Goal: Task Accomplishment & Management: Complete application form

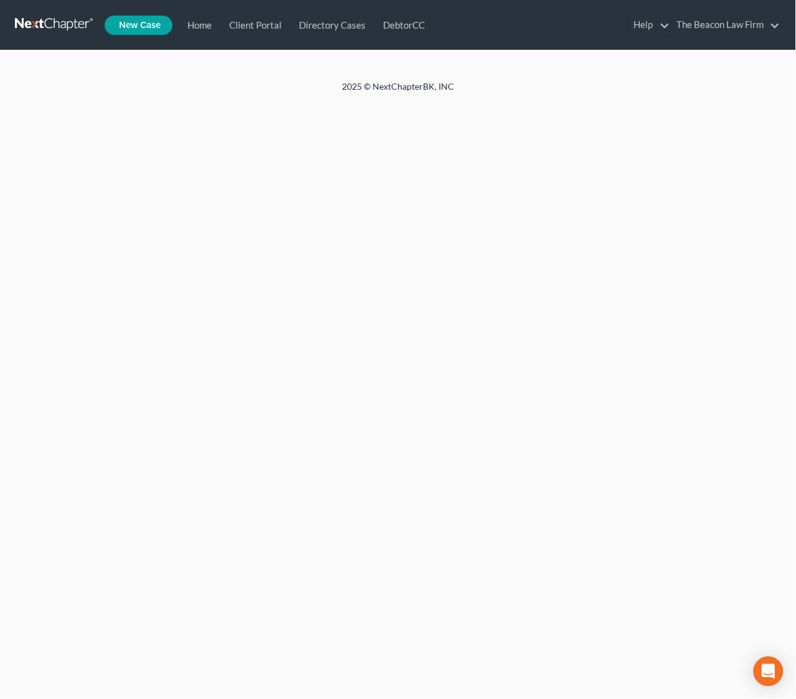
click at [60, 27] on link at bounding box center [55, 25] width 80 height 22
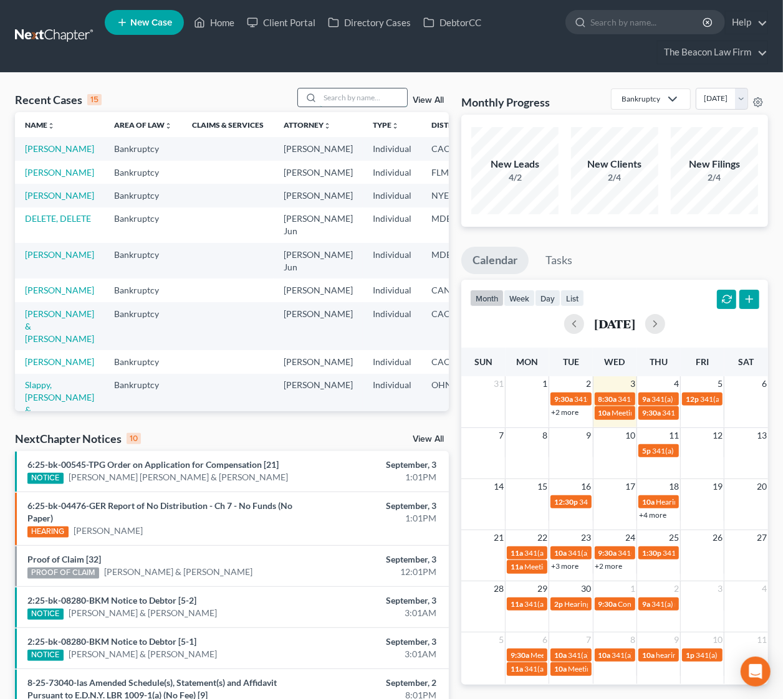
click at [346, 96] on input "search" at bounding box center [363, 97] width 87 height 18
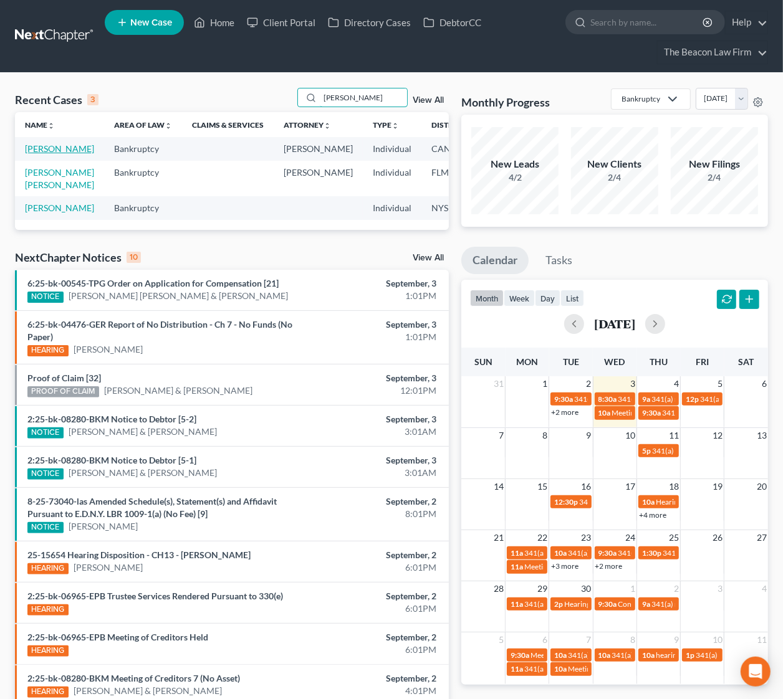
type input "[PERSON_NAME]"
click at [47, 150] on link "[PERSON_NAME]" at bounding box center [59, 148] width 69 height 11
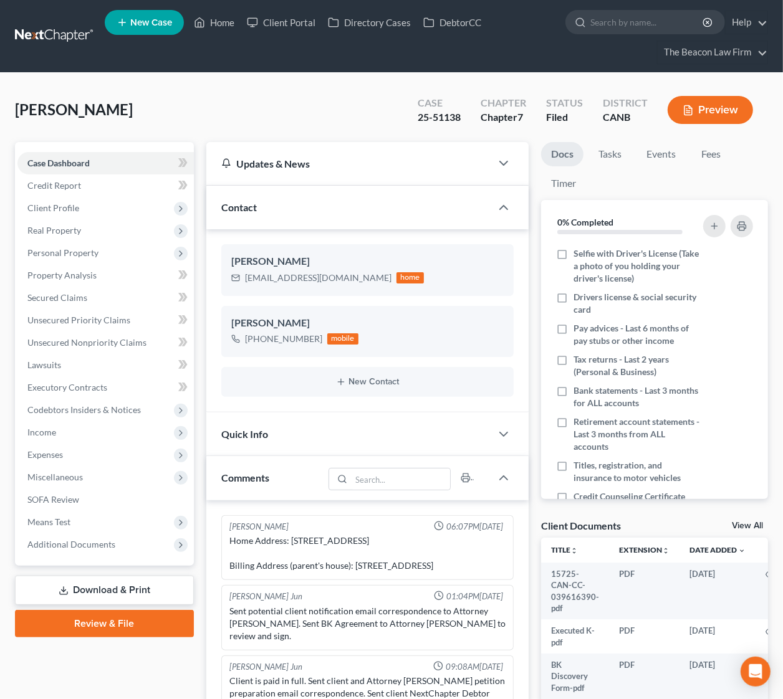
scroll to position [447, 0]
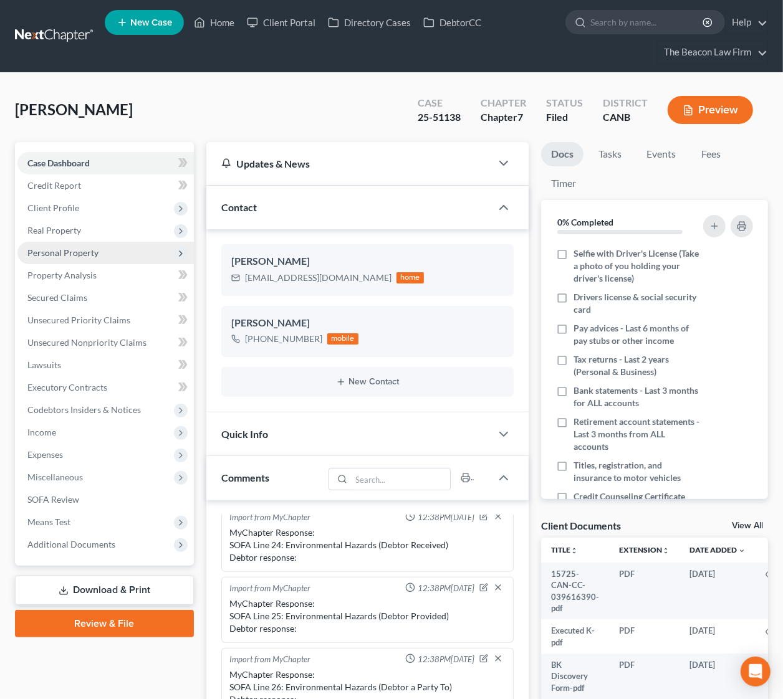
click at [74, 248] on span "Personal Property" at bounding box center [62, 252] width 71 height 11
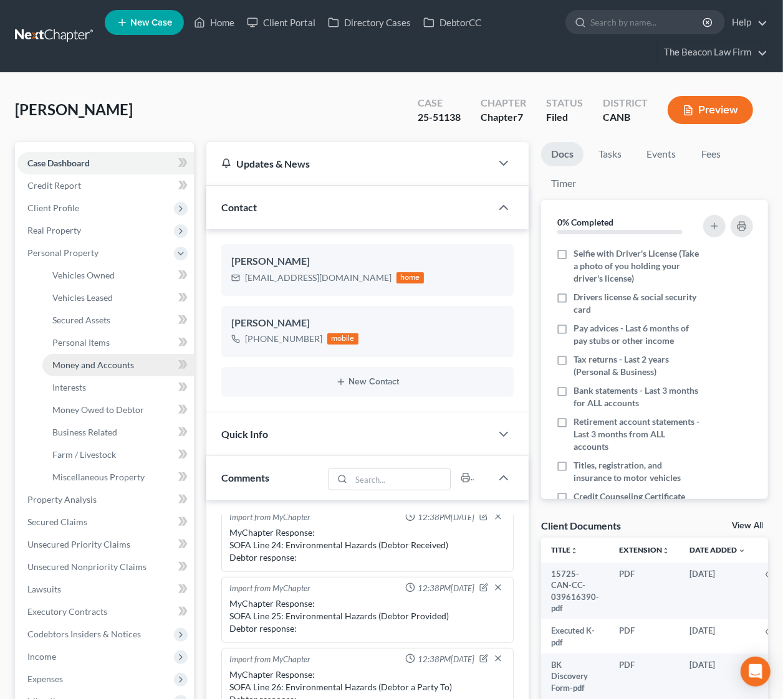
click at [114, 360] on span "Money and Accounts" at bounding box center [93, 365] width 82 height 11
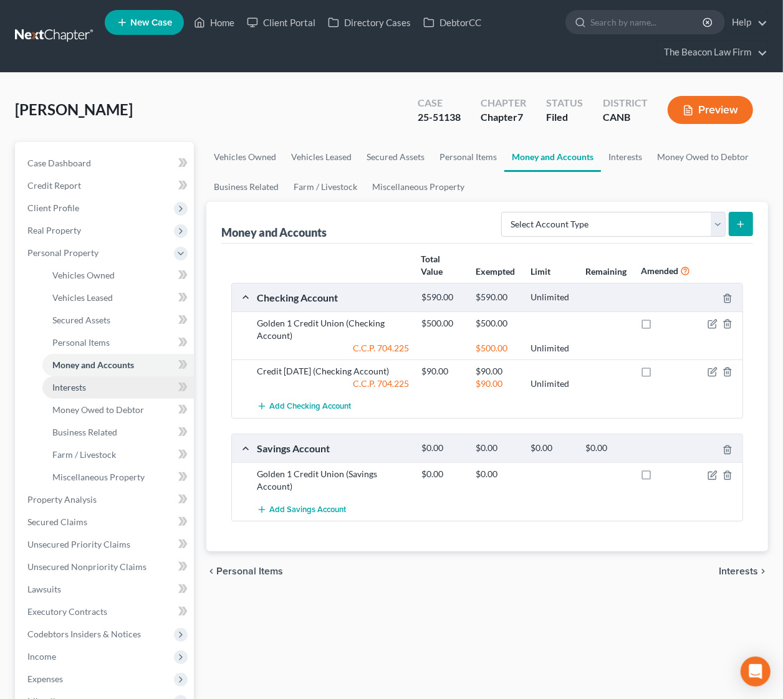
click at [84, 378] on link "Interests" at bounding box center [117, 387] width 151 height 22
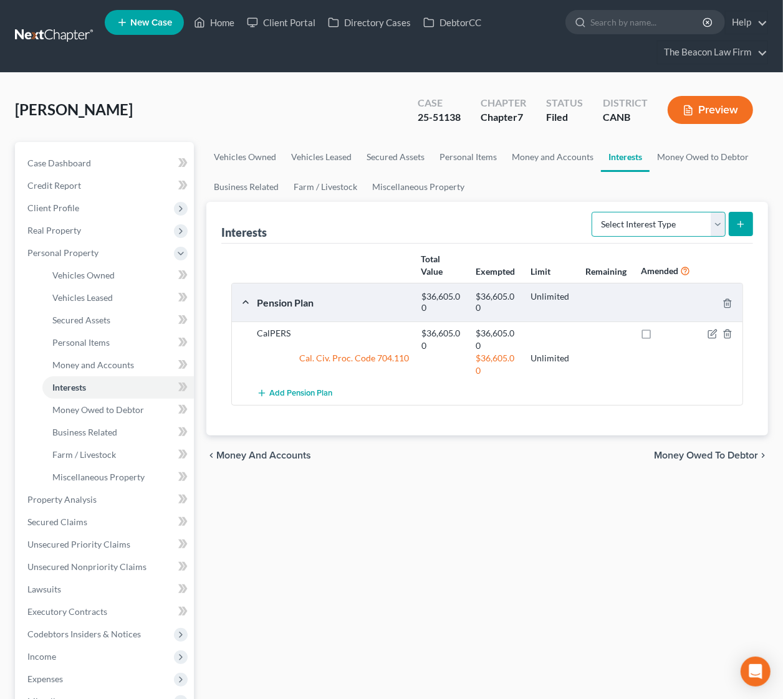
click at [715, 223] on select "Select Interest Type 401K Annuity Bond Education IRA Government Bond Government…" at bounding box center [658, 224] width 134 height 25
click at [98, 408] on span "Money Owed to Debtor" at bounding box center [98, 409] width 92 height 11
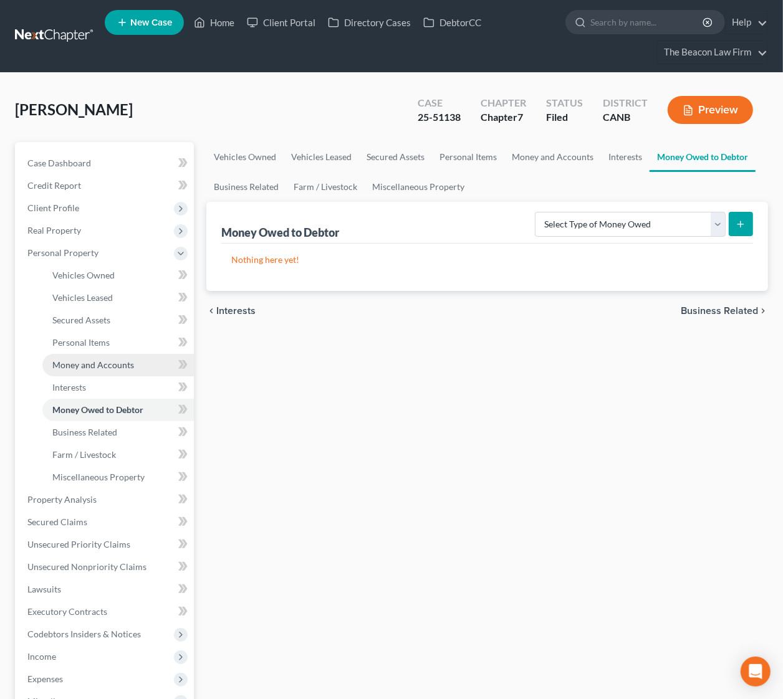
click at [92, 361] on span "Money and Accounts" at bounding box center [93, 365] width 82 height 11
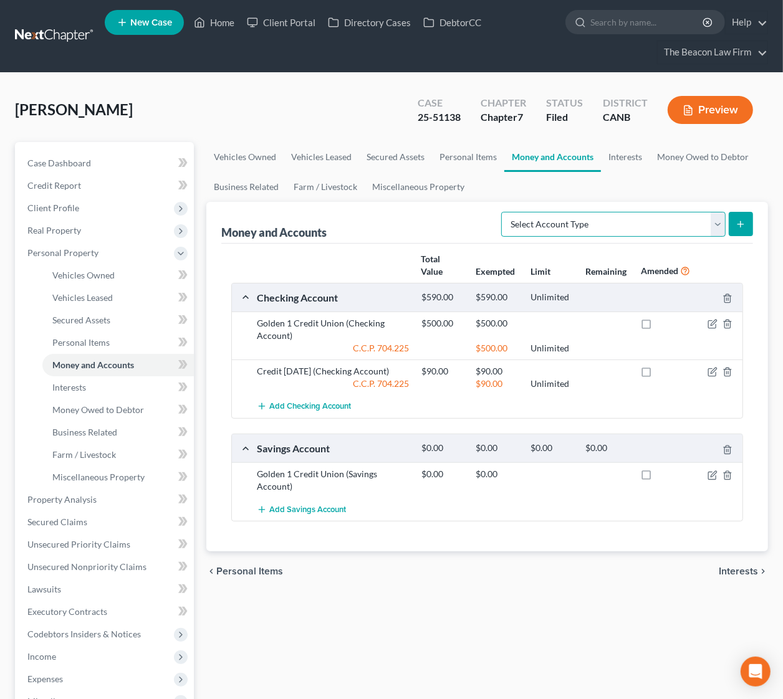
click at [720, 227] on select "Select Account Type Brokerage Cash on Hand Certificates of Deposit Checking Acc…" at bounding box center [613, 224] width 224 height 25
select select "other"
click at [504, 212] on select "Select Account Type Brokerage Cash on Hand Certificates of Deposit Checking Acc…" at bounding box center [613, 224] width 224 height 25
click at [743, 223] on icon "submit" at bounding box center [740, 224] width 10 height 10
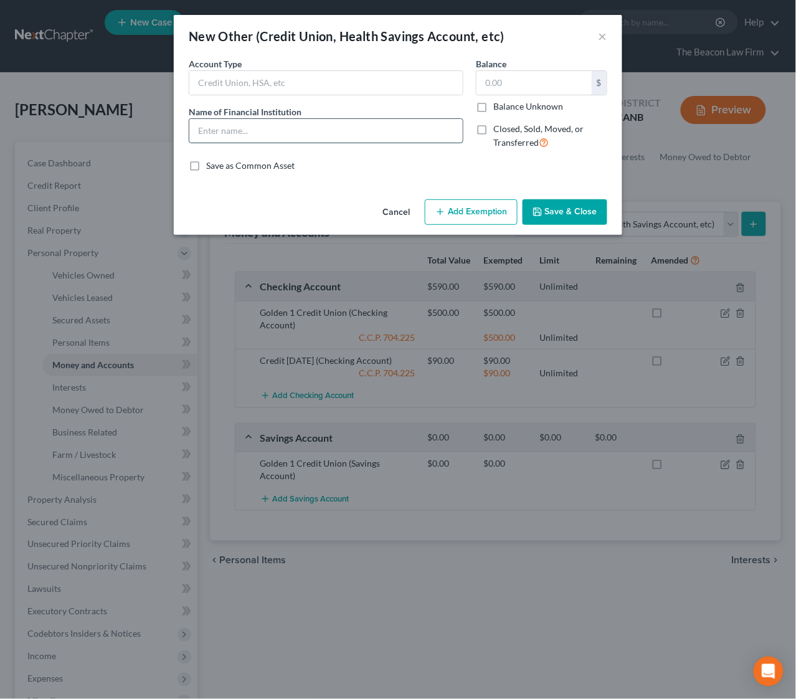
click at [289, 125] on input "text" at bounding box center [326, 131] width 274 height 24
type input "Coinbase Crypto Account"
click at [526, 87] on input "text" at bounding box center [534, 83] width 115 height 24
type input "36,699.72"
click at [350, 181] on div "An exemption set must first be selected from the Filing Information section. Co…" at bounding box center [398, 125] width 449 height 137
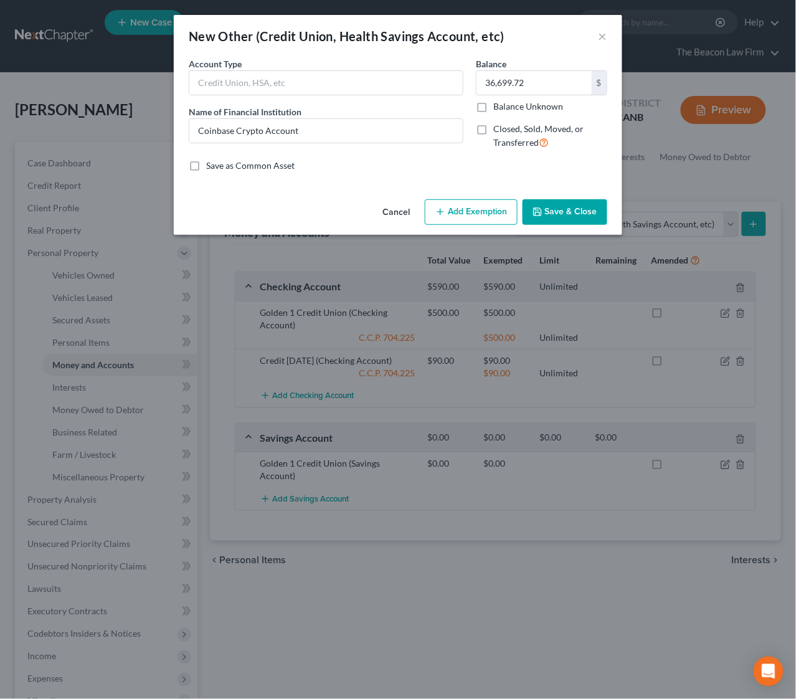
click at [465, 213] on button "Add Exemption" at bounding box center [471, 212] width 93 height 26
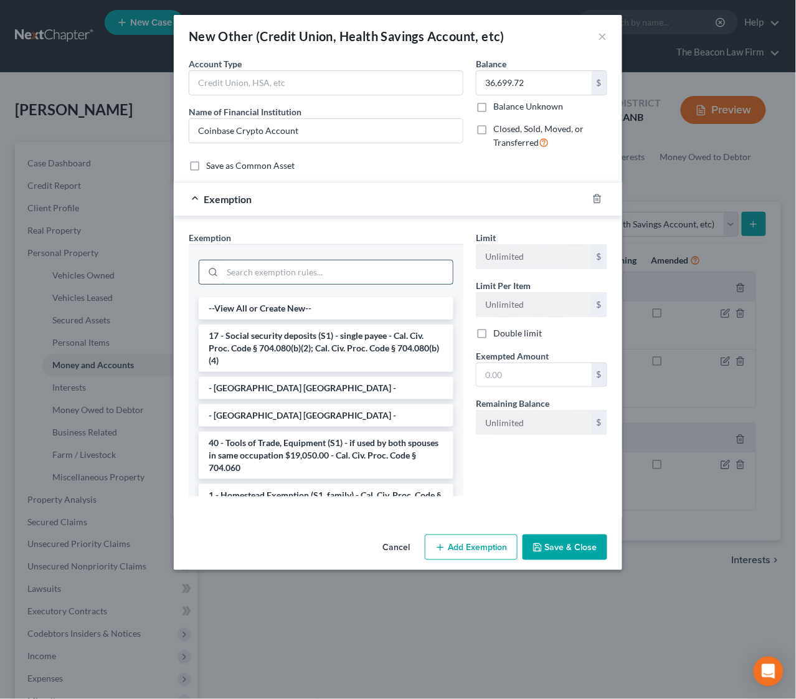
click at [278, 271] on input "search" at bounding box center [337, 272] width 231 height 24
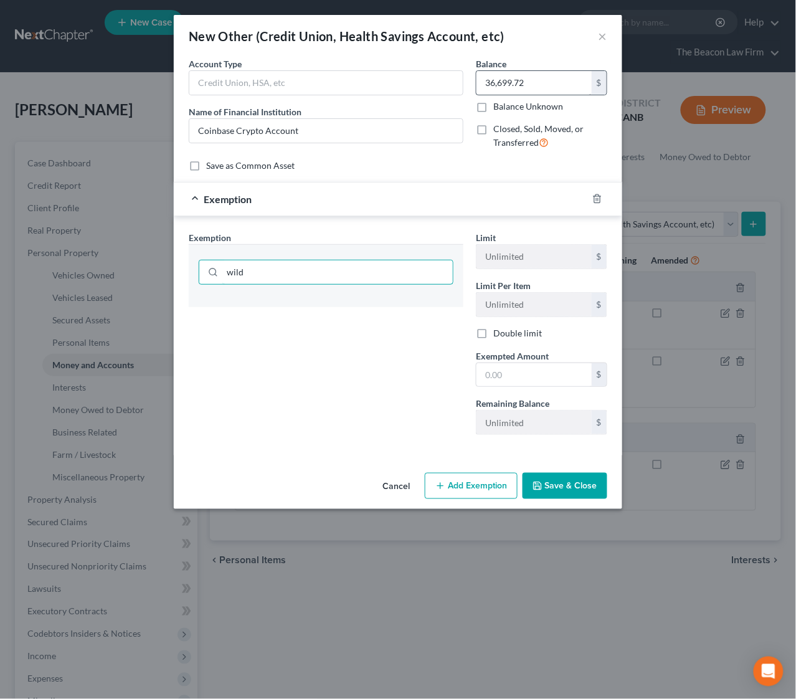
type input "wild"
click at [492, 83] on input "36,699.72" at bounding box center [534, 83] width 115 height 24
click at [493, 84] on input "36,699.72" at bounding box center [534, 83] width 115 height 24
type input "3,699.72"
click at [297, 256] on div "wild" at bounding box center [326, 271] width 255 height 32
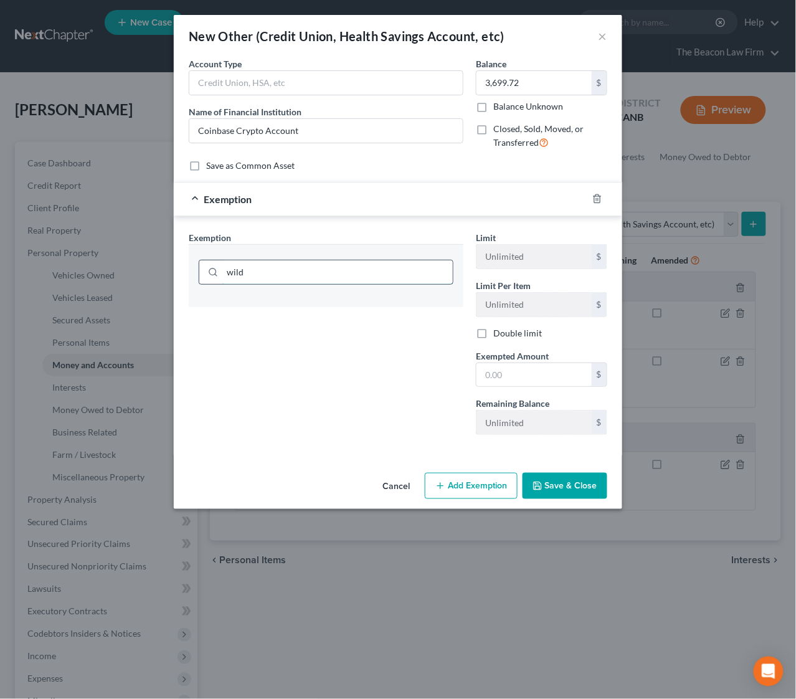
click at [289, 264] on input "wild" at bounding box center [337, 272] width 231 height 24
click at [600, 38] on button "×" at bounding box center [603, 36] width 9 height 15
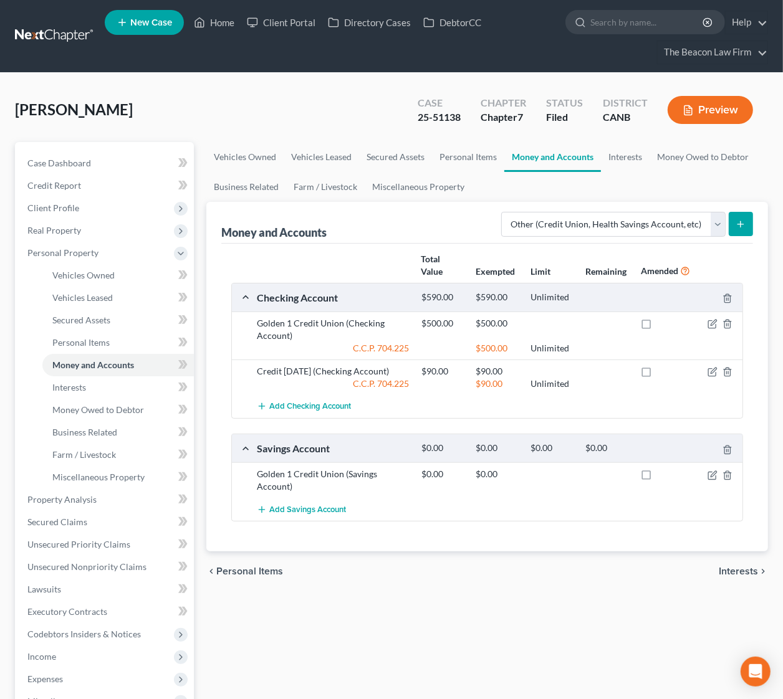
click at [744, 224] on icon "submit" at bounding box center [740, 224] width 10 height 10
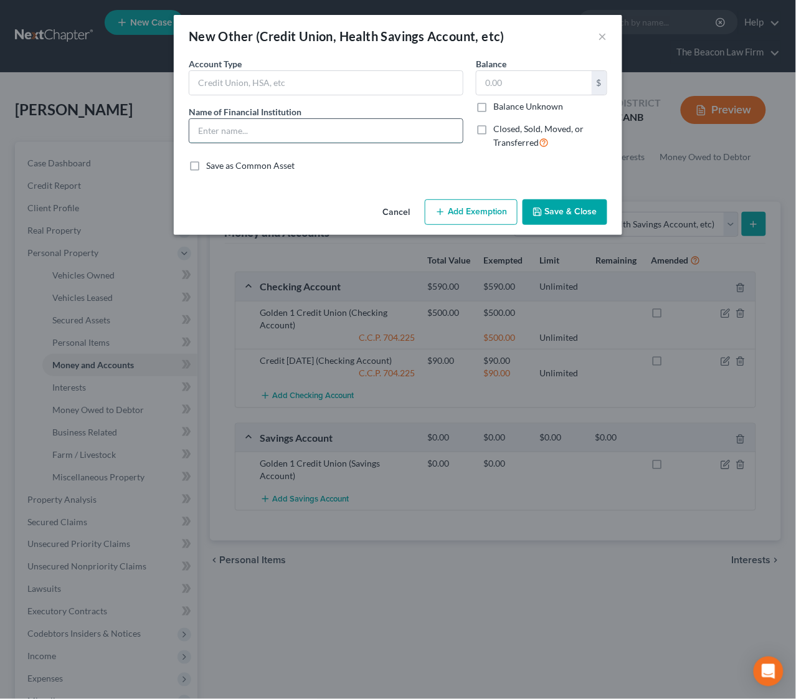
click at [355, 125] on input "text" at bounding box center [326, 131] width 274 height 24
type input "Coinbase Crypto Account"
click at [520, 90] on input "text" at bounding box center [534, 83] width 115 height 24
type input "3,699.72"
click at [459, 209] on button "Add Exemption" at bounding box center [471, 212] width 93 height 26
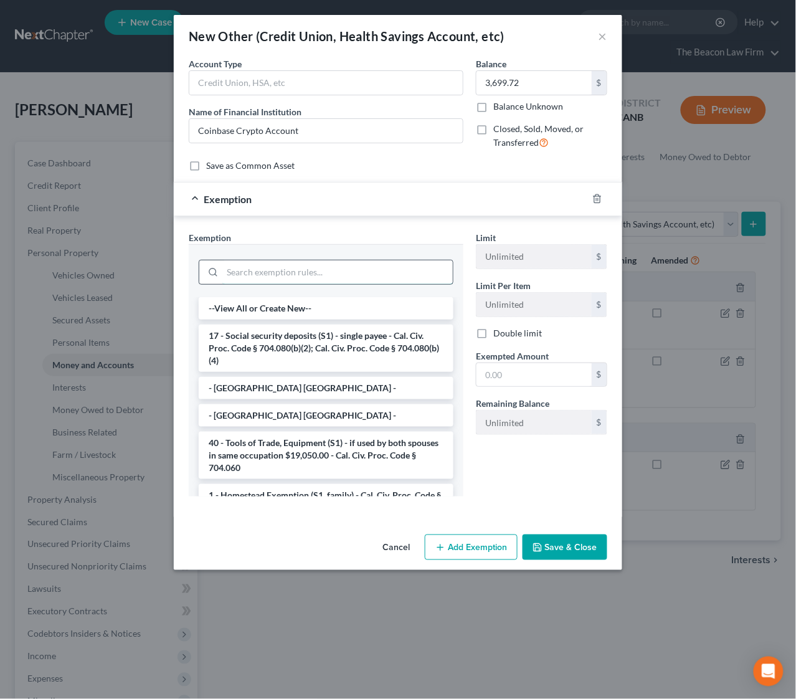
click at [355, 272] on input "search" at bounding box center [337, 272] width 231 height 24
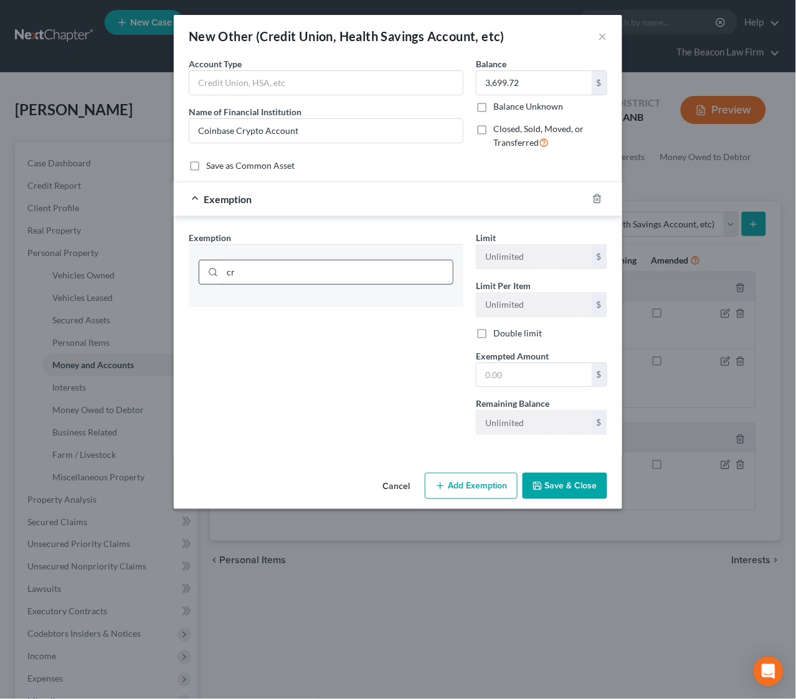
type input "c"
type input "m"
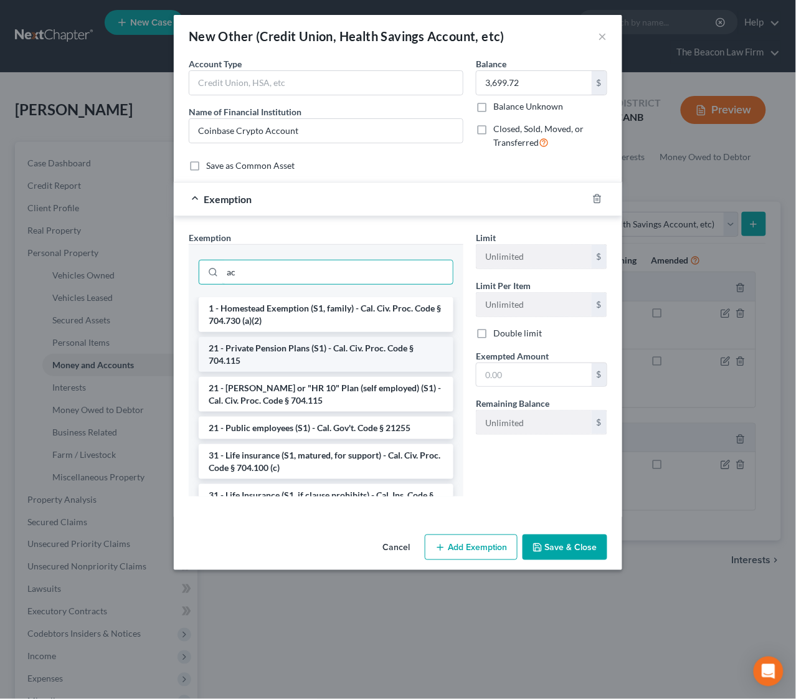
type input "a"
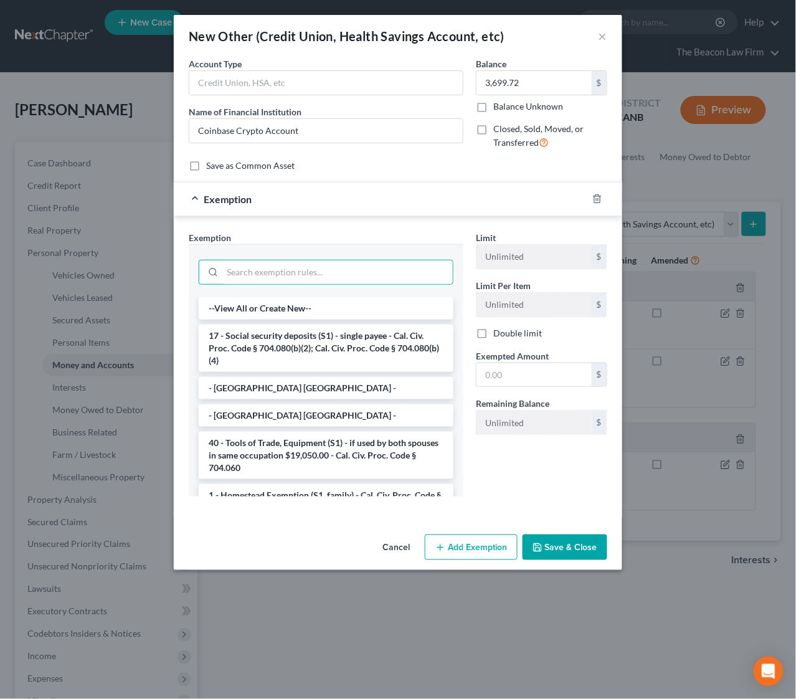
click at [571, 557] on button "Save & Close" at bounding box center [565, 548] width 85 height 26
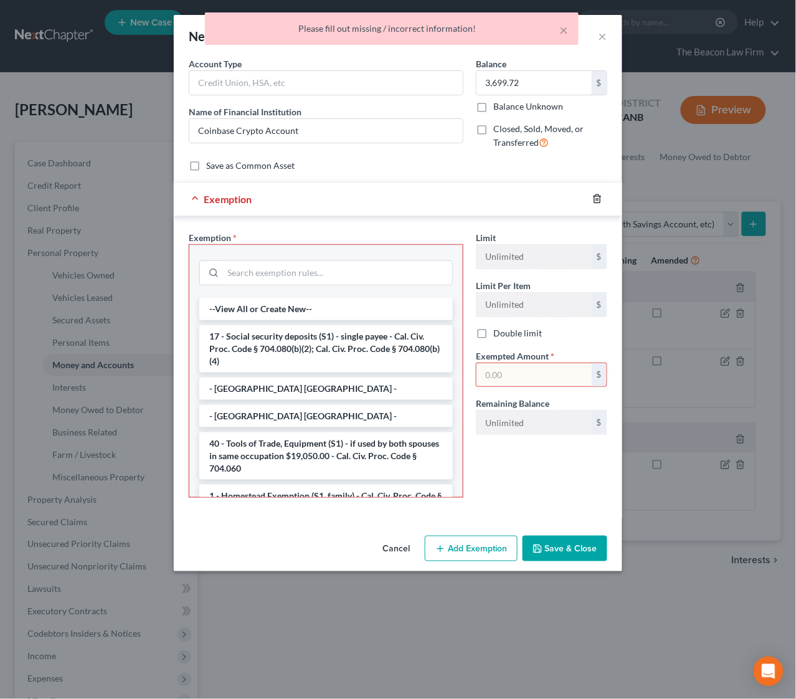
click at [597, 203] on icon "button" at bounding box center [598, 199] width 10 height 10
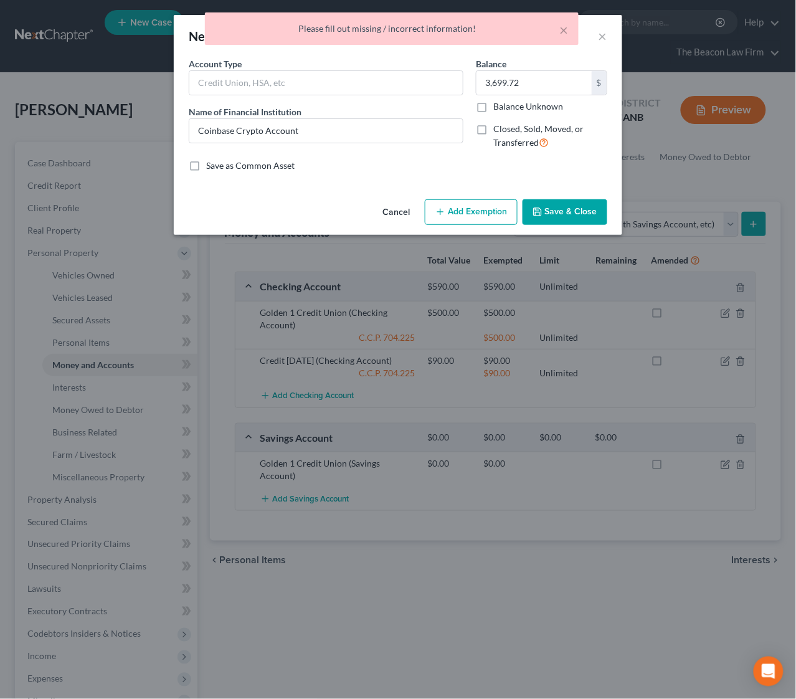
click at [585, 214] on button "Save & Close" at bounding box center [565, 212] width 85 height 26
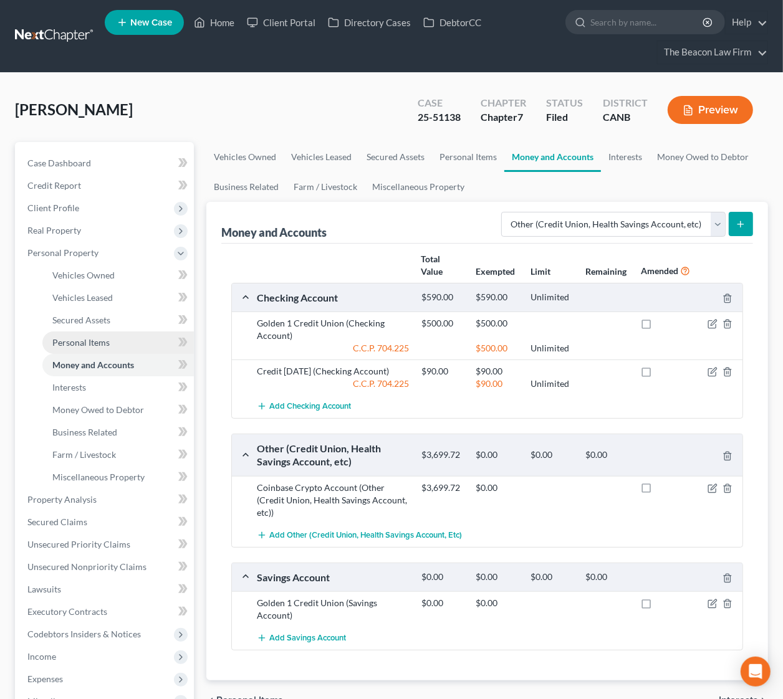
click at [102, 340] on span "Personal Items" at bounding box center [80, 342] width 57 height 11
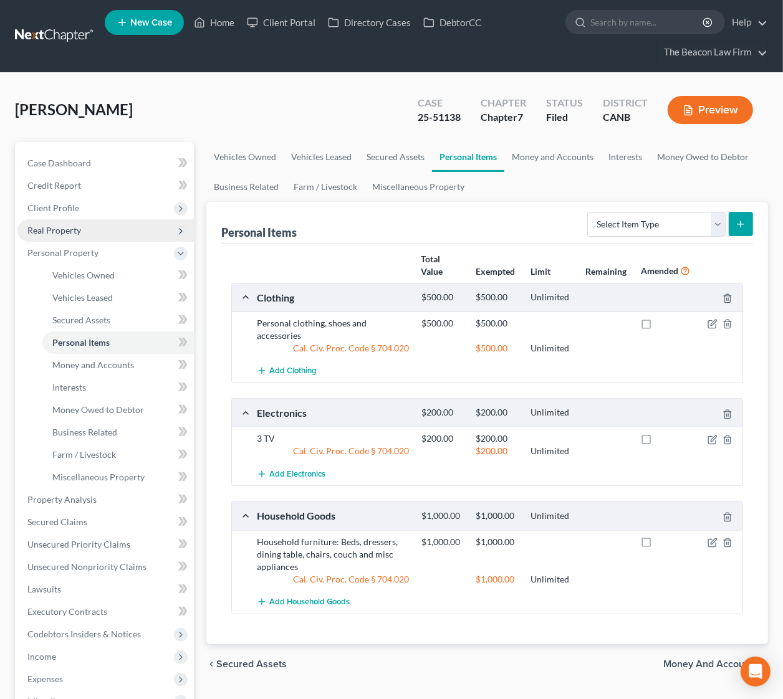
click at [70, 234] on span "Real Property" at bounding box center [105, 230] width 176 height 22
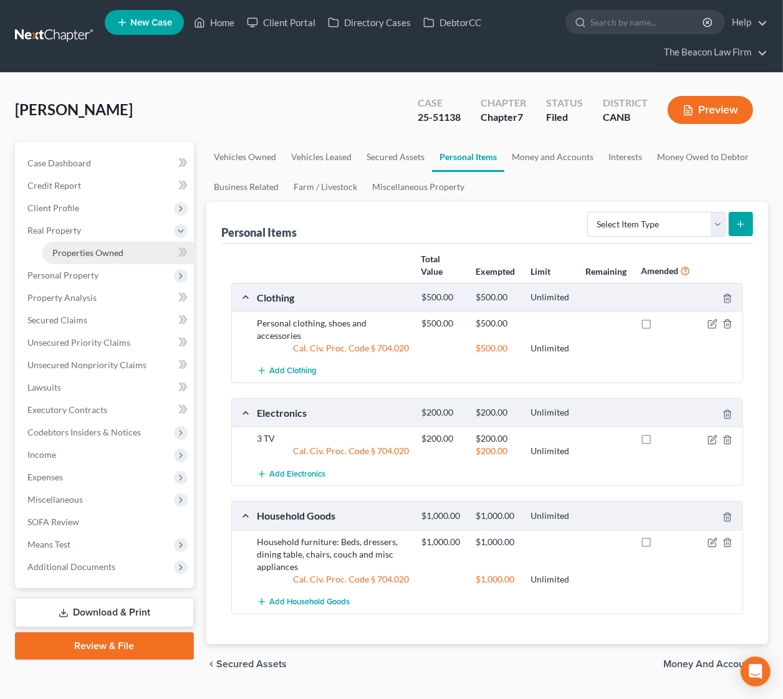
click at [75, 251] on span "Properties Owned" at bounding box center [87, 252] width 71 height 11
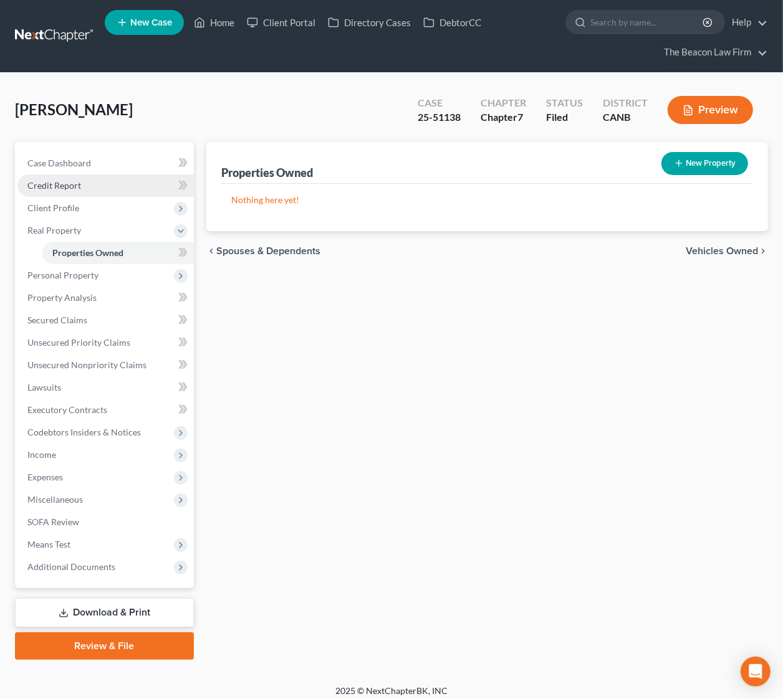
click at [64, 184] on span "Credit Report" at bounding box center [54, 185] width 54 height 11
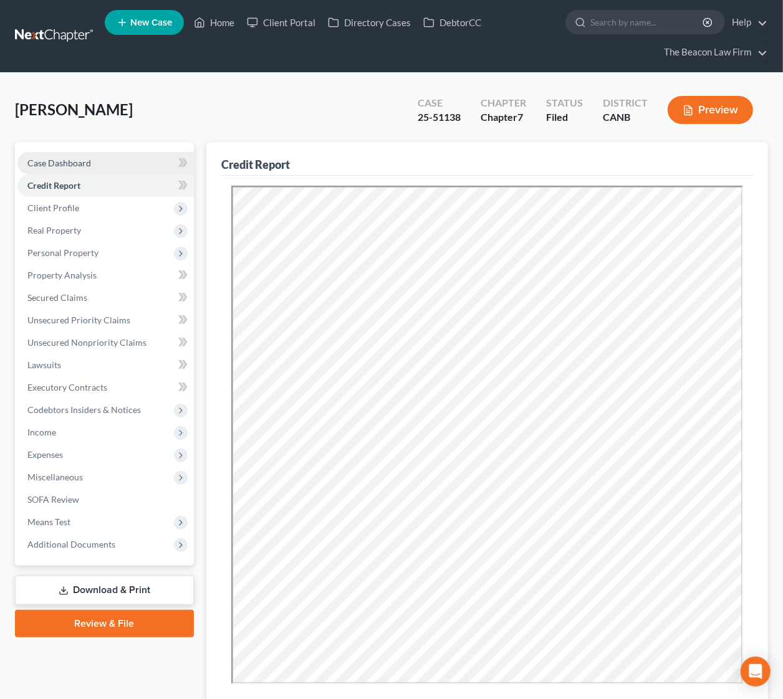
click at [85, 156] on link "Case Dashboard" at bounding box center [105, 163] width 176 height 22
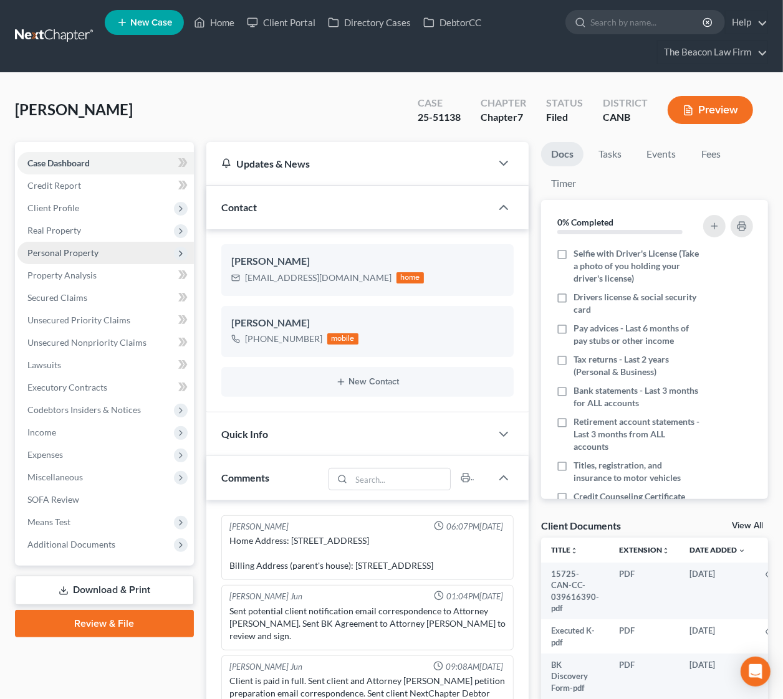
scroll to position [447, 0]
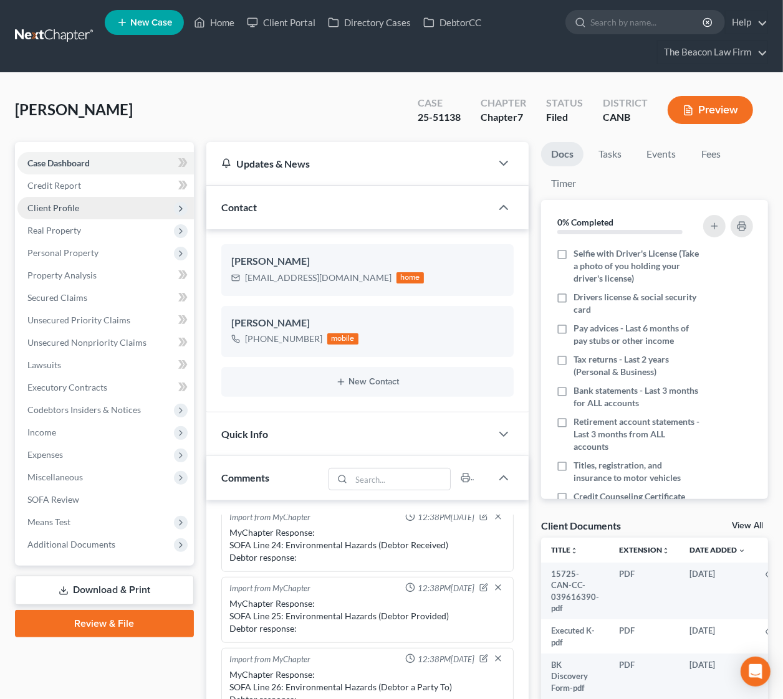
click at [82, 206] on span "Client Profile" at bounding box center [105, 208] width 176 height 22
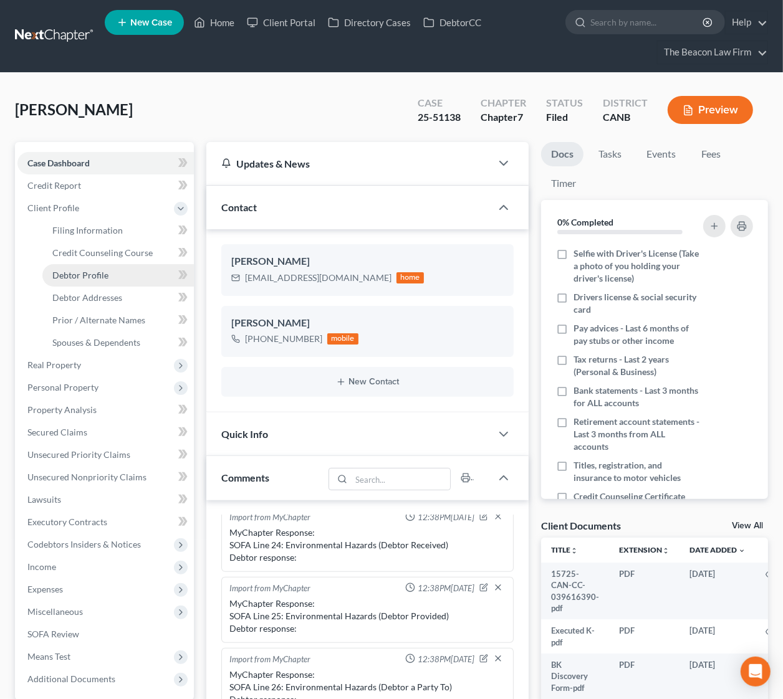
click at [102, 277] on span "Debtor Profile" at bounding box center [80, 275] width 56 height 11
select select "2"
select select "3"
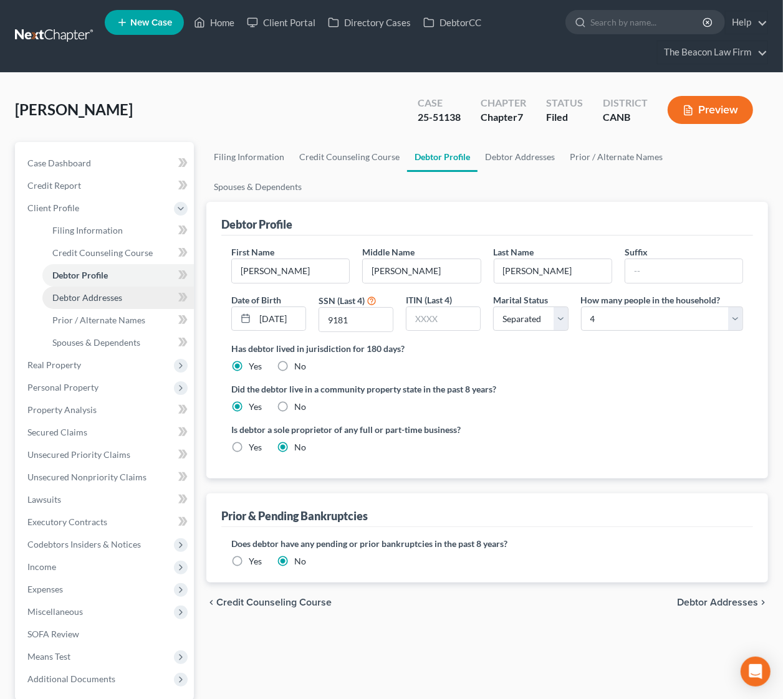
click at [97, 289] on link "Debtor Addresses" at bounding box center [117, 298] width 151 height 22
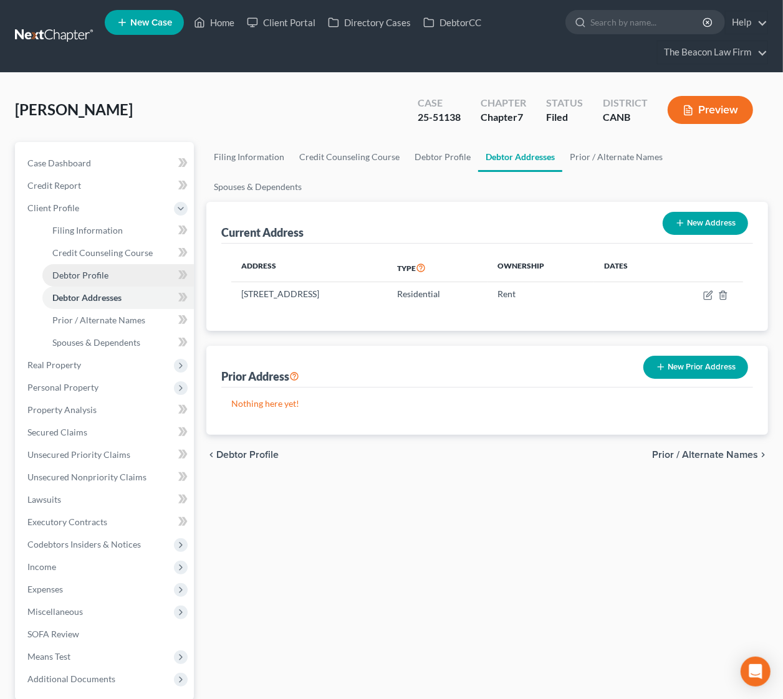
click at [110, 273] on link "Debtor Profile" at bounding box center [117, 275] width 151 height 22
select select "2"
select select "3"
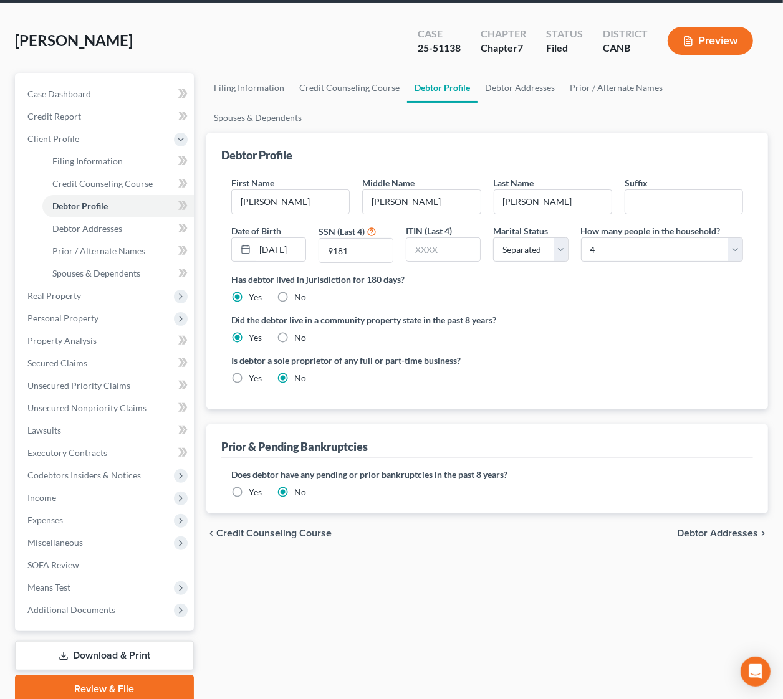
scroll to position [26, 0]
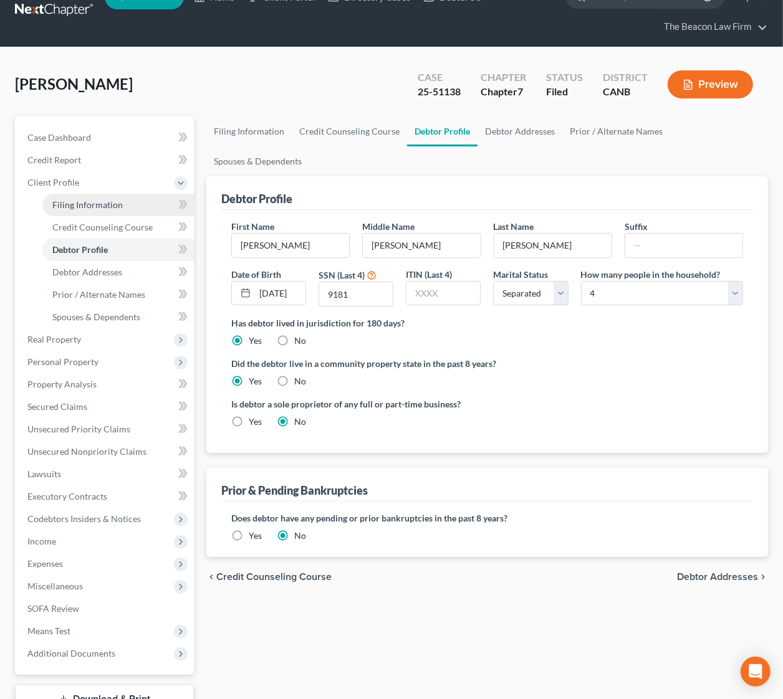
click at [112, 209] on link "Filing Information" at bounding box center [117, 205] width 151 height 22
select select "1"
select select "0"
select select "7"
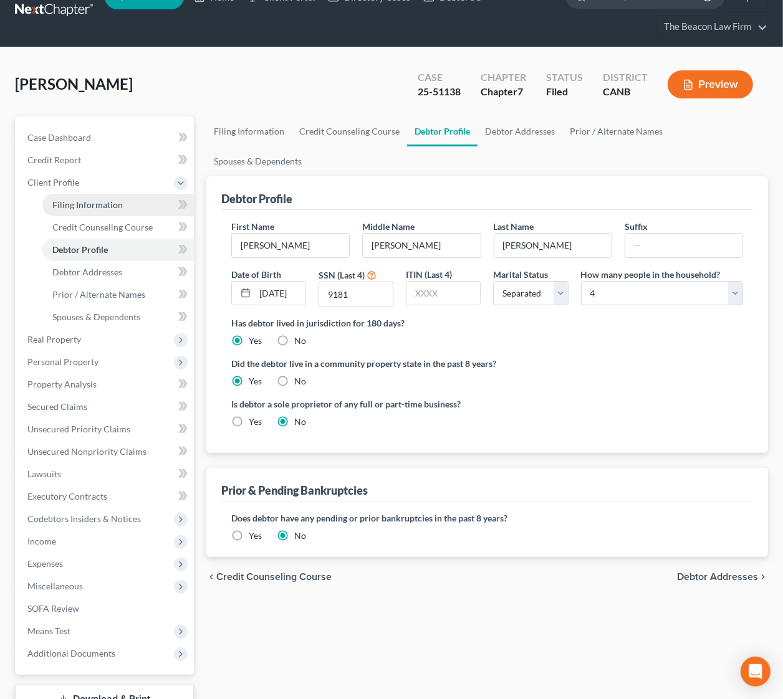
select select "4"
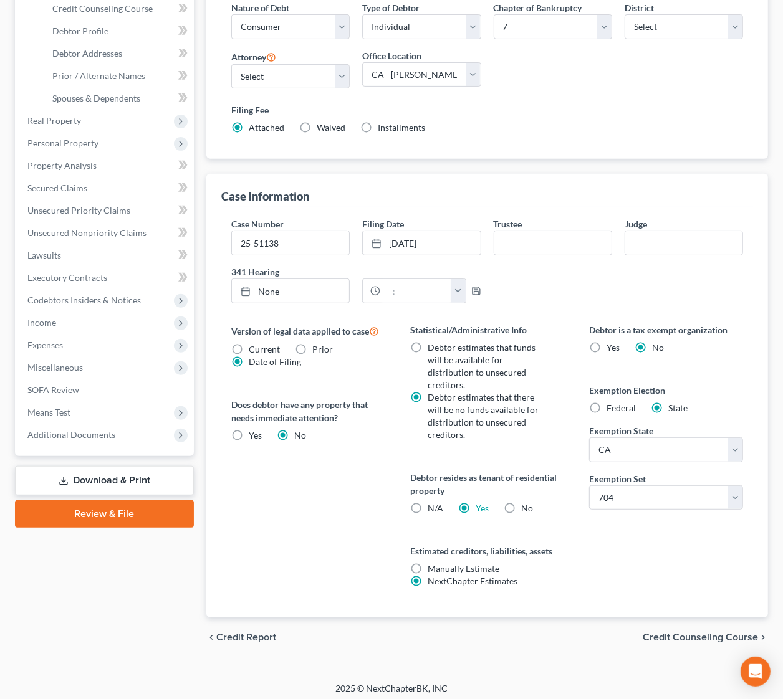
scroll to position [251, 0]
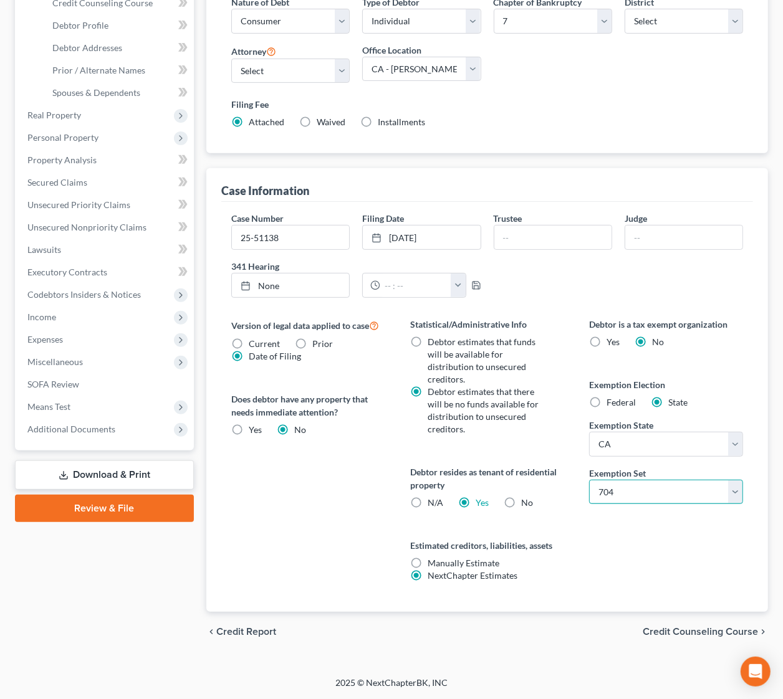
click at [712, 495] on select "Select 703 704" at bounding box center [666, 492] width 154 height 25
select select "0"
click at [589, 480] on select "Select 703 704" at bounding box center [666, 492] width 154 height 25
click at [269, 517] on div "Version of legal data applied to case Current Prior Date of Filing Legal data v…" at bounding box center [308, 465] width 179 height 294
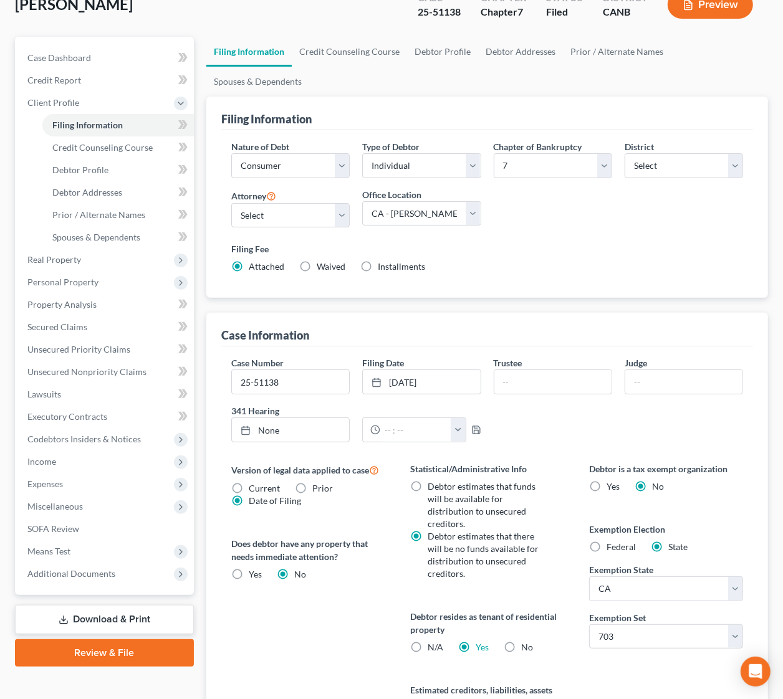
scroll to position [64, 0]
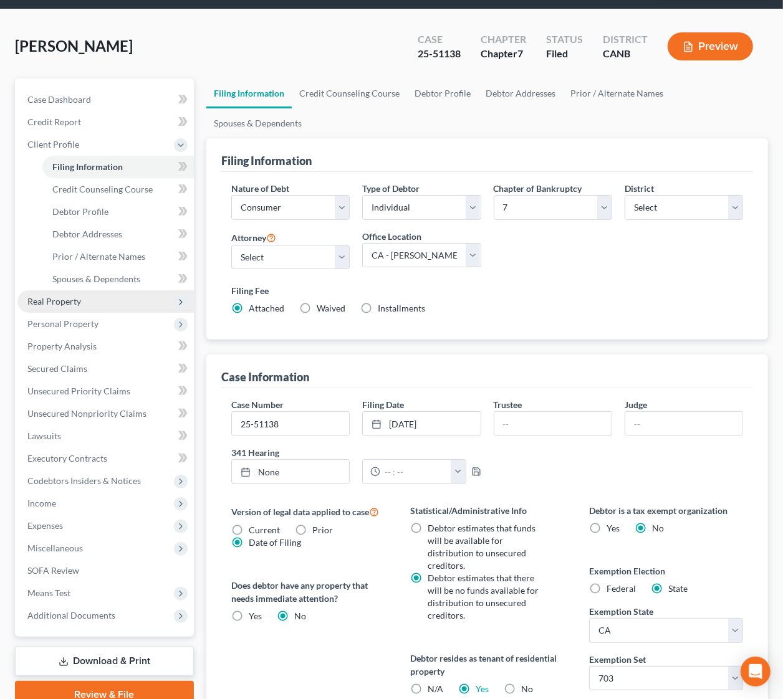
click at [70, 299] on span "Real Property" at bounding box center [54, 301] width 54 height 11
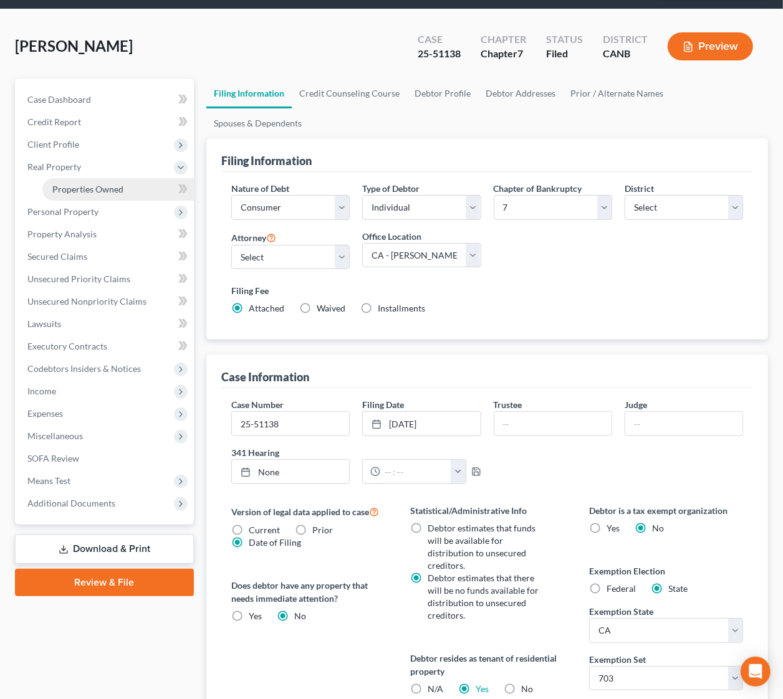
click at [108, 181] on link "Properties Owned" at bounding box center [117, 189] width 151 height 22
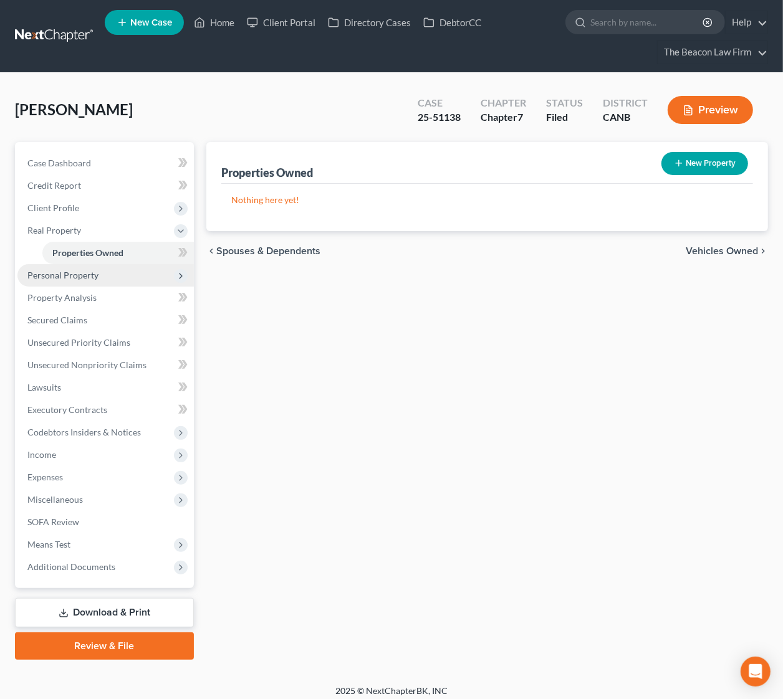
click at [80, 274] on span "Personal Property" at bounding box center [62, 275] width 71 height 11
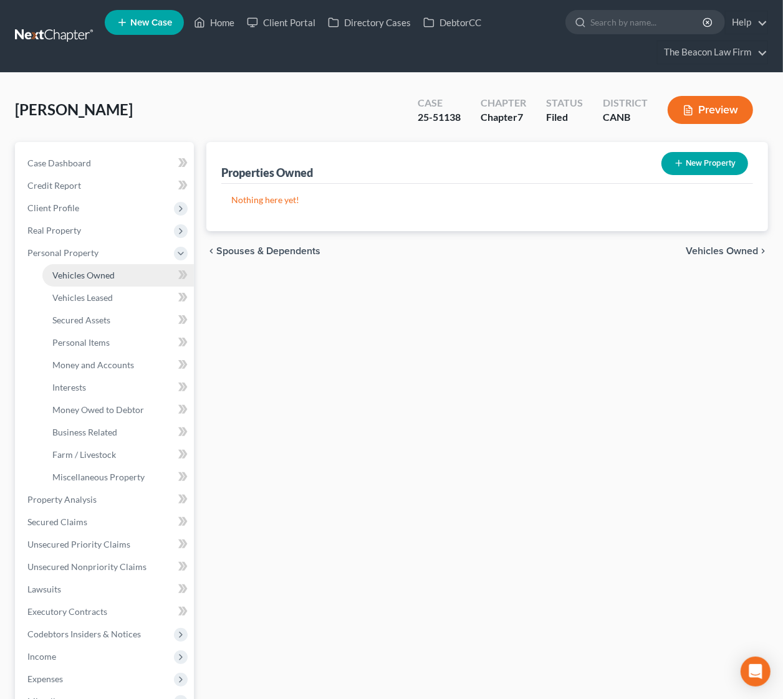
click at [94, 275] on span "Vehicles Owned" at bounding box center [83, 275] width 62 height 11
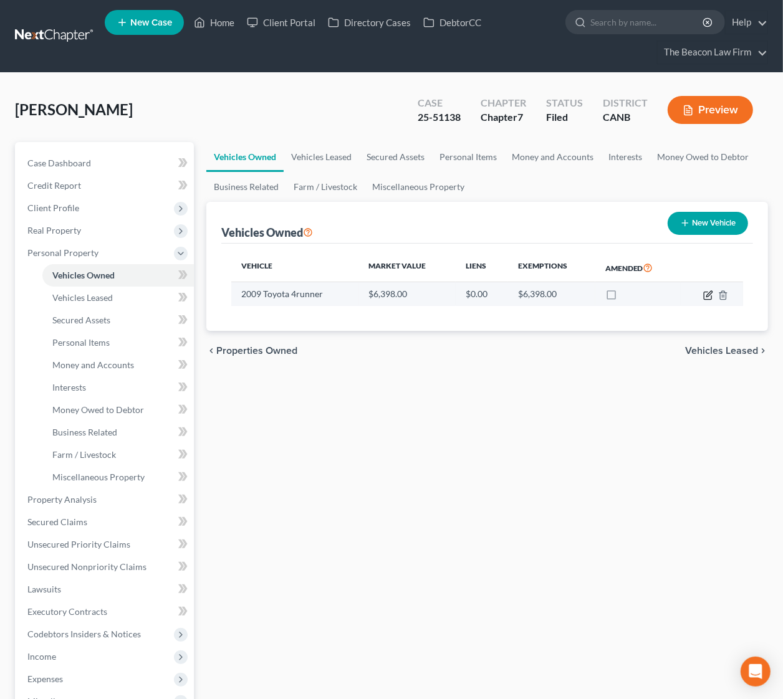
click at [709, 294] on icon "button" at bounding box center [708, 295] width 10 height 10
select select "0"
select select "17"
select select "3"
select select "0"
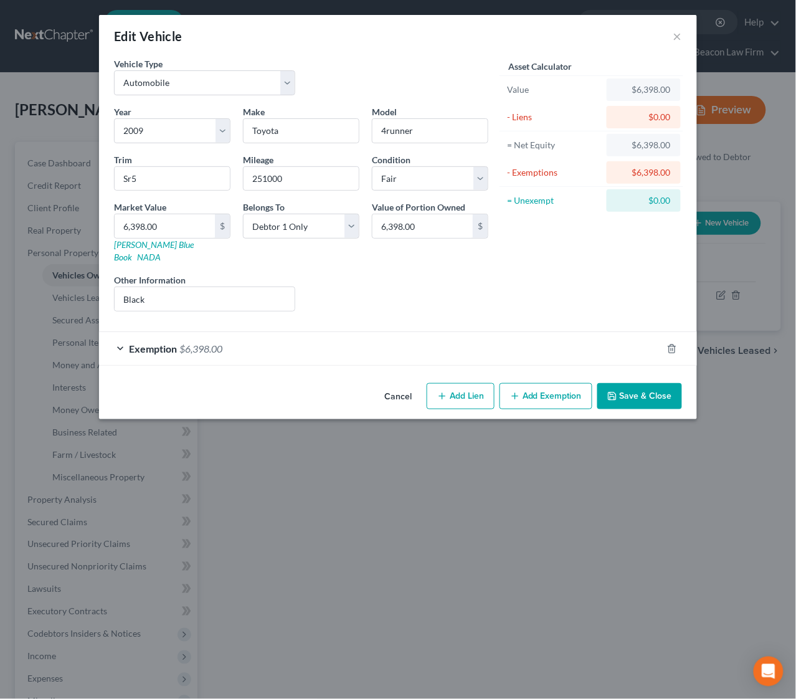
click at [325, 336] on div "Exemption $6,398.00" at bounding box center [380, 348] width 563 height 33
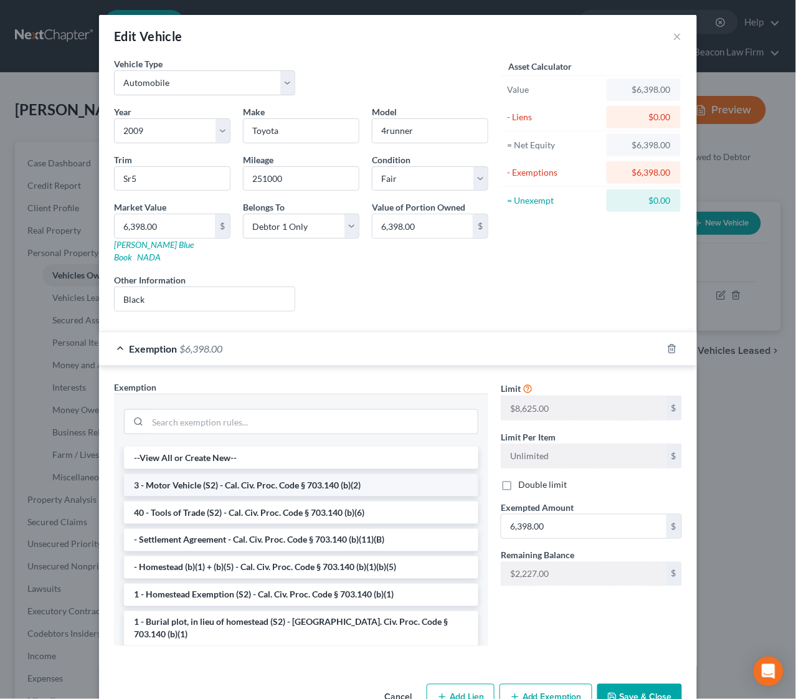
click at [257, 477] on li "3 - Motor Vehicle (S2) - Cal. Civ. Proc. Code § 703.140 (b)(2)" at bounding box center [301, 485] width 355 height 22
click at [257, 477] on div "Exemption Set must be selected for CA. Exemption * --View All or Create New-- 3…" at bounding box center [301, 518] width 387 height 275
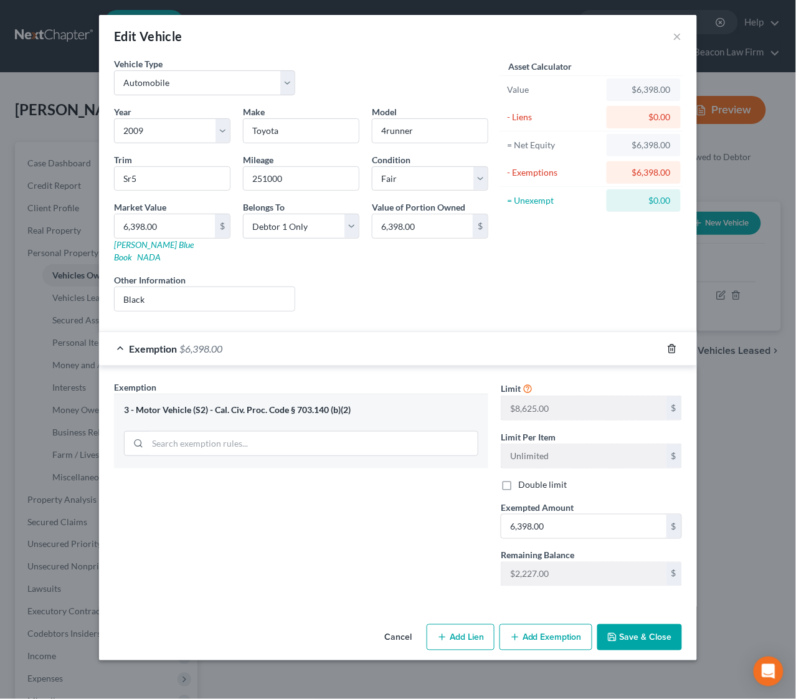
click at [673, 344] on icon "button" at bounding box center [672, 349] width 10 height 10
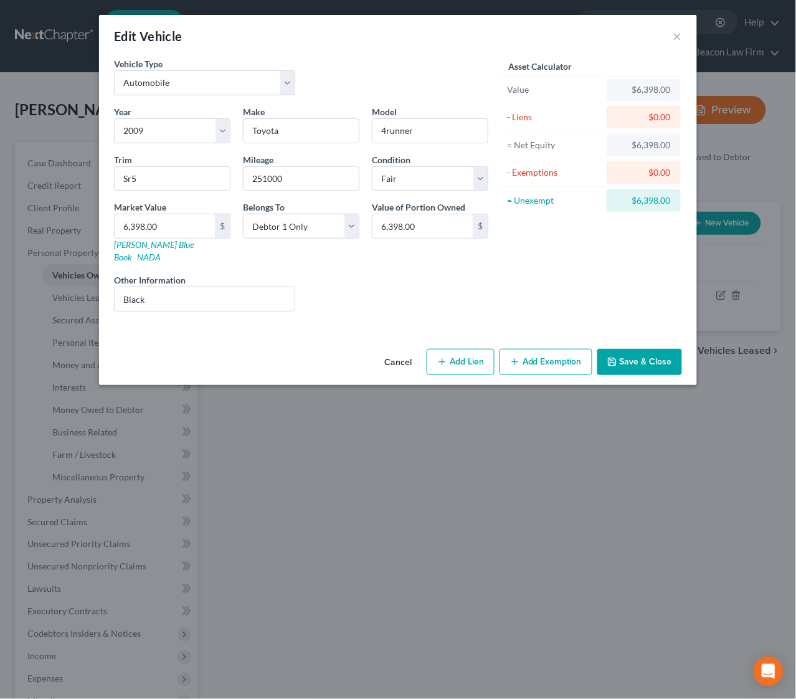
click at [545, 351] on button "Add Exemption" at bounding box center [546, 362] width 93 height 26
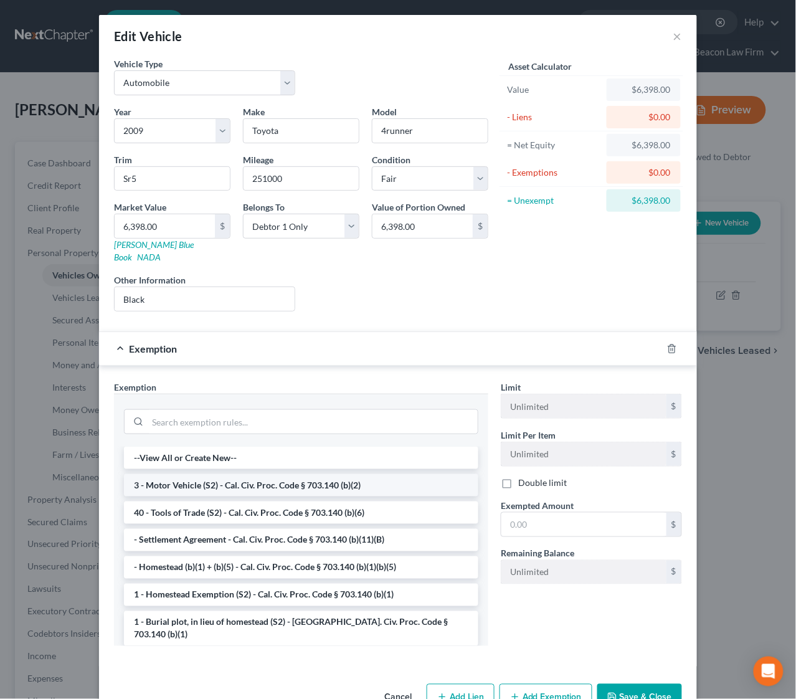
click at [235, 474] on li "3 - Motor Vehicle (S2) - Cal. Civ. Proc. Code § 703.140 (b)(2)" at bounding box center [301, 485] width 355 height 22
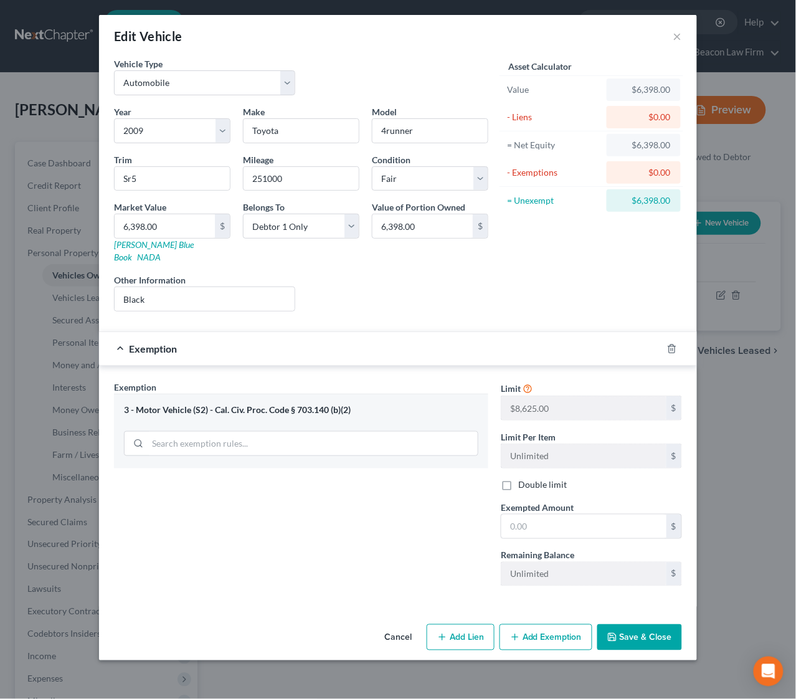
click at [235, 471] on div "Exemption Set must be selected for CA. Exemption * 3 - Motor Vehicle (S2) - Cal…" at bounding box center [301, 489] width 387 height 216
click at [528, 515] on input "text" at bounding box center [584, 527] width 165 height 24
type input "6,398"
click at [645, 626] on button "Save & Close" at bounding box center [640, 637] width 85 height 26
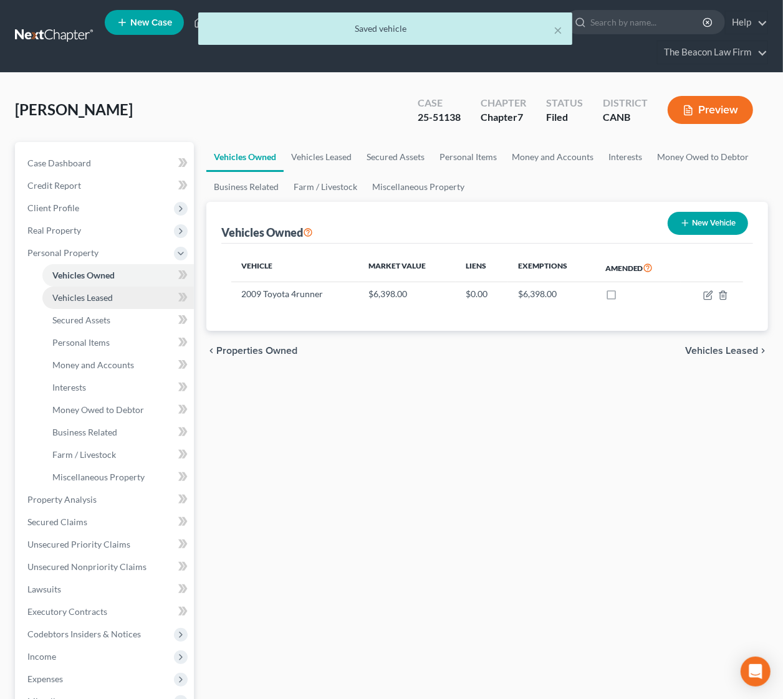
click at [87, 295] on span "Vehicles Leased" at bounding box center [82, 297] width 60 height 11
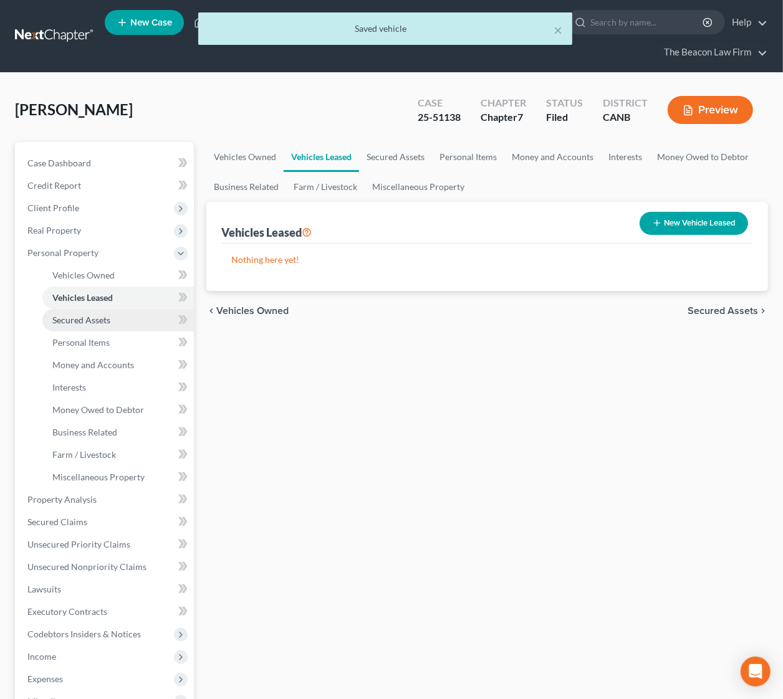
click at [98, 315] on span "Secured Assets" at bounding box center [81, 320] width 58 height 11
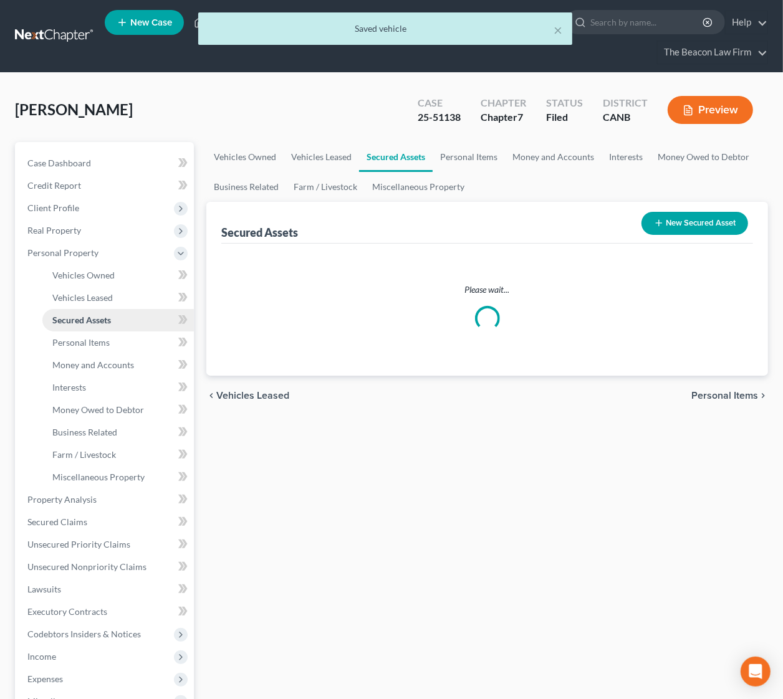
click at [98, 313] on link "Secured Assets" at bounding box center [117, 320] width 151 height 22
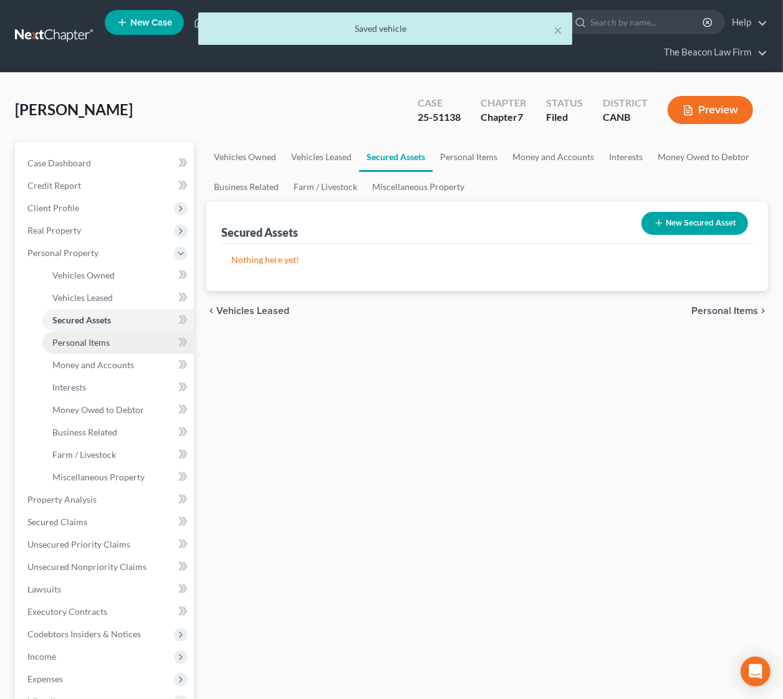
click at [98, 338] on span "Personal Items" at bounding box center [80, 342] width 57 height 11
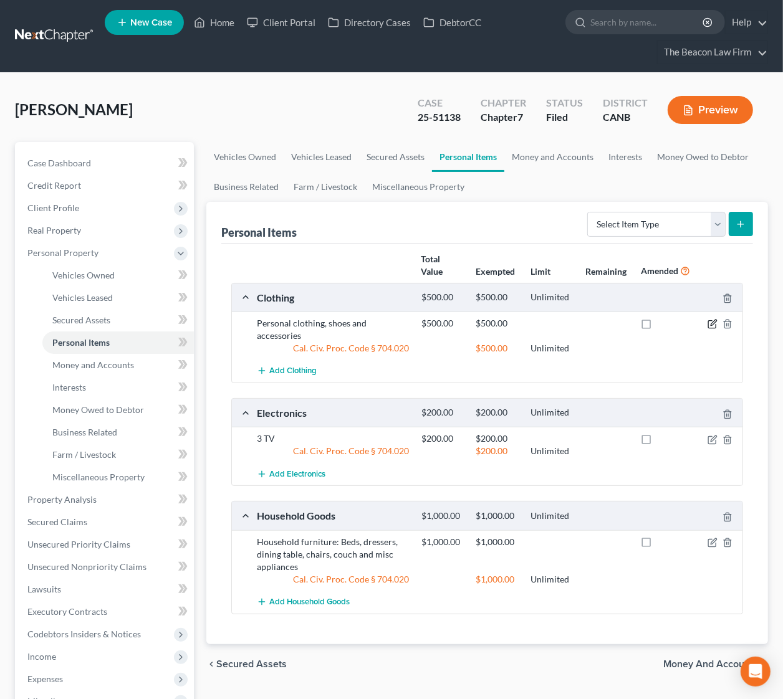
click at [709, 323] on icon "button" at bounding box center [712, 324] width 10 height 10
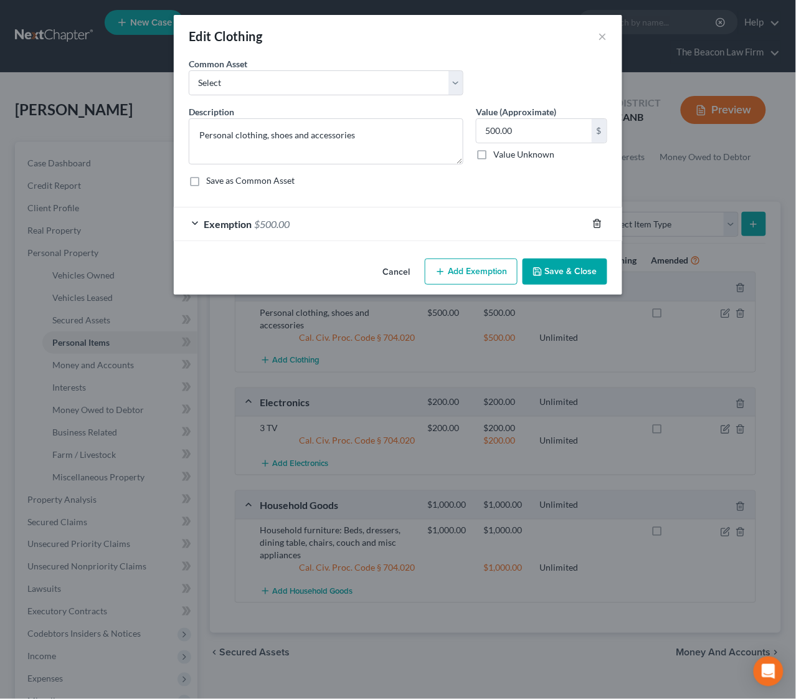
click at [597, 225] on icon "button" at bounding box center [598, 224] width 10 height 10
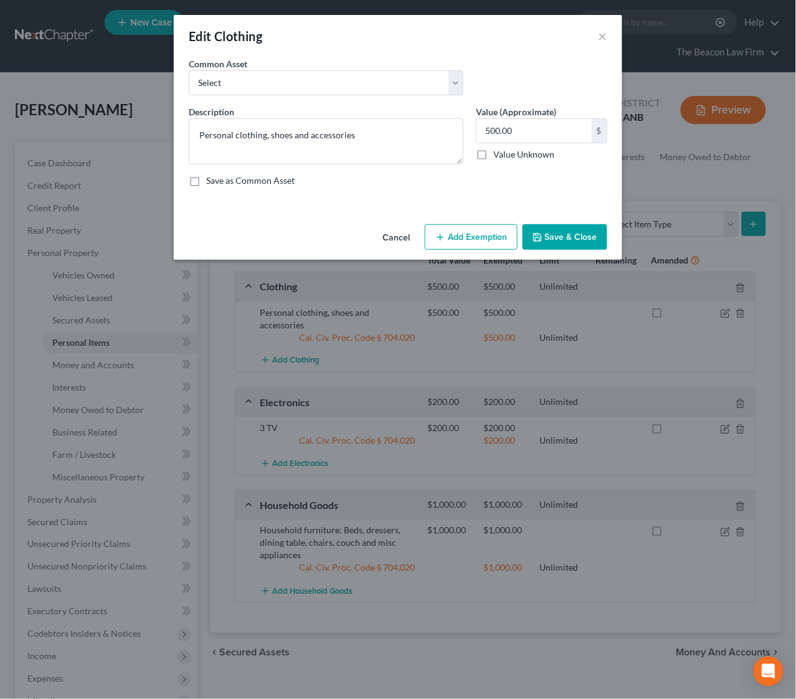
click at [481, 236] on button "Add Exemption" at bounding box center [471, 237] width 93 height 26
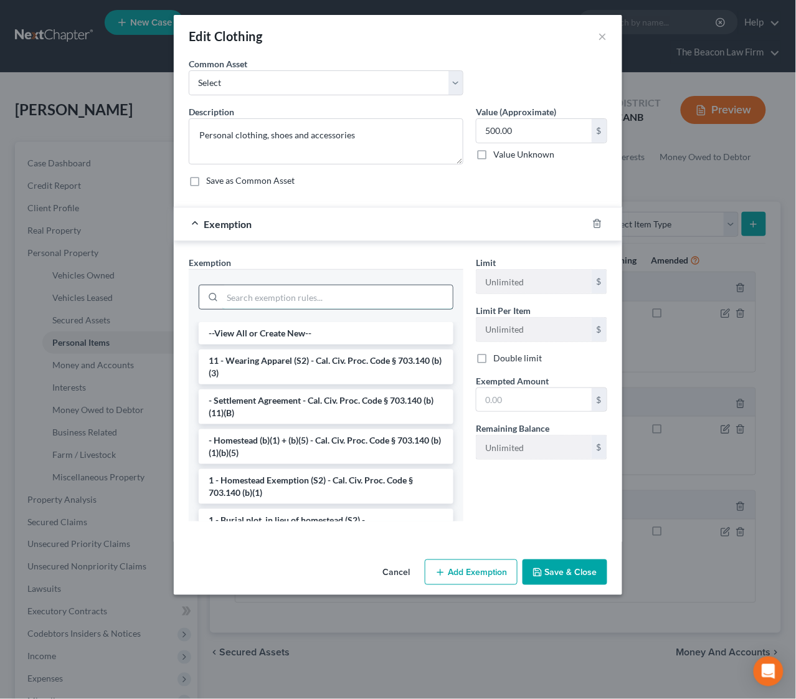
click at [323, 299] on input "search" at bounding box center [337, 297] width 231 height 24
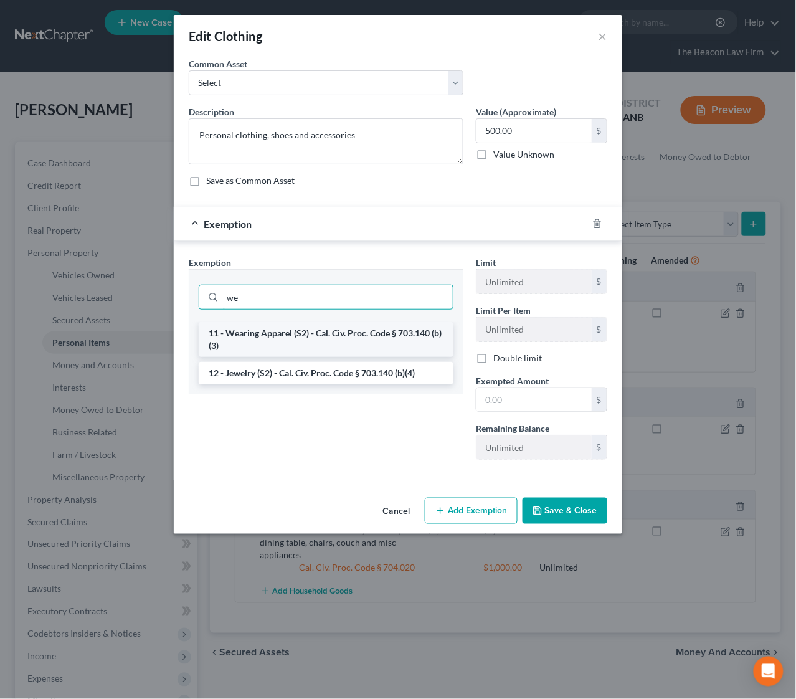
type input "we"
click at [285, 330] on li "11 - Wearing Apparel (S2) - Cal. Civ. Proc. Code § 703.140 (b)(3)" at bounding box center [326, 339] width 255 height 35
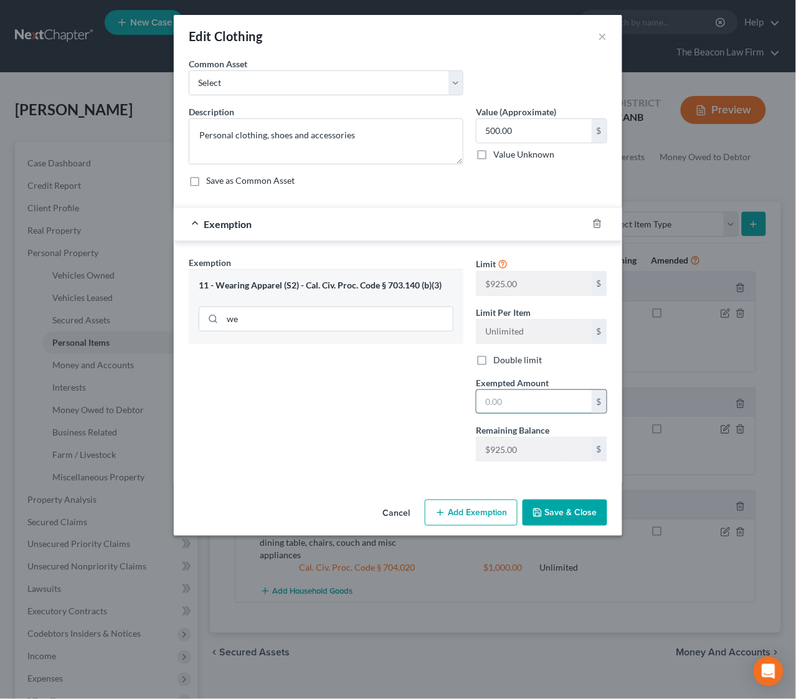
drag, startPoint x: 534, startPoint y: 404, endPoint x: 520, endPoint y: 412, distance: 16.5
click at [534, 404] on input "text" at bounding box center [534, 402] width 115 height 24
type input "500"
click at [409, 436] on div "Exemption Set must be selected for CA. Exemption * 11 - Wearing Apparel (S2) - …" at bounding box center [326, 364] width 287 height 216
click at [562, 515] on button "Save & Close" at bounding box center [565, 513] width 85 height 26
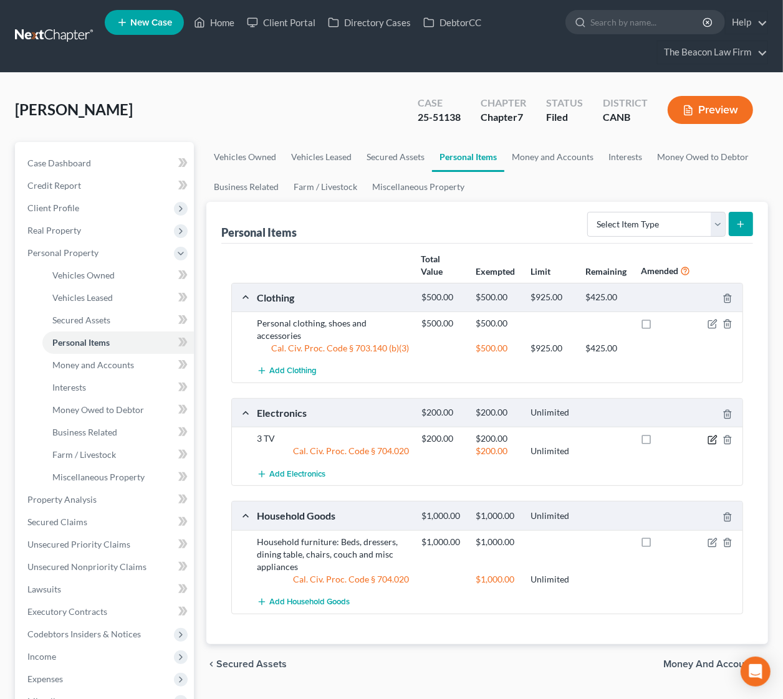
click at [714, 437] on icon "button" at bounding box center [713, 439] width 6 height 6
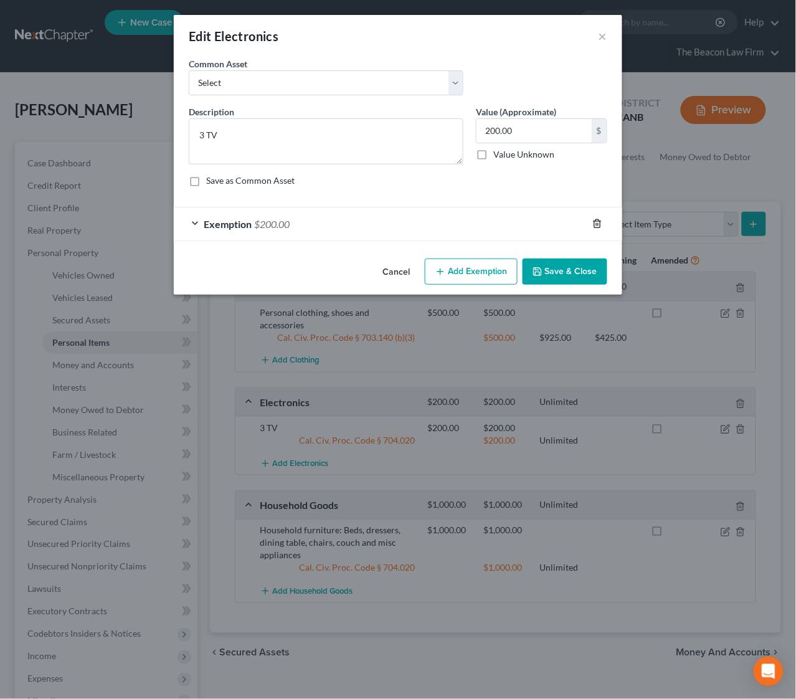
click at [590, 225] on div at bounding box center [605, 224] width 35 height 20
click at [597, 222] on icon "button" at bounding box center [598, 224] width 10 height 10
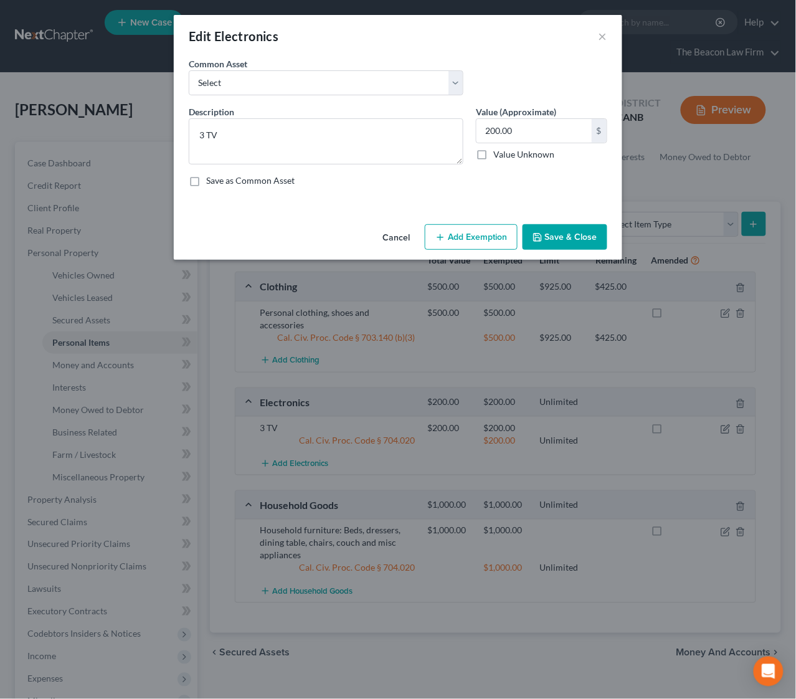
click at [469, 239] on button "Add Exemption" at bounding box center [471, 237] width 93 height 26
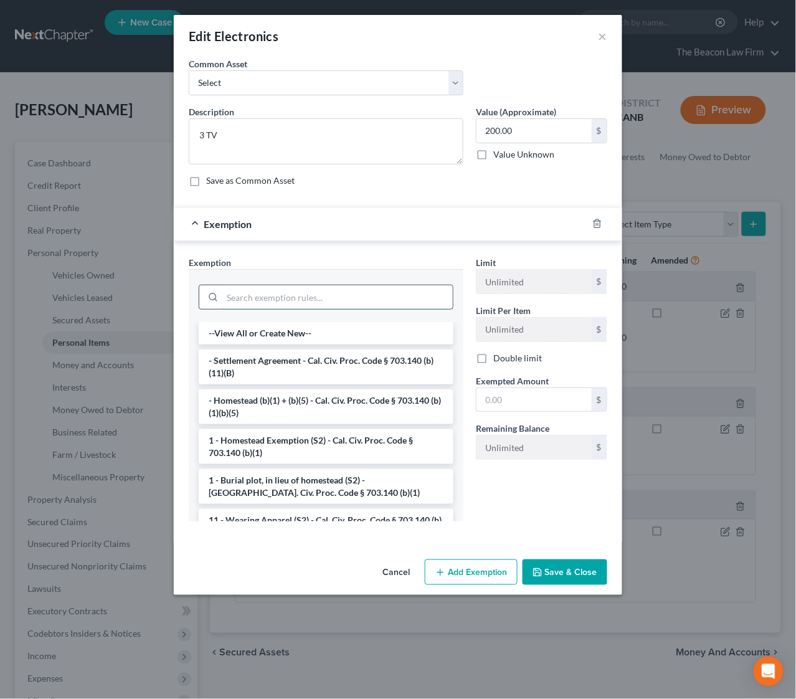
click at [332, 296] on input "search" at bounding box center [337, 297] width 231 height 24
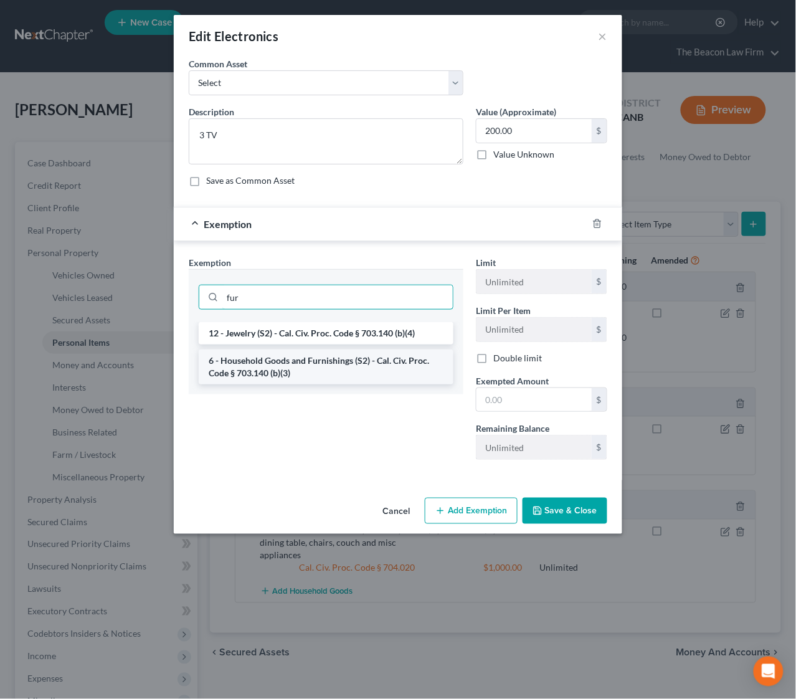
type input "fur"
click at [269, 374] on li "6 - Household Goods and Furnishings (S2) - Cal. Civ. Proc. Code § 703.140 (b)(3)" at bounding box center [326, 367] width 255 height 35
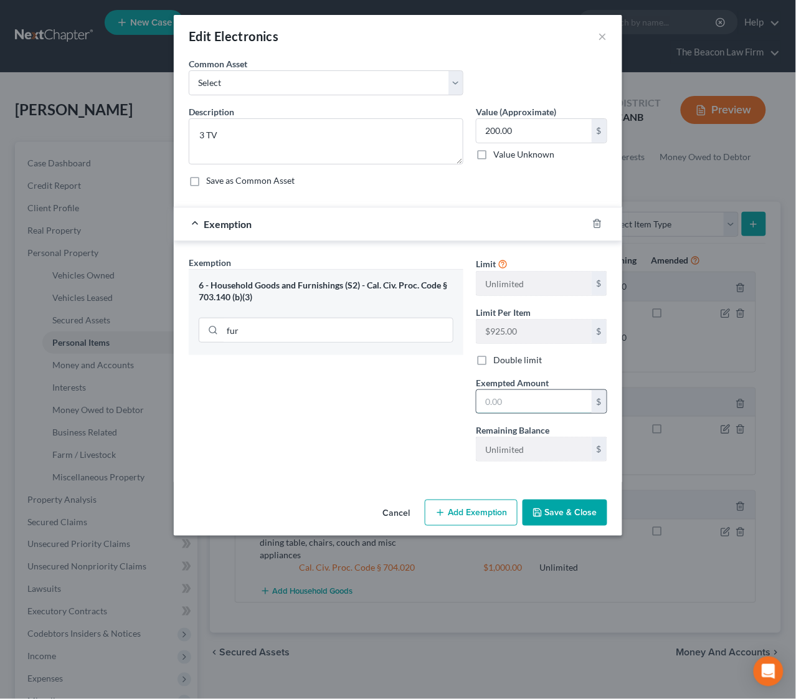
drag, startPoint x: 531, startPoint y: 398, endPoint x: 522, endPoint y: 394, distance: 10.1
click at [532, 396] on input "text" at bounding box center [534, 402] width 115 height 24
type input "200"
click at [562, 514] on button "Save & Close" at bounding box center [565, 513] width 85 height 26
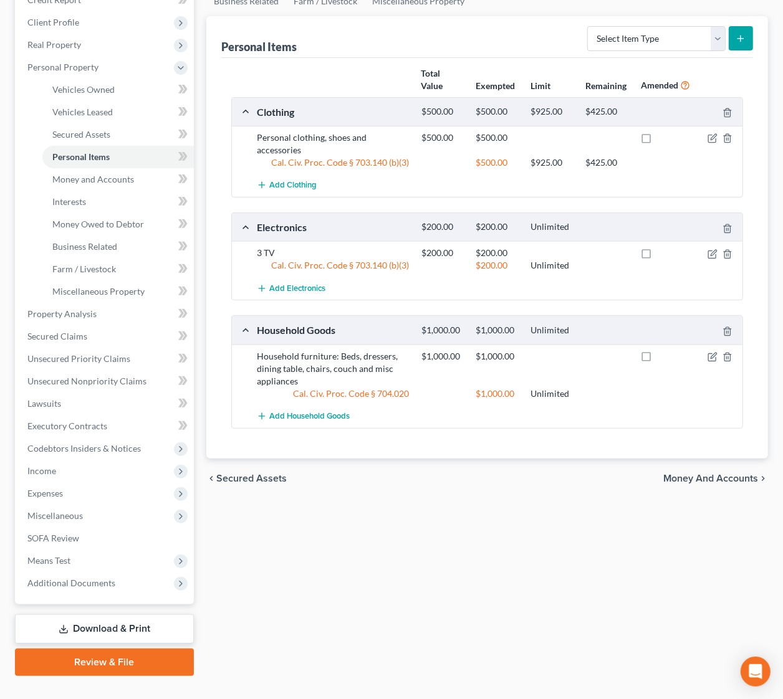
scroll to position [186, 0]
click at [709, 356] on icon "button" at bounding box center [712, 356] width 10 height 10
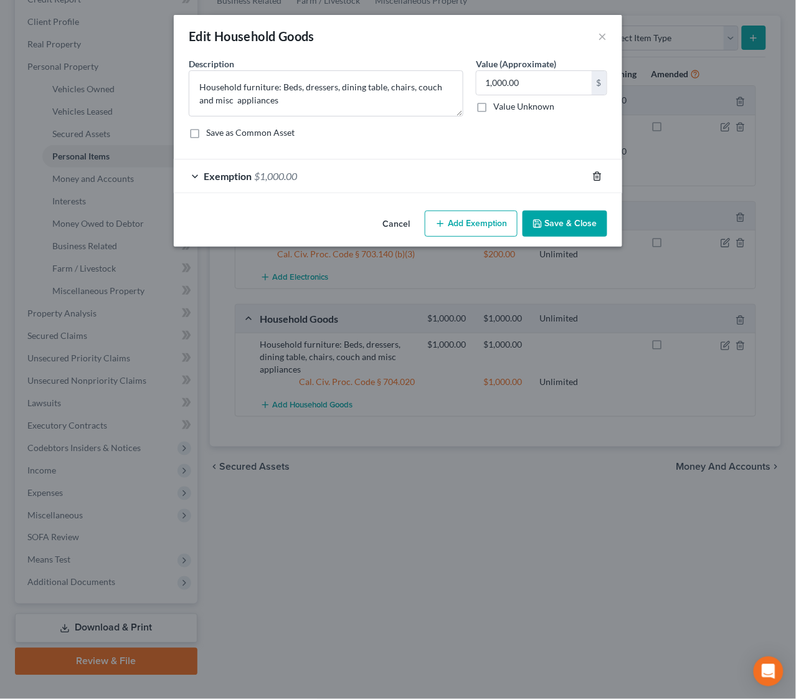
click at [599, 174] on polyline "button" at bounding box center [597, 174] width 7 height 0
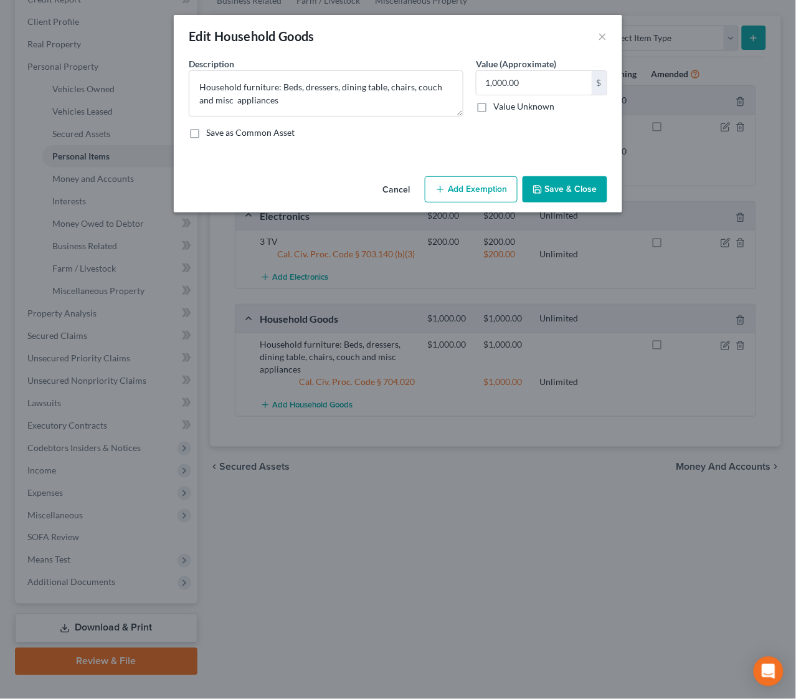
click at [487, 149] on div "Description * Household furniture: Beds, dressers, dining table, chairs, couch …" at bounding box center [398, 103] width 431 height 92
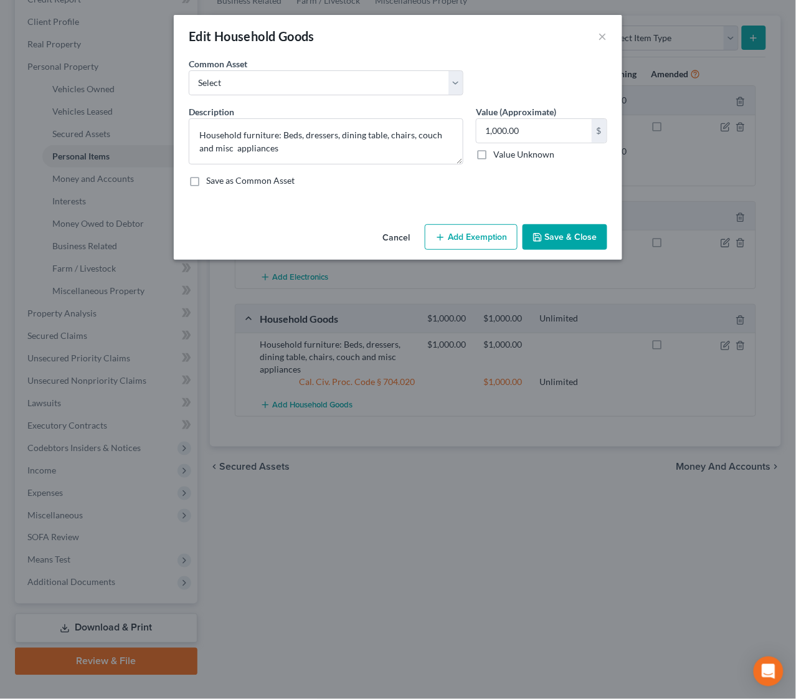
click at [466, 239] on button "Add Exemption" at bounding box center [471, 237] width 93 height 26
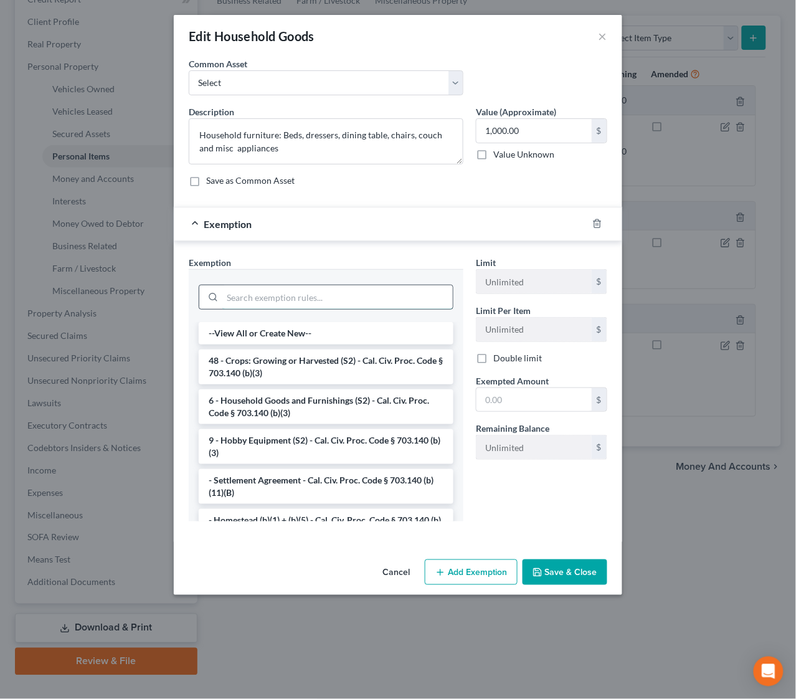
click at [356, 299] on input "search" at bounding box center [337, 297] width 231 height 24
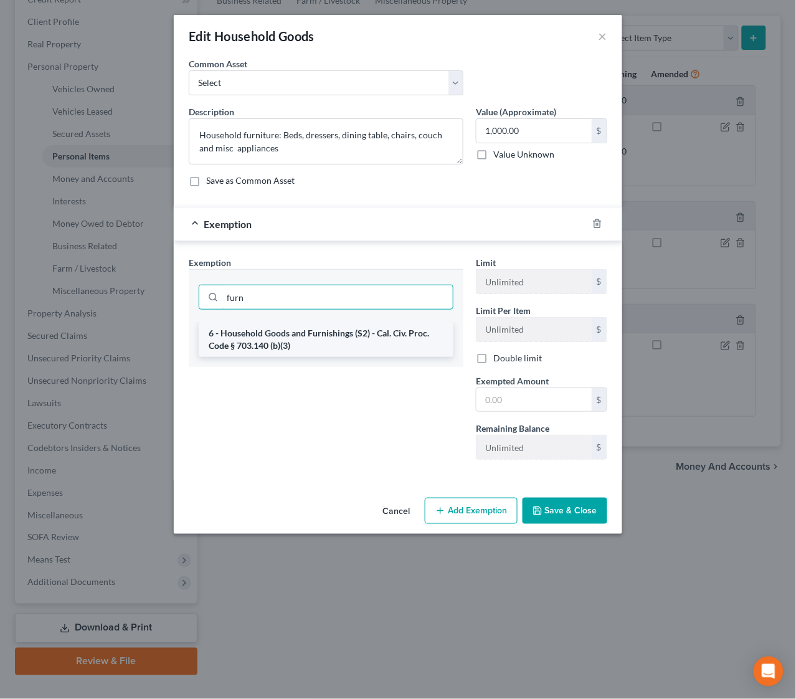
type input "furn"
click at [367, 345] on li "6 - Household Goods and Furnishings (S2) - Cal. Civ. Proc. Code § 703.140 (b)(3)" at bounding box center [326, 339] width 255 height 35
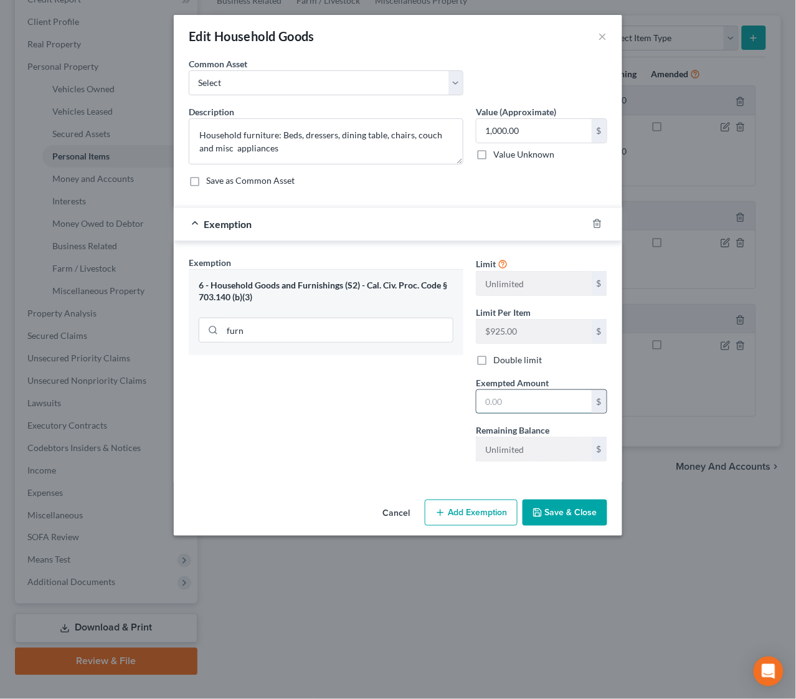
click at [526, 395] on input "text" at bounding box center [534, 402] width 115 height 24
type input "1,000"
click at [563, 514] on button "Save & Close" at bounding box center [565, 513] width 85 height 26
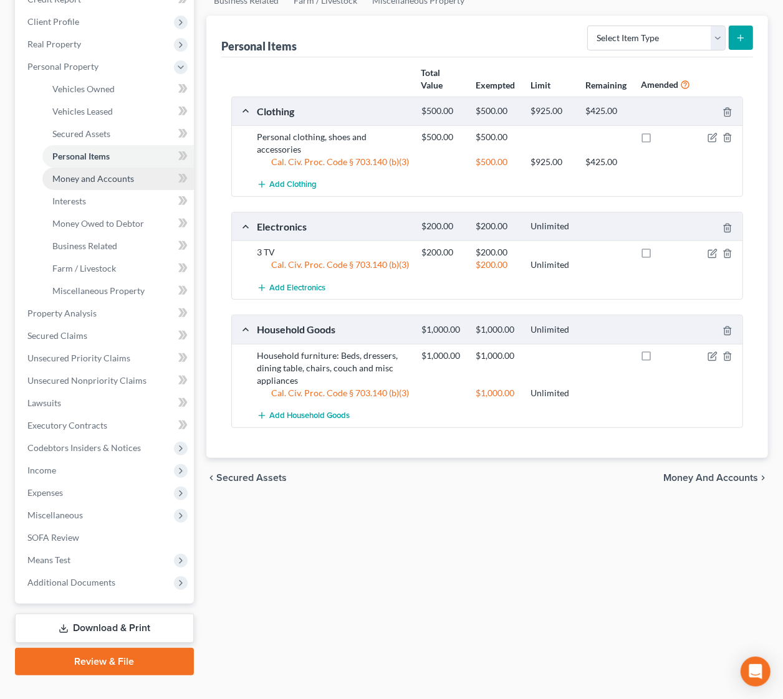
click at [101, 176] on span "Money and Accounts" at bounding box center [93, 178] width 82 height 11
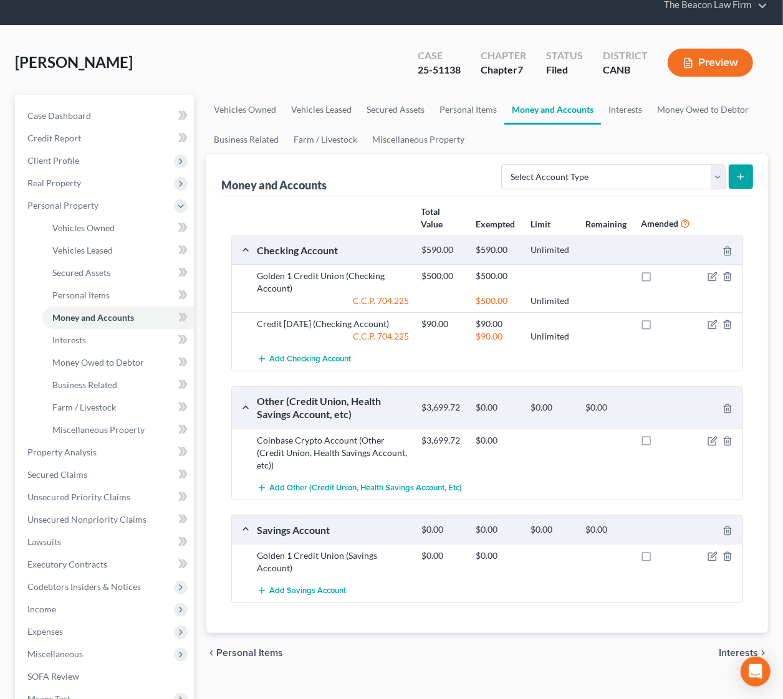
scroll to position [93, 0]
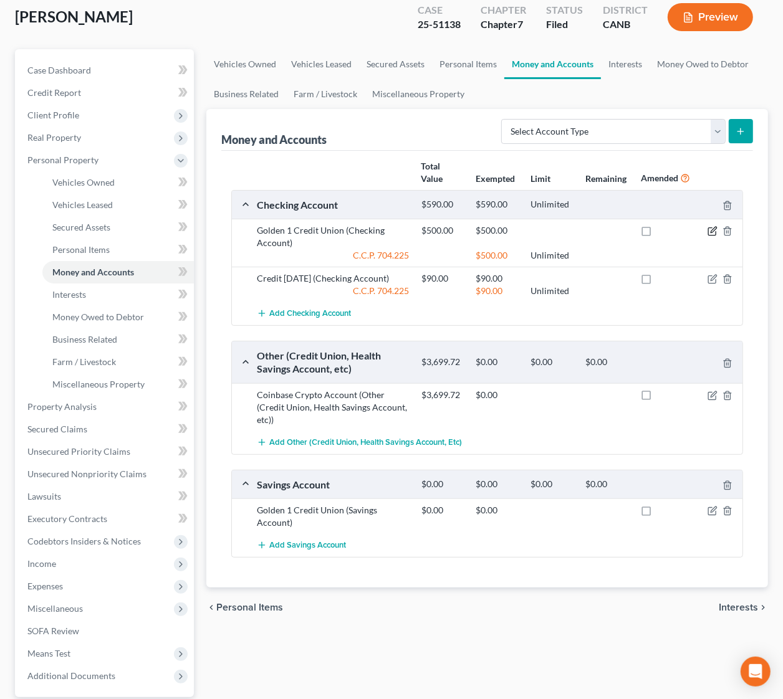
click at [714, 227] on icon "button" at bounding box center [712, 231] width 10 height 10
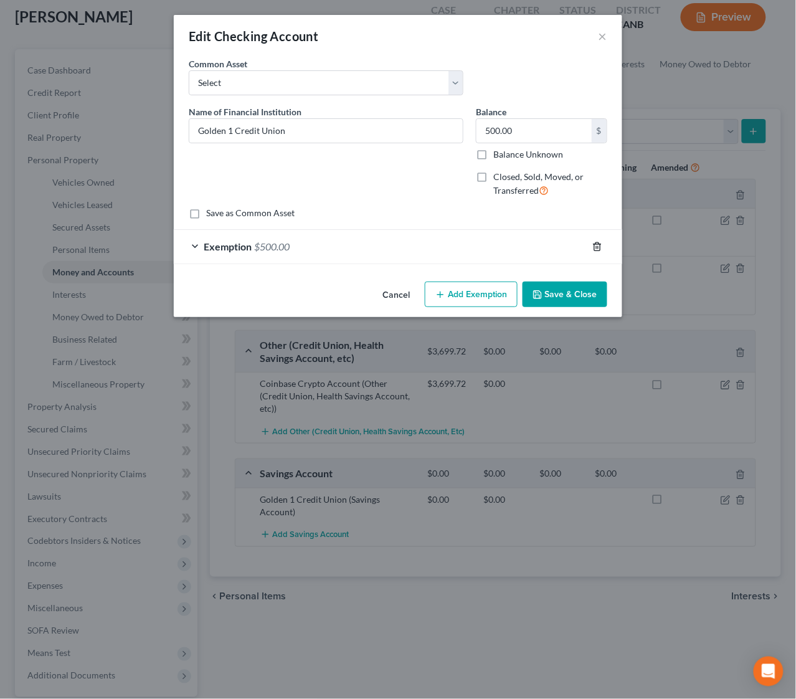
click at [600, 245] on icon "button" at bounding box center [598, 246] width 6 height 8
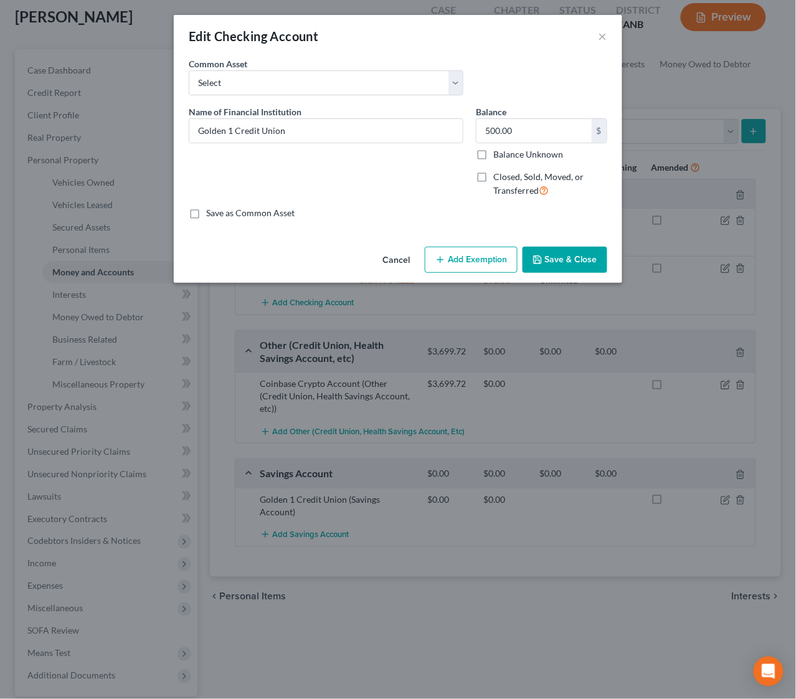
click at [472, 252] on button "Add Exemption" at bounding box center [471, 260] width 93 height 26
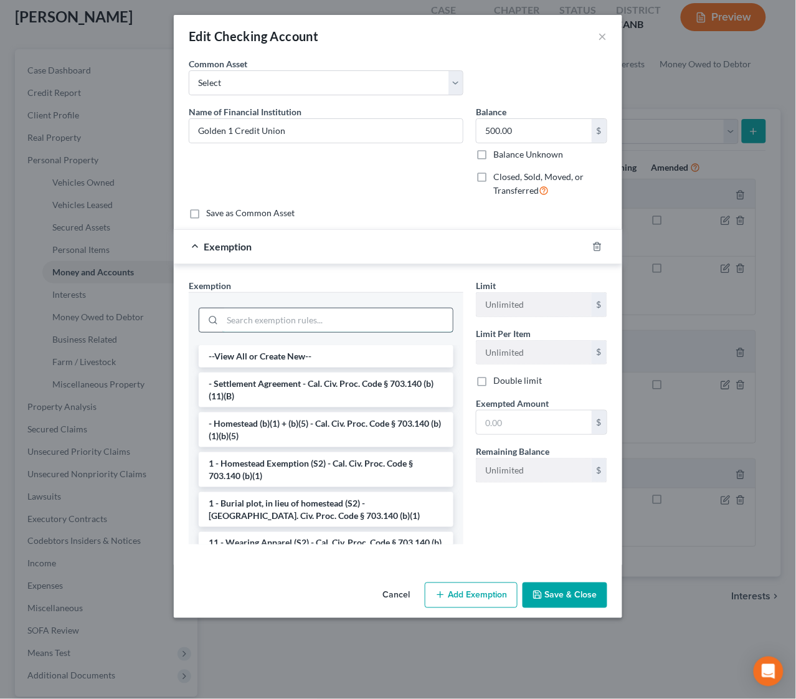
click at [338, 320] on input "search" at bounding box center [337, 320] width 231 height 24
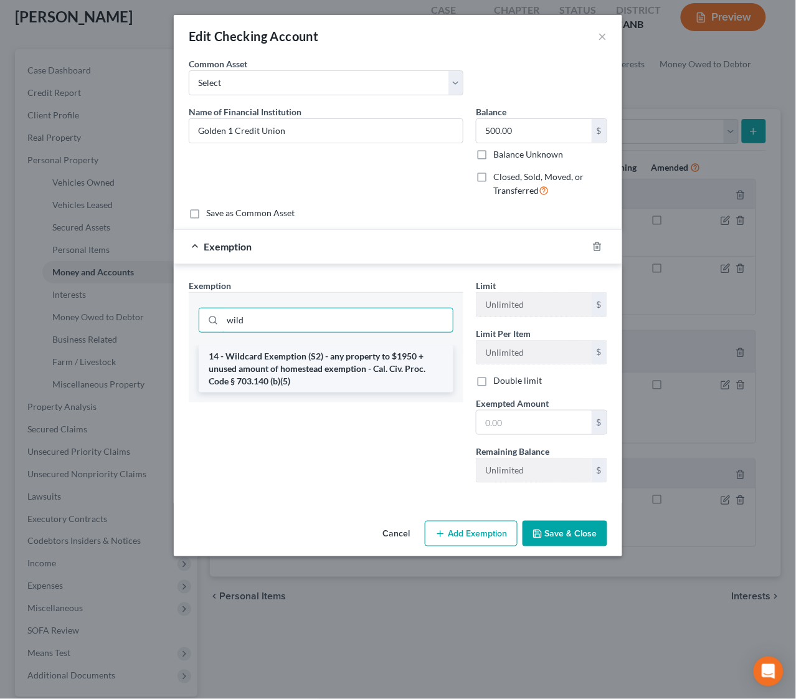
type input "wild"
click at [341, 362] on li "14 - Wildcard Exemption (S2) - any property to $1950 + unused amount of homeste…" at bounding box center [326, 368] width 255 height 47
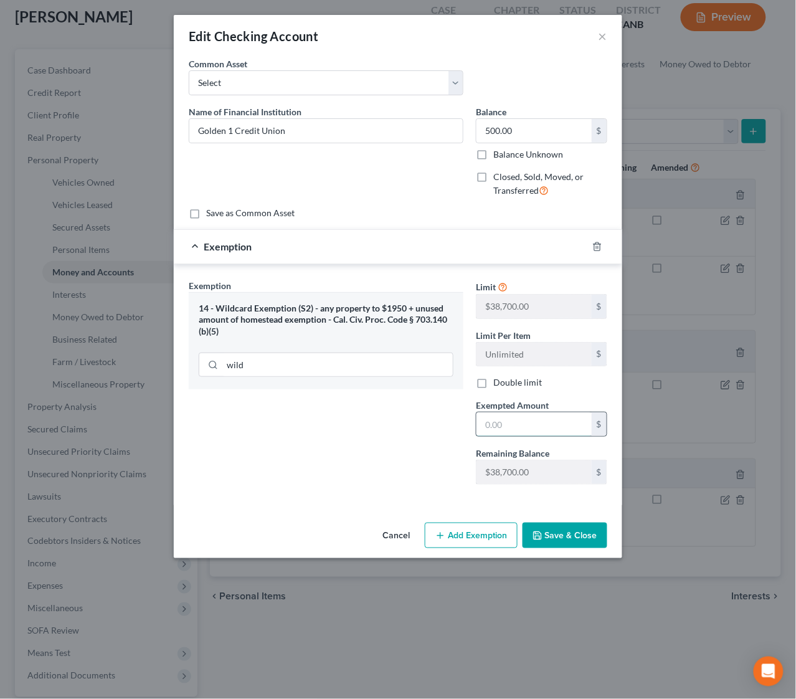
click at [502, 426] on input "text" at bounding box center [534, 425] width 115 height 24
type input "500"
click at [565, 538] on button "Save & Close" at bounding box center [565, 536] width 85 height 26
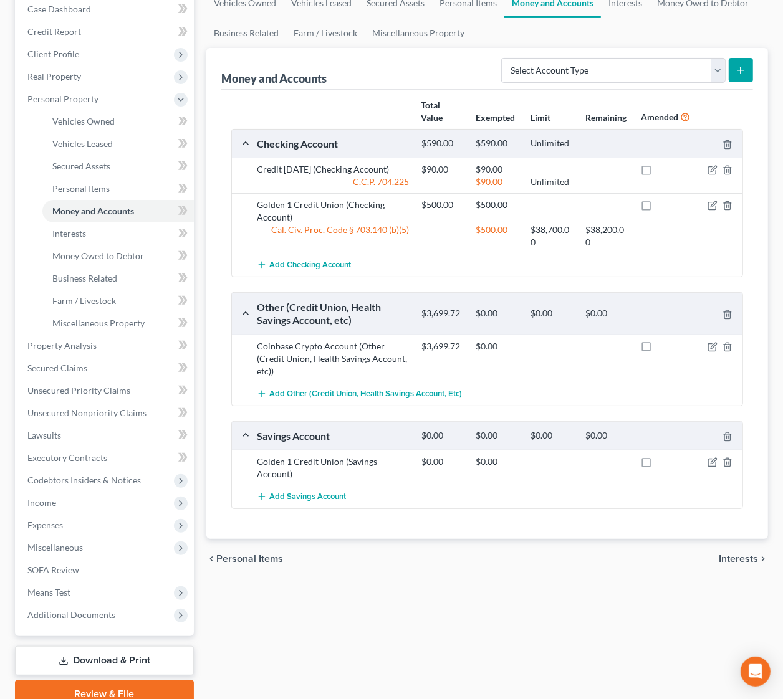
scroll to position [186, 0]
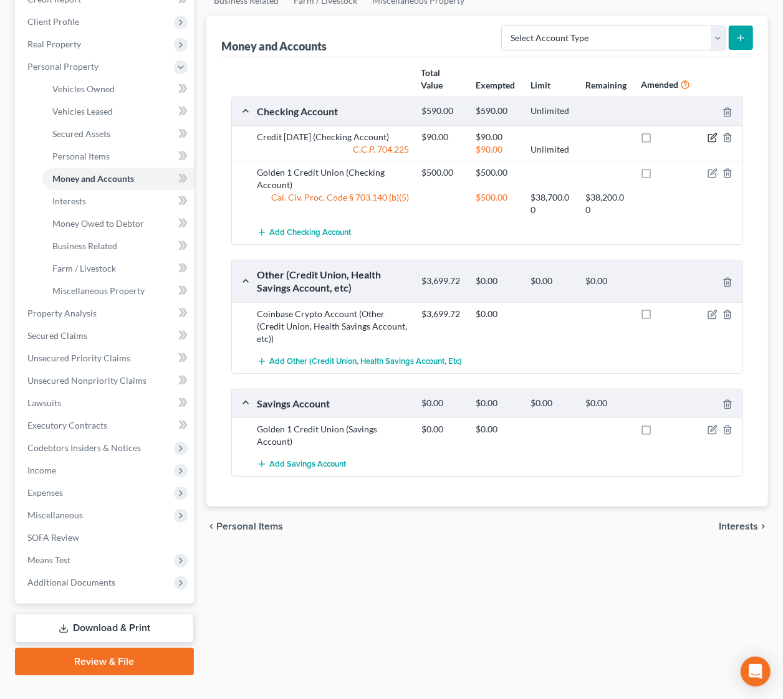
click at [711, 135] on icon "button" at bounding box center [712, 138] width 10 height 10
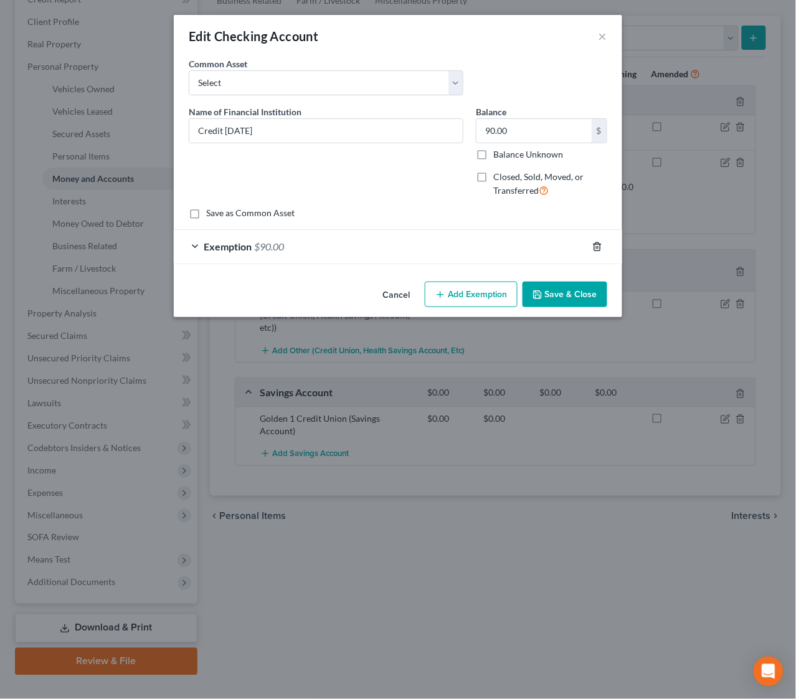
click at [593, 250] on icon "button" at bounding box center [598, 247] width 10 height 10
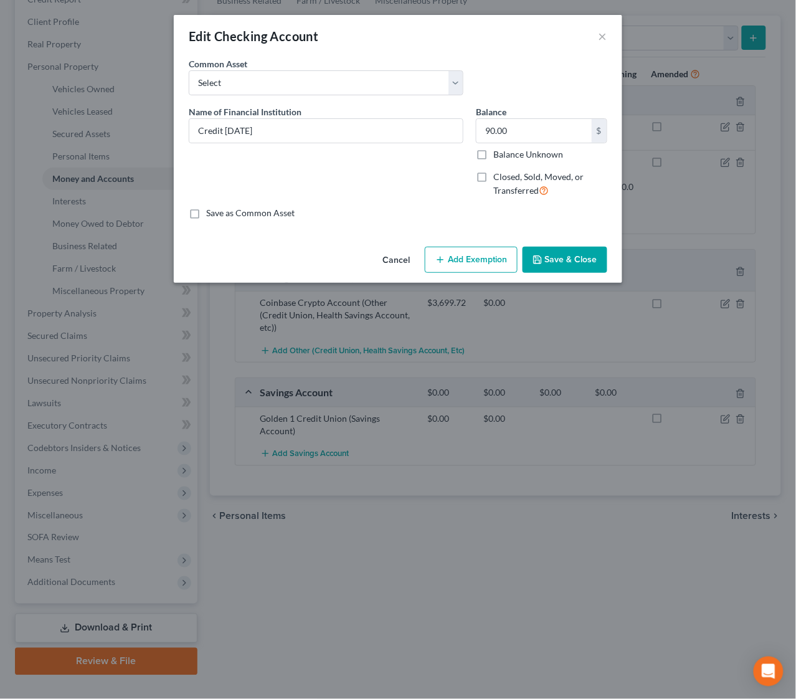
click at [487, 267] on button "Add Exemption" at bounding box center [471, 260] width 93 height 26
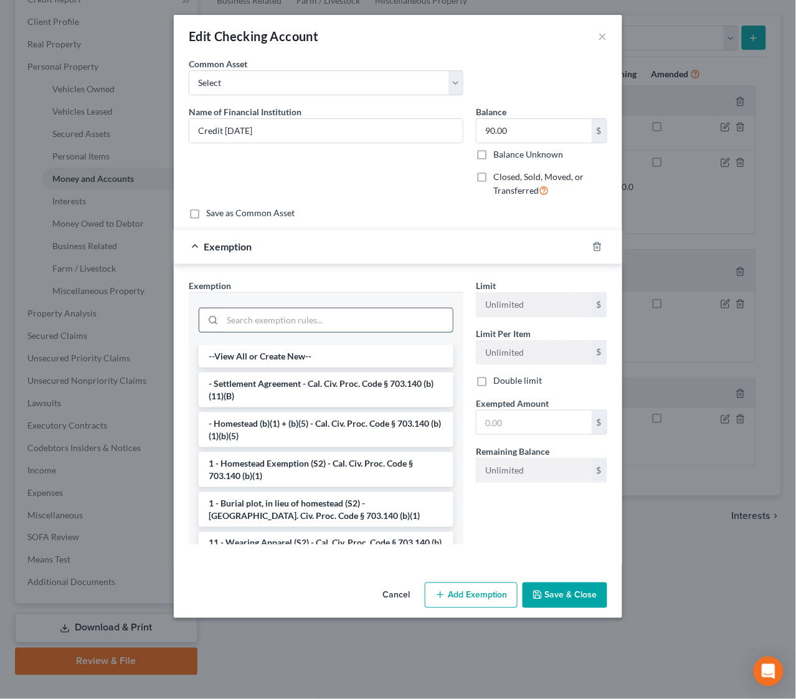
click at [382, 313] on input "search" at bounding box center [337, 320] width 231 height 24
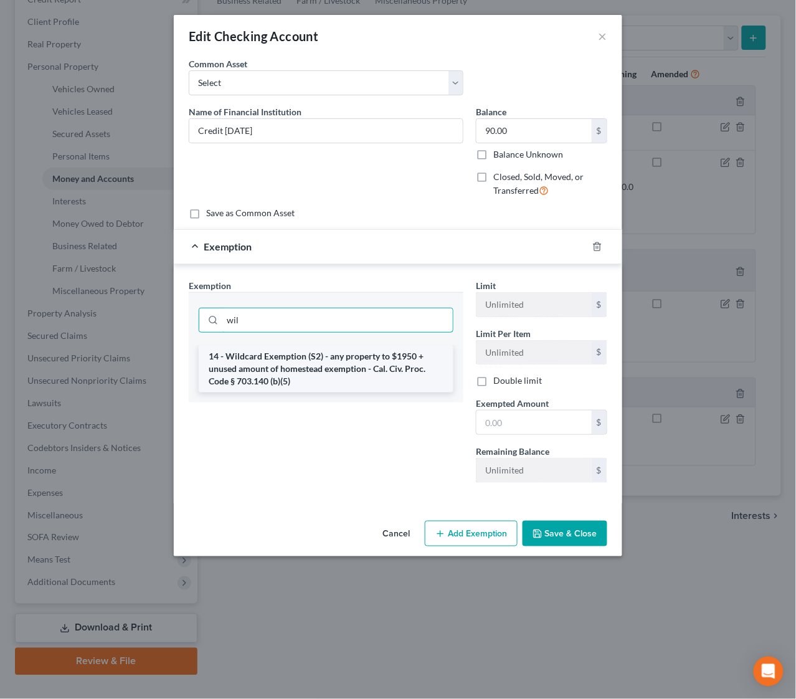
type input "wil"
click at [361, 371] on li "14 - Wildcard Exemption (S2) - any property to $1950 + unused amount of homeste…" at bounding box center [326, 368] width 255 height 47
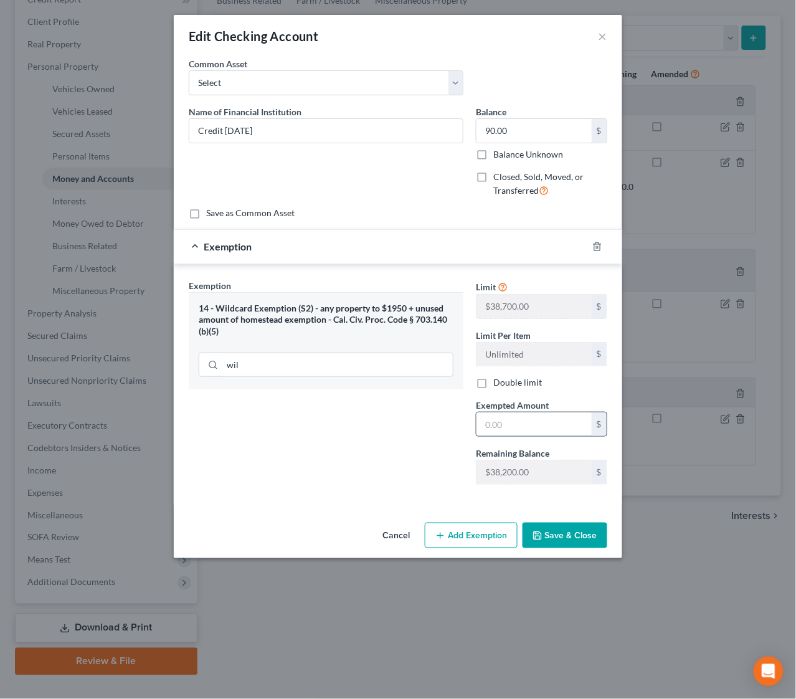
drag, startPoint x: 509, startPoint y: 424, endPoint x: 497, endPoint y: 424, distance: 11.2
click at [509, 424] on input "text" at bounding box center [534, 425] width 115 height 24
type input "90"
click at [403, 460] on div "Exemption Set must be selected for CA. Exemption * 14 - Wildcard Exemption (S2)…" at bounding box center [326, 387] width 287 height 216
click at [581, 544] on button "Save & Close" at bounding box center [565, 536] width 85 height 26
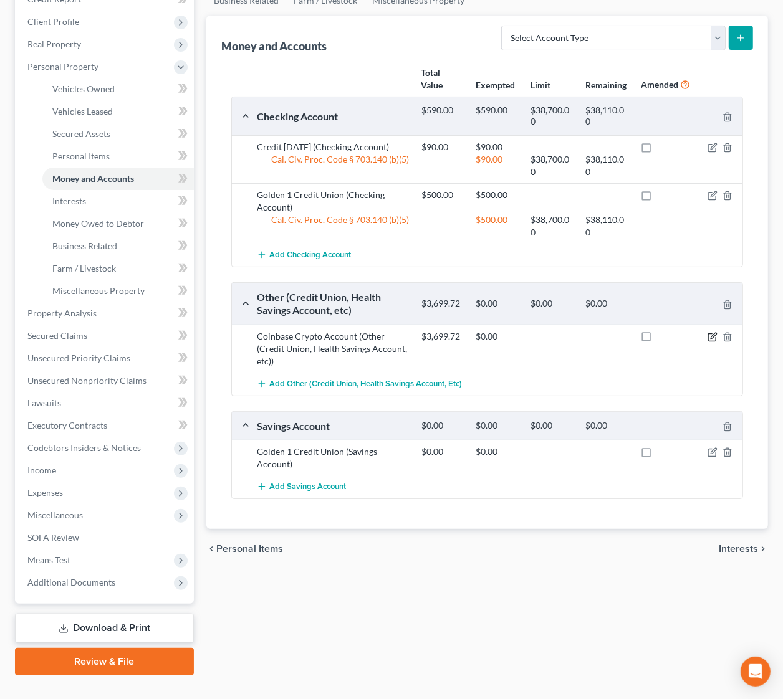
click at [714, 334] on icon "button" at bounding box center [713, 336] width 6 height 6
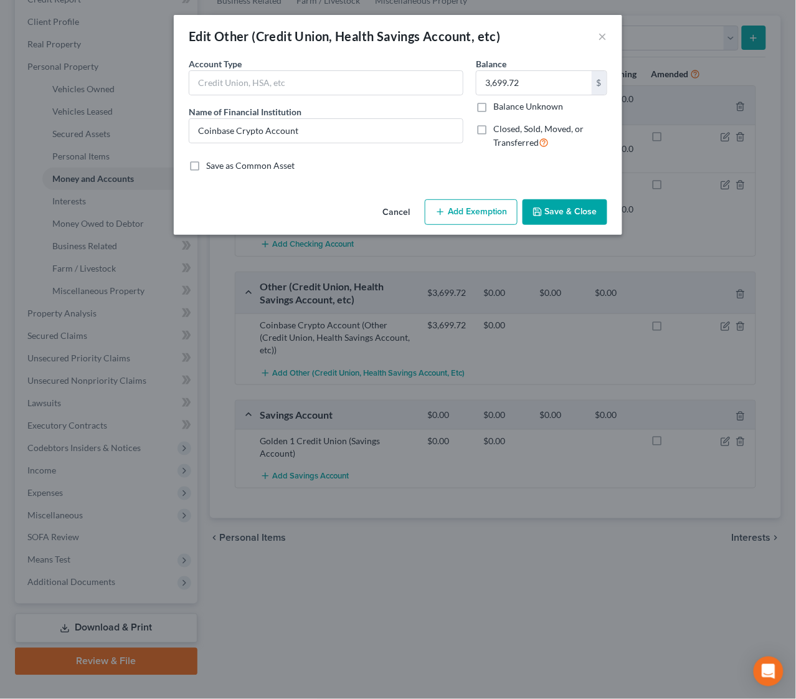
click at [466, 208] on button "Add Exemption" at bounding box center [471, 212] width 93 height 26
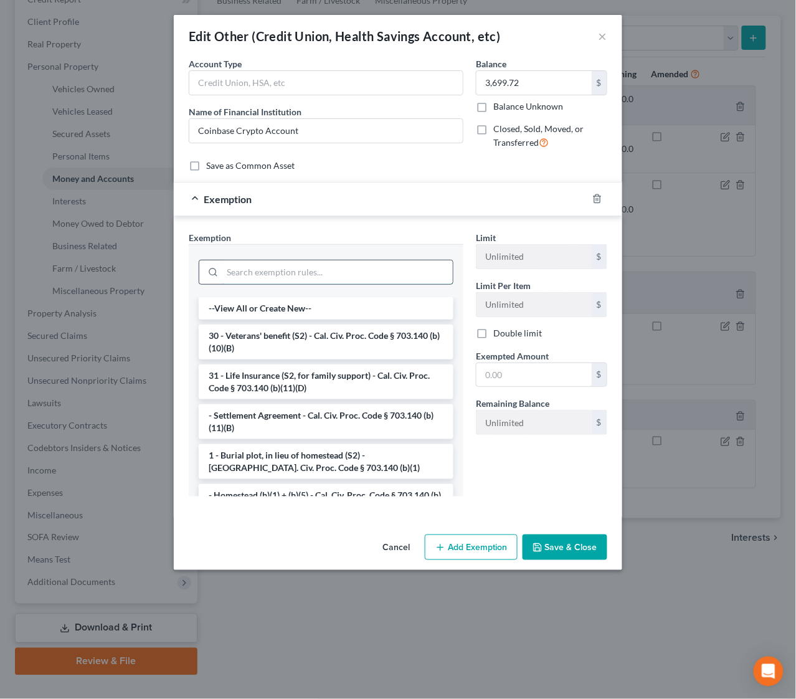
click at [337, 269] on input "search" at bounding box center [337, 272] width 231 height 24
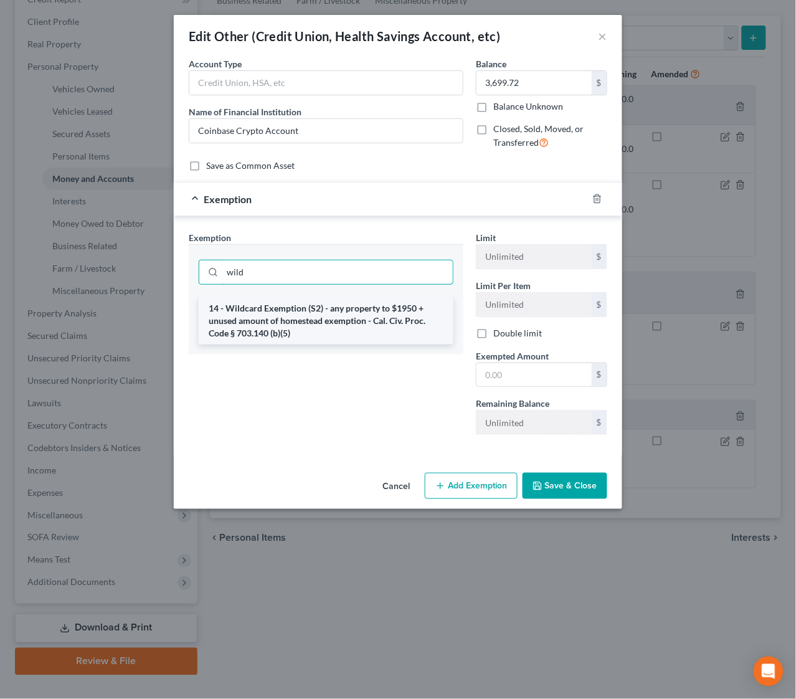
type input "wild"
click at [289, 322] on li "14 - Wildcard Exemption (S2) - any property to $1950 + unused amount of homeste…" at bounding box center [326, 320] width 255 height 47
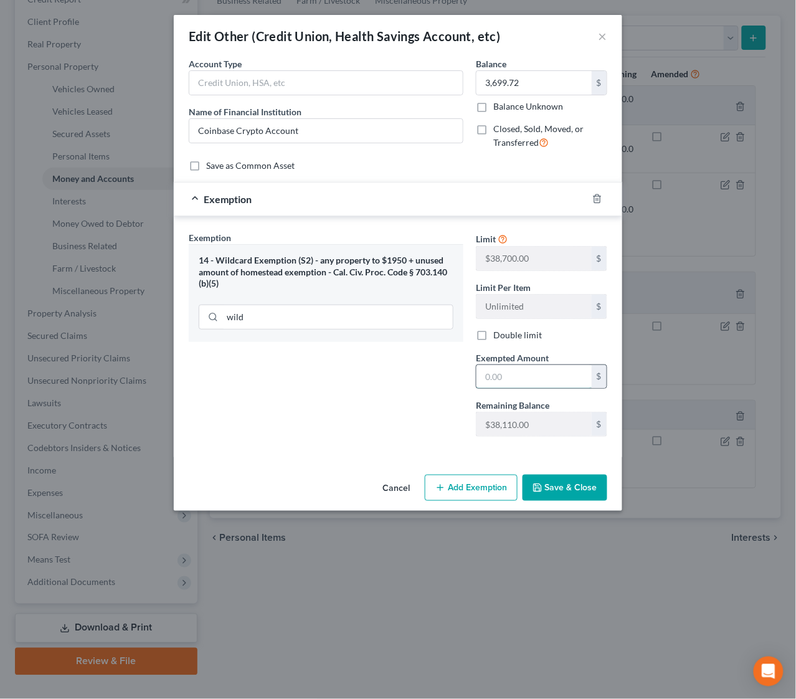
drag, startPoint x: 525, startPoint y: 367, endPoint x: 517, endPoint y: 366, distance: 8.7
click at [525, 368] on input "text" at bounding box center [534, 377] width 115 height 24
type input "3,699.72"
click at [579, 485] on button "Save & Close" at bounding box center [565, 488] width 85 height 26
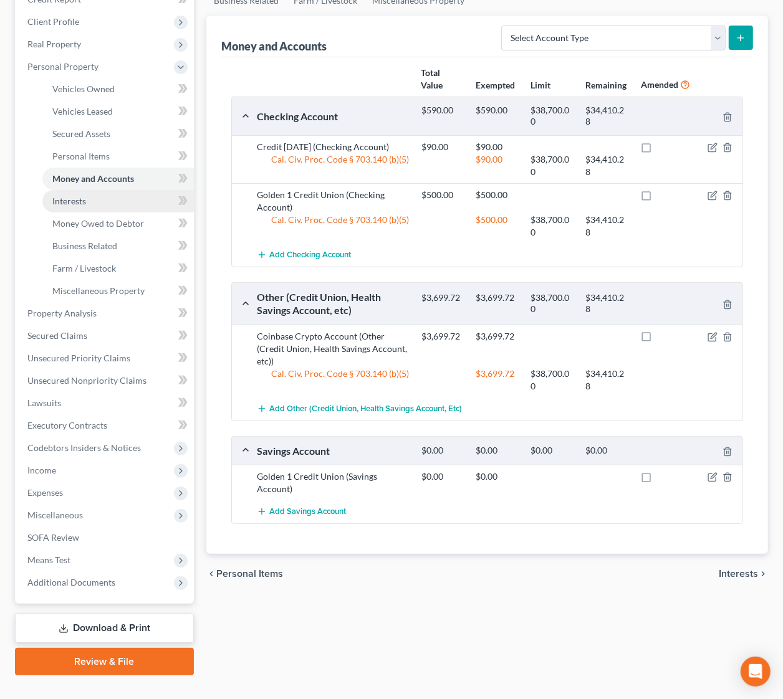
click at [74, 204] on span "Interests" at bounding box center [69, 201] width 34 height 11
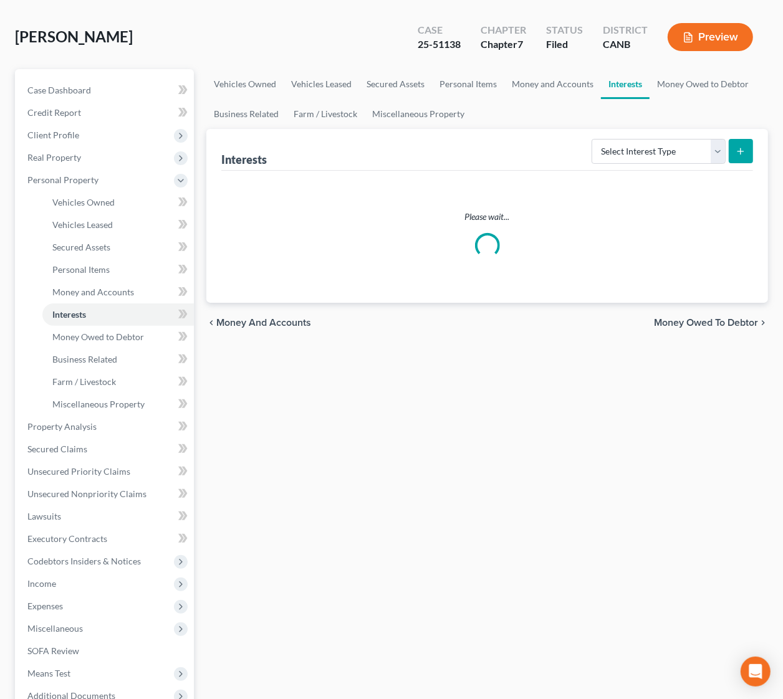
scroll to position [186, 0]
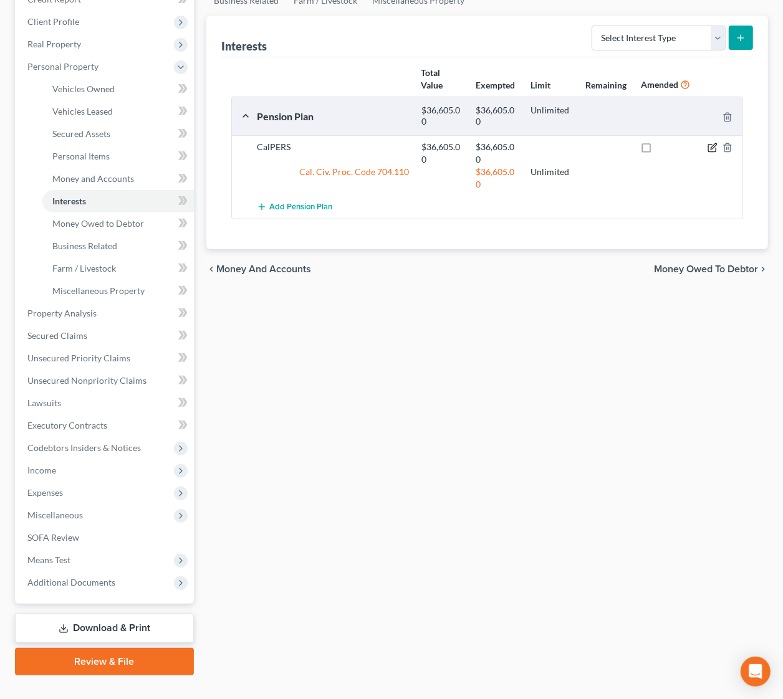
click at [710, 147] on icon "button" at bounding box center [712, 148] width 10 height 10
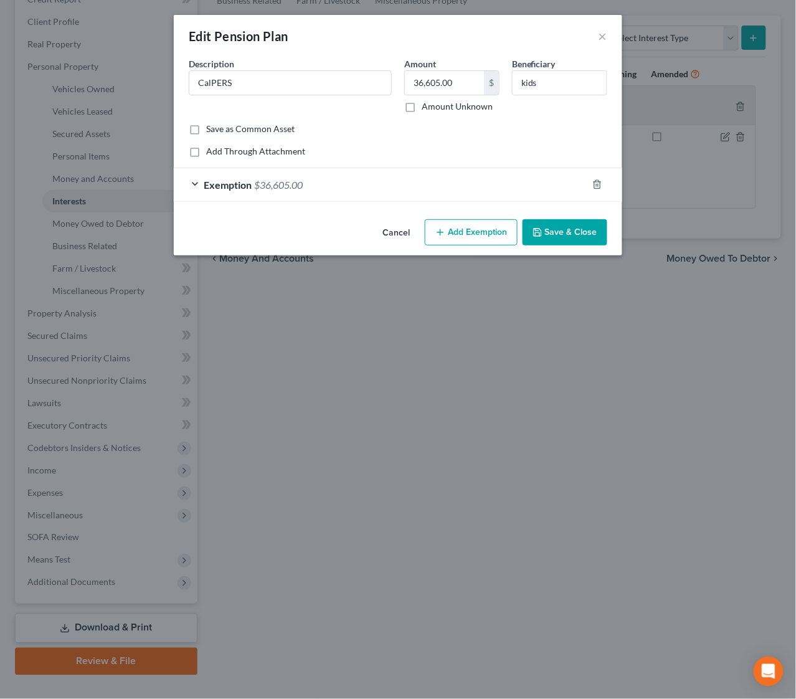
click at [591, 184] on div at bounding box center [605, 184] width 35 height 20
click at [597, 181] on icon "button" at bounding box center [598, 184] width 10 height 10
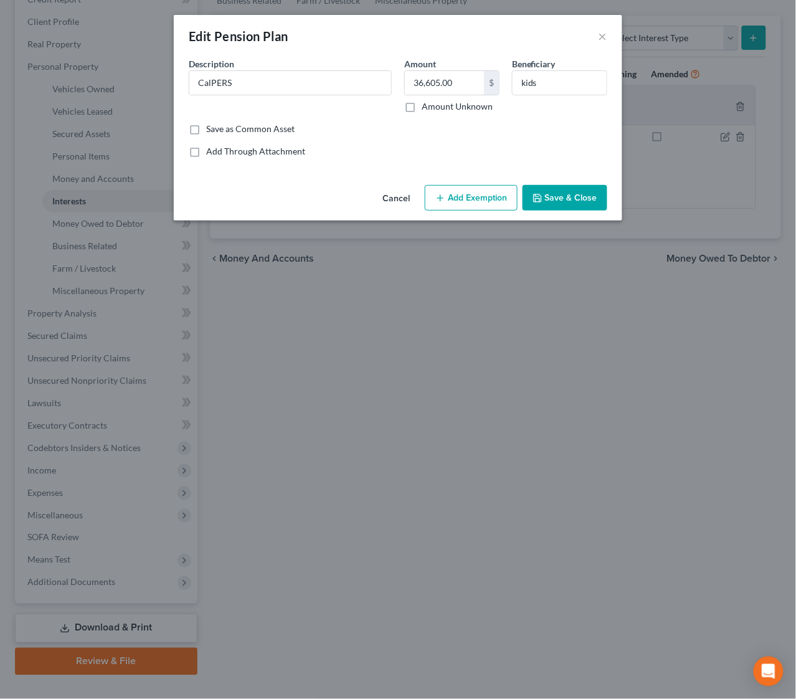
drag, startPoint x: 489, startPoint y: 204, endPoint x: 466, endPoint y: 216, distance: 25.1
click at [489, 203] on button "Add Exemption" at bounding box center [471, 198] width 93 height 26
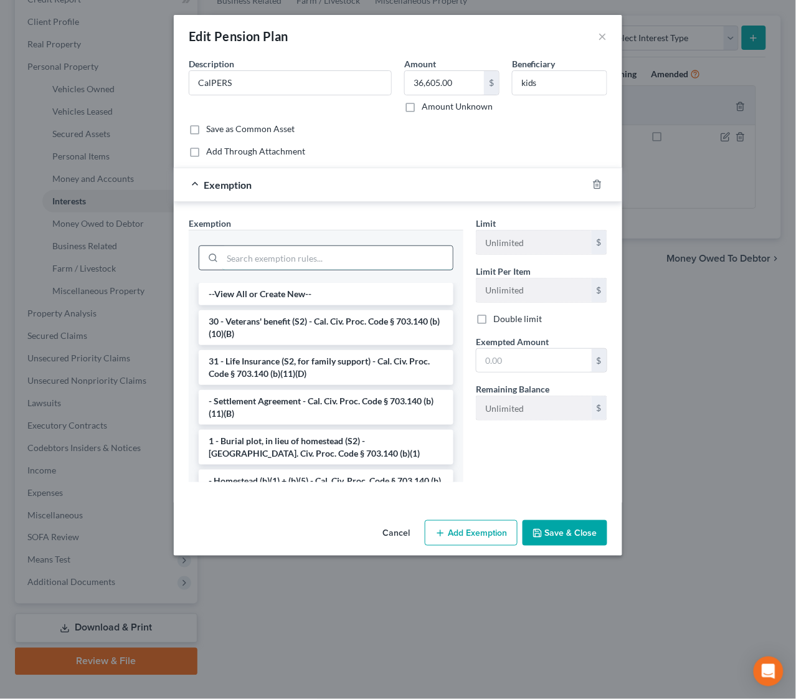
click at [354, 261] on input "search" at bounding box center [337, 258] width 231 height 24
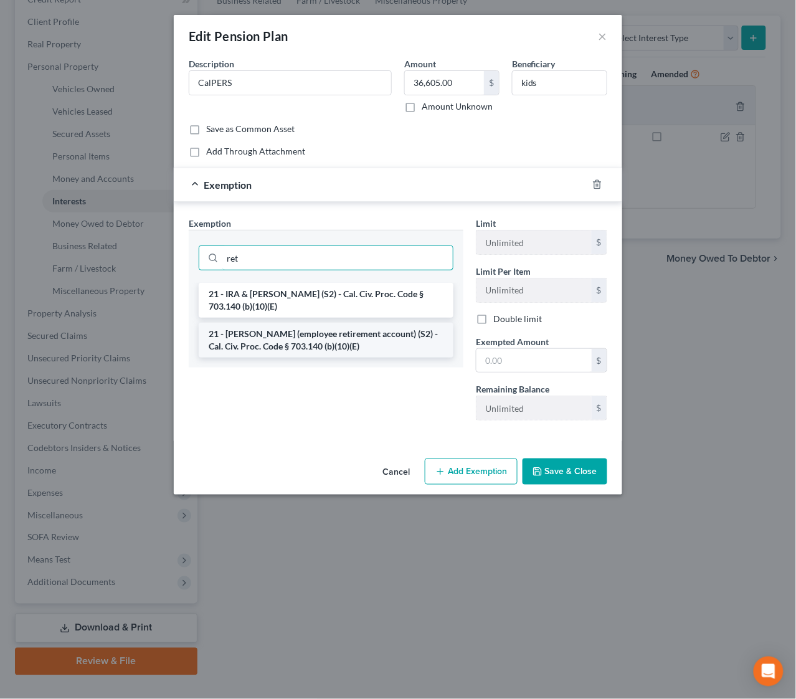
type input "ret"
click at [328, 330] on li "21 - [PERSON_NAME] (employee retirement account) (S2) - Cal. Civ. Proc. Code § …" at bounding box center [326, 340] width 255 height 35
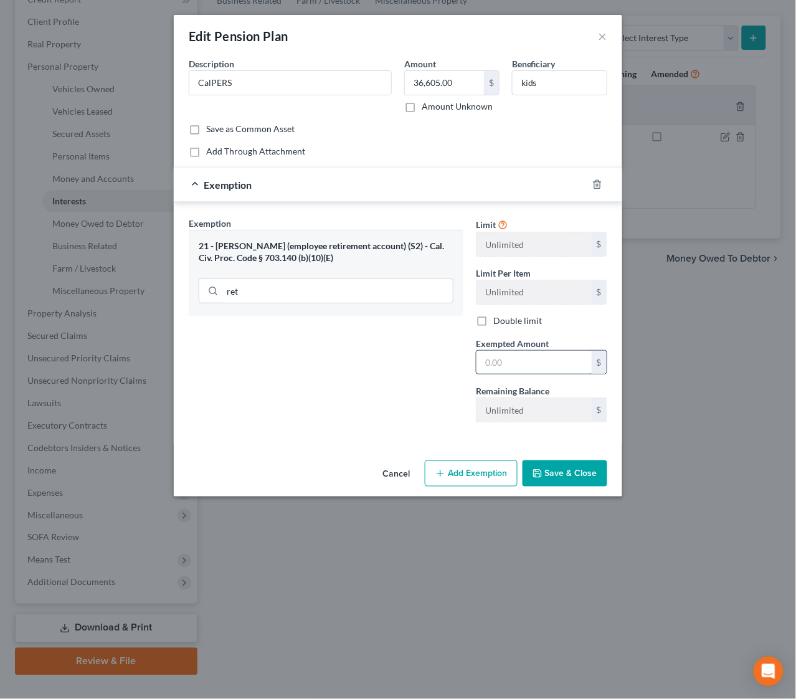
click at [507, 364] on input "text" at bounding box center [534, 363] width 115 height 24
type input "36,605"
click at [566, 476] on button "Save & Close" at bounding box center [565, 474] width 85 height 26
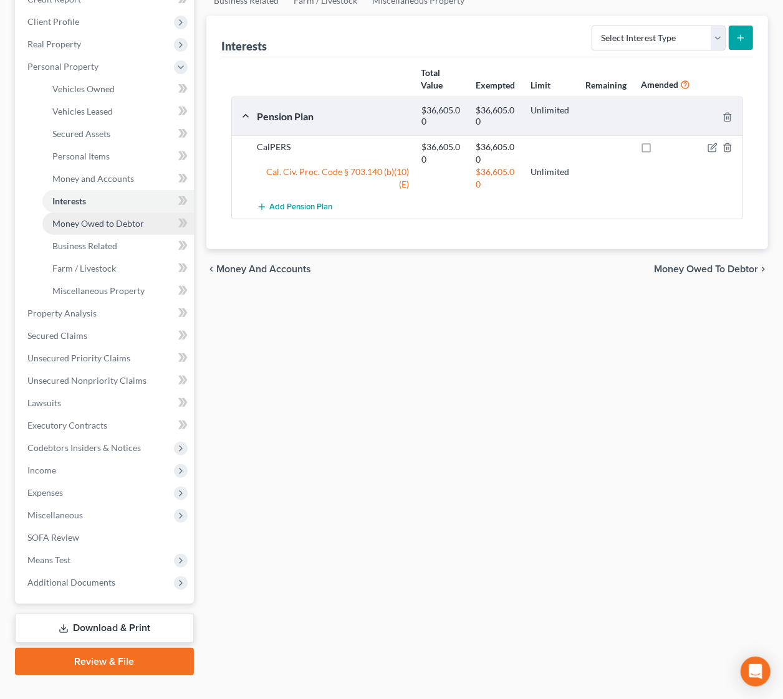
click at [102, 231] on link "Money Owed to Debtor" at bounding box center [117, 224] width 151 height 22
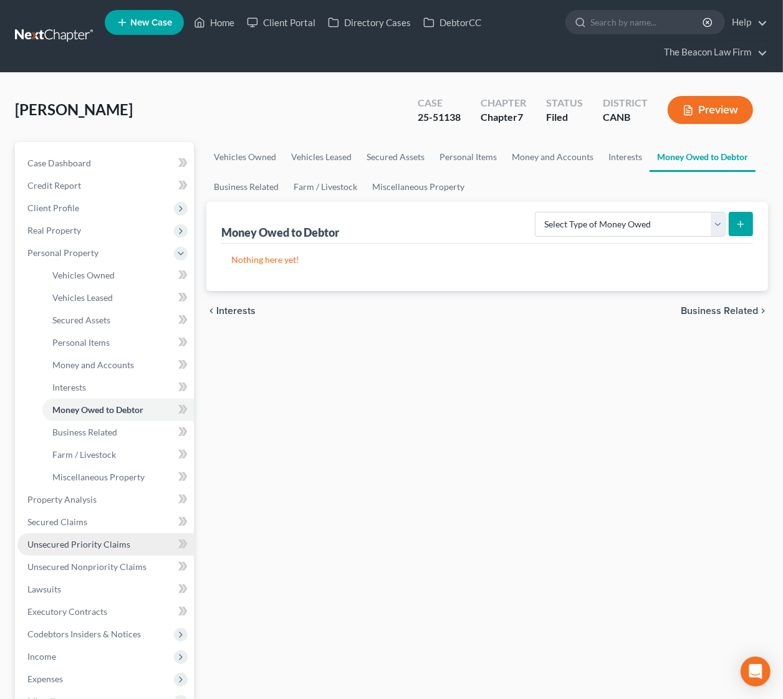
scroll to position [93, 0]
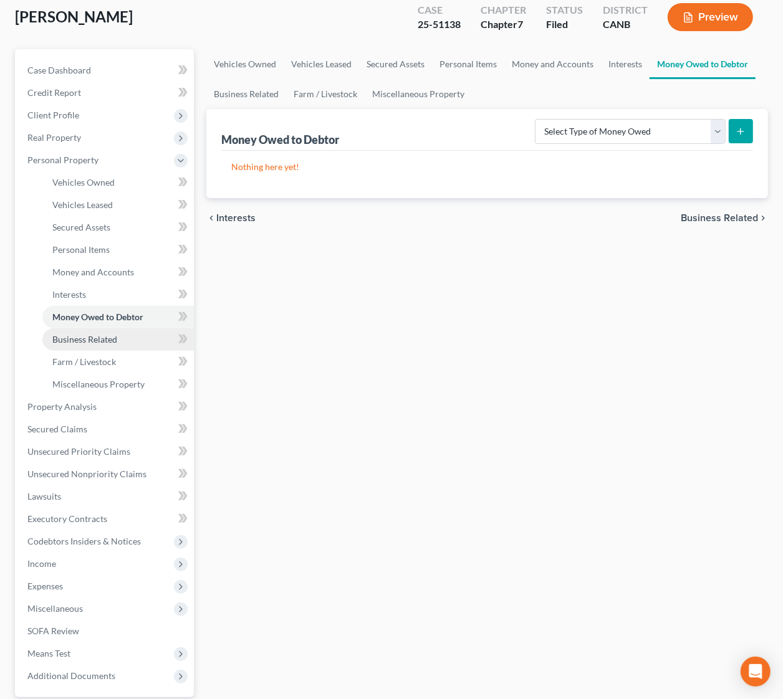
click at [88, 340] on span "Business Related" at bounding box center [84, 339] width 65 height 11
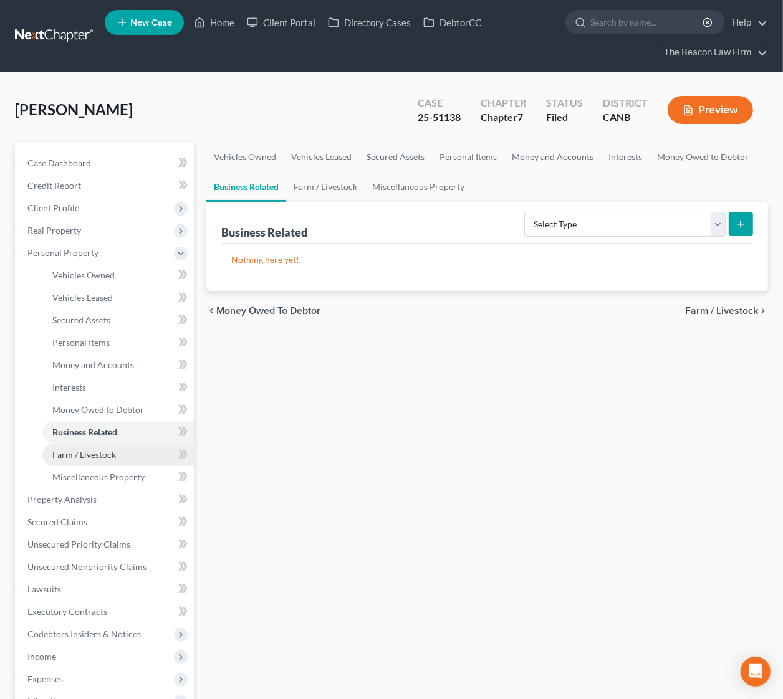
click at [107, 446] on link "Farm / Livestock" at bounding box center [117, 455] width 151 height 22
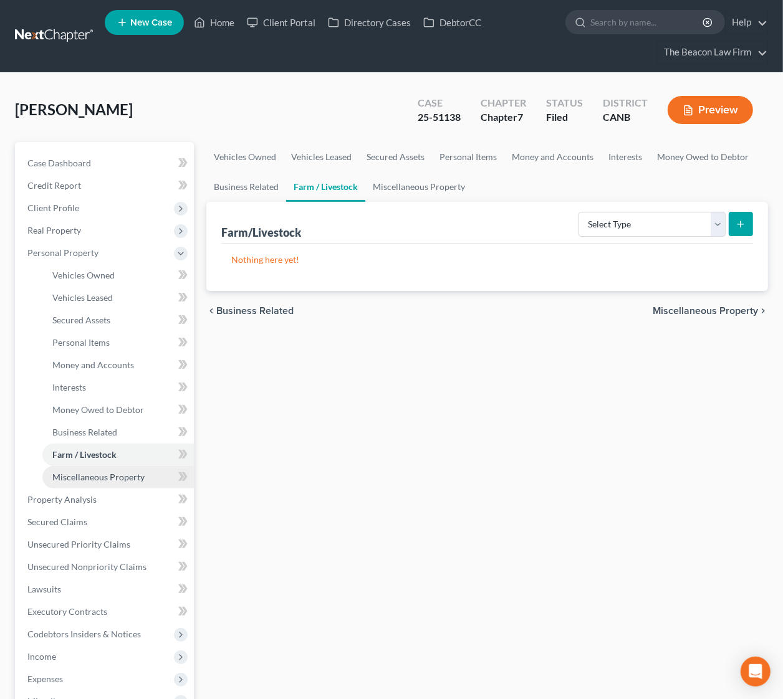
click at [105, 477] on span "Miscellaneous Property" at bounding box center [98, 477] width 92 height 11
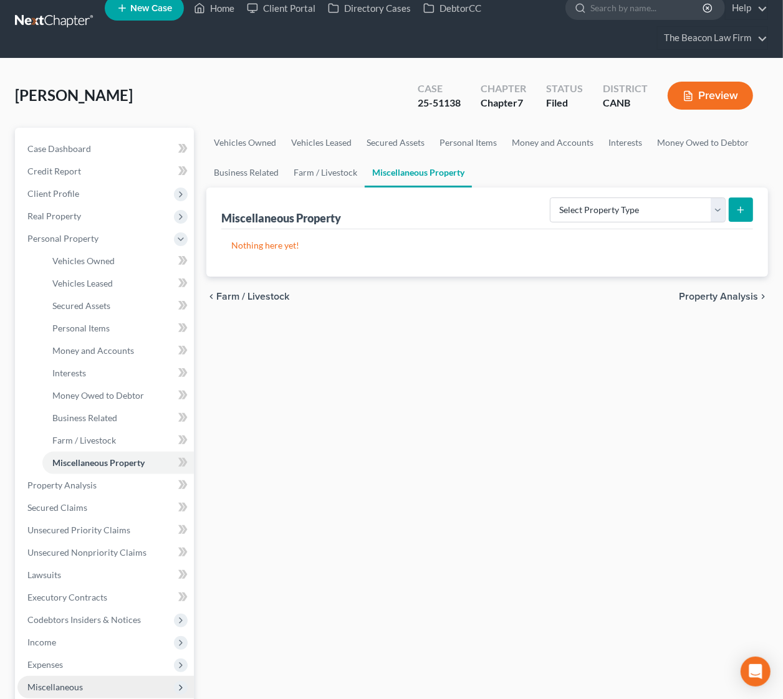
scroll to position [208, 0]
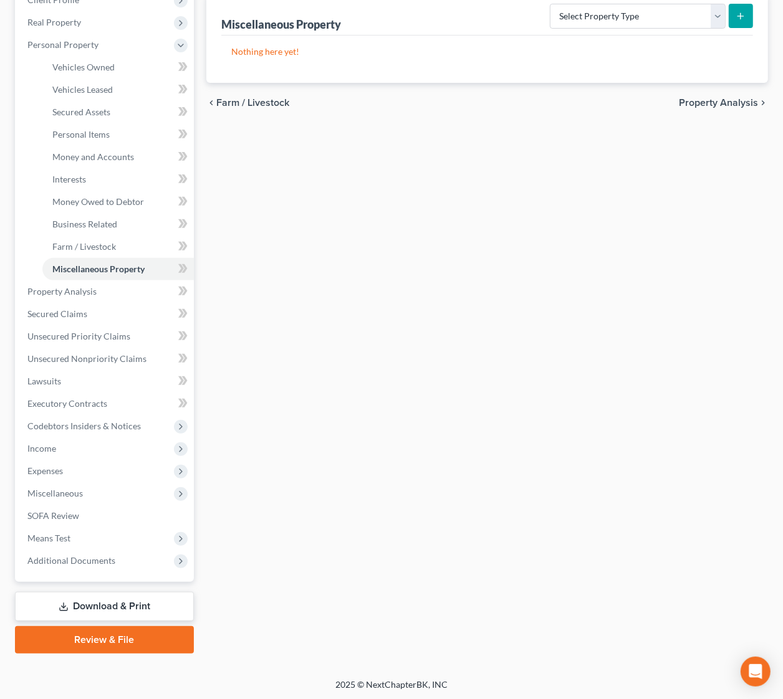
click at [107, 608] on link "Download & Print" at bounding box center [104, 606] width 179 height 29
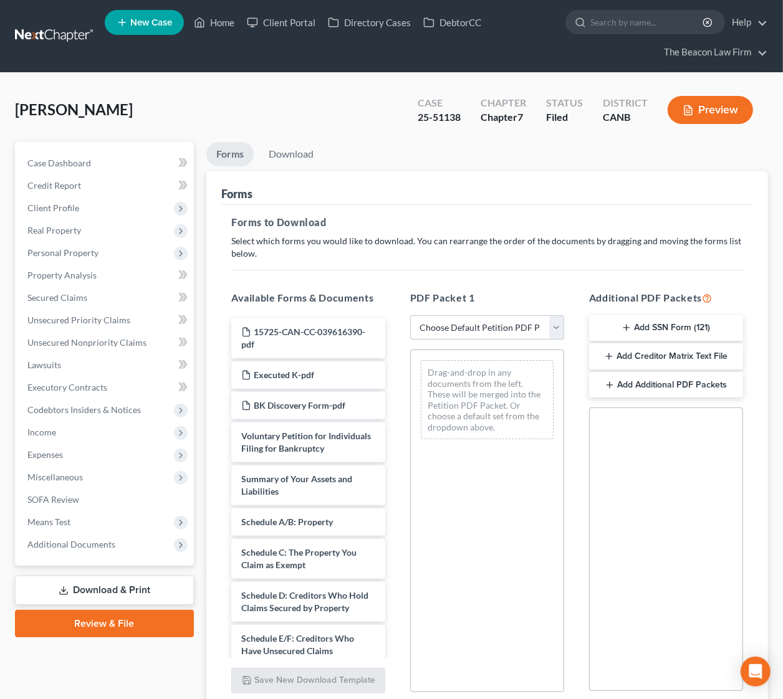
click at [516, 325] on select "Choose Default Petition PDF Packet Complete Bankruptcy Petition (all forms and …" at bounding box center [487, 327] width 154 height 25
select select "2"
click at [410, 315] on select "Choose Default Petition PDF Packet Complete Bankruptcy Petition (all forms and …" at bounding box center [487, 327] width 154 height 25
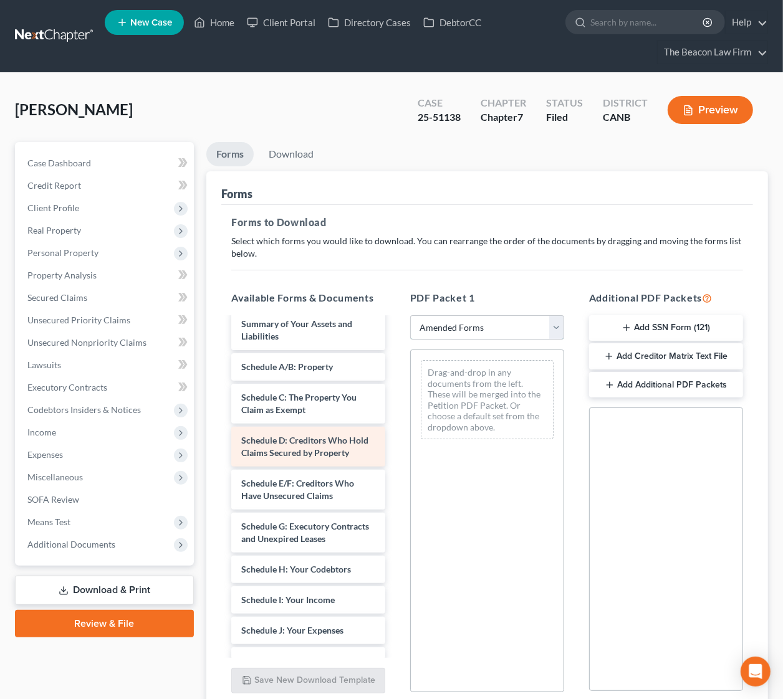
scroll to position [93, 0]
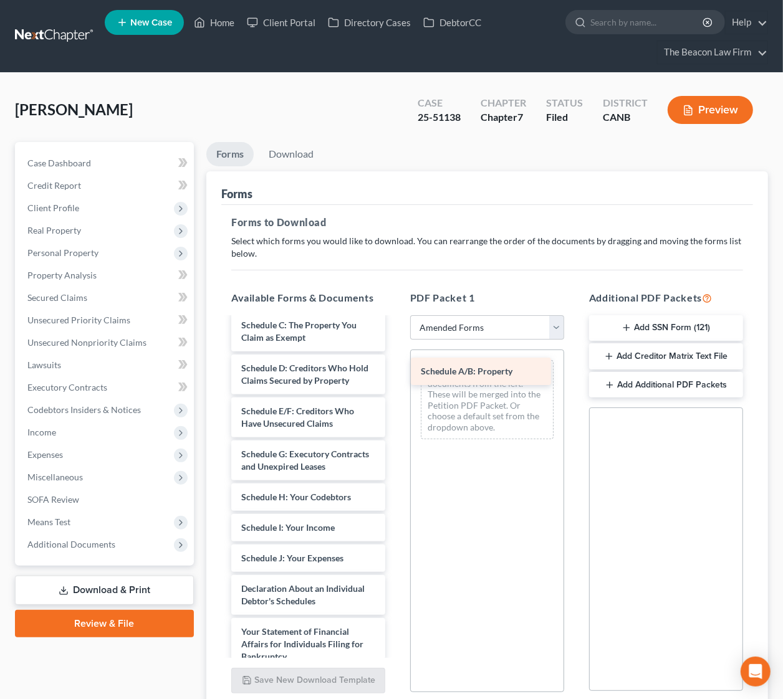
drag, startPoint x: 313, startPoint y: 350, endPoint x: 493, endPoint y: 370, distance: 180.6
click at [395, 370] on div "Schedule A/B: Property Voluntary Petition for Individuals Filing for Bankruptcy…" at bounding box center [308, 577] width 174 height 703
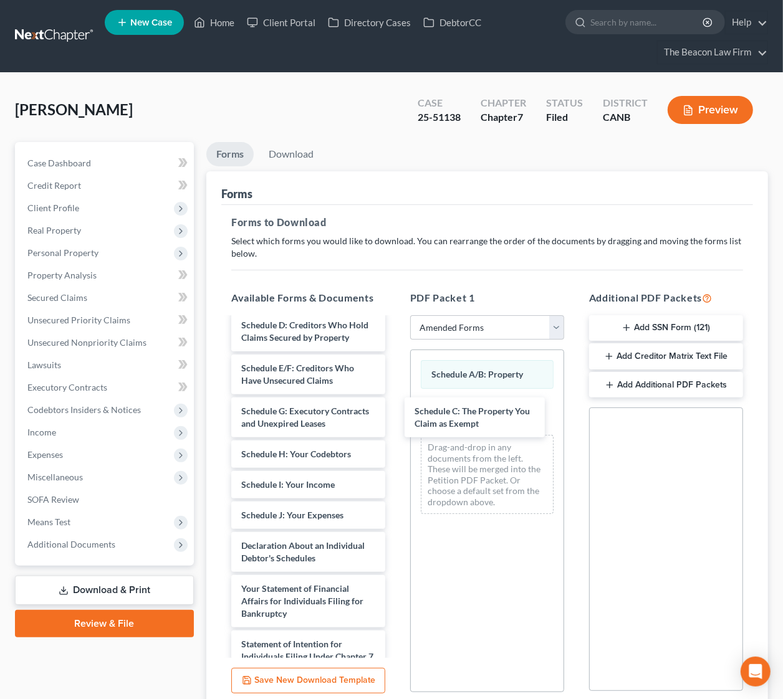
drag, startPoint x: 298, startPoint y: 357, endPoint x: 528, endPoint y: 441, distance: 245.4
click at [395, 418] on div "Schedule C: The Property You Claim as Exempt Voluntary Petition for Individuals…" at bounding box center [308, 556] width 174 height 660
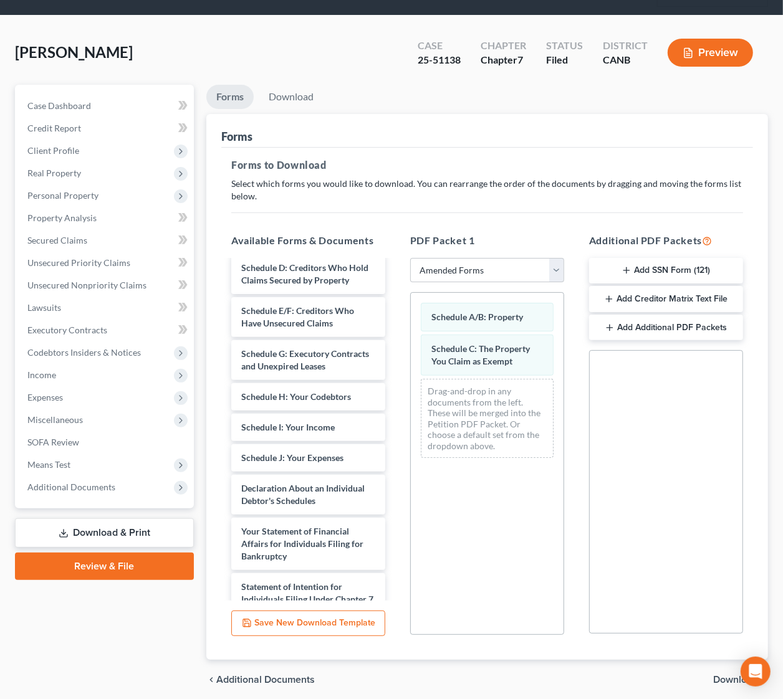
scroll to position [111, 0]
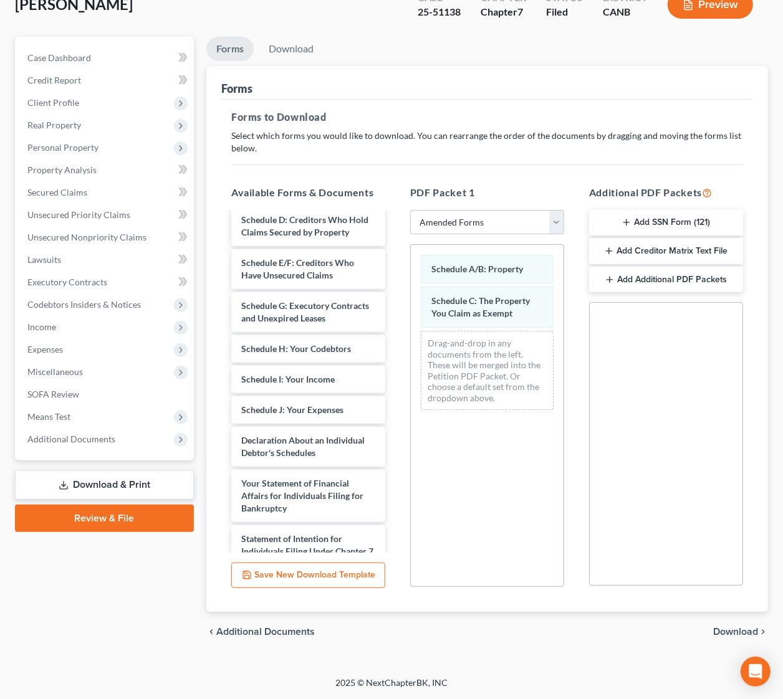
click at [740, 635] on span "Download" at bounding box center [735, 632] width 45 height 10
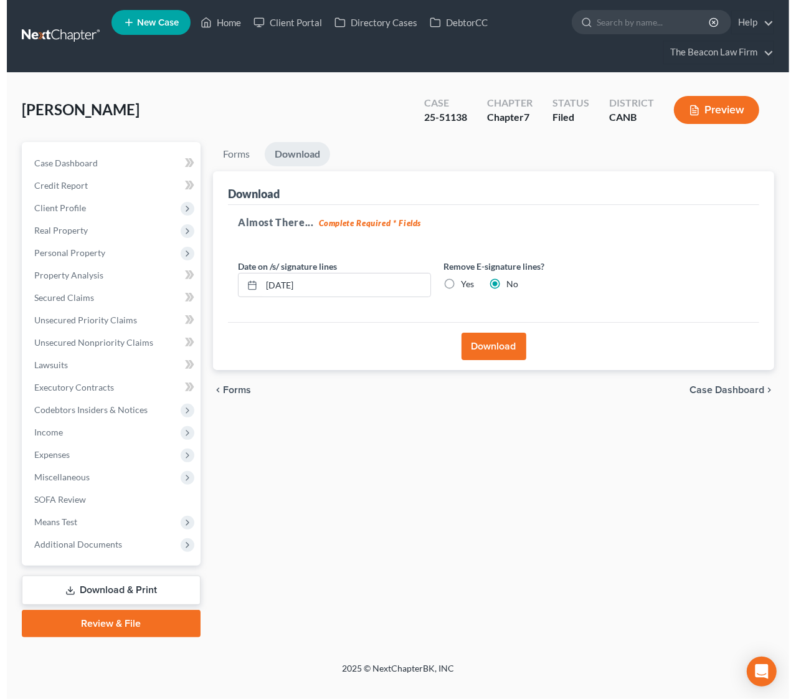
scroll to position [0, 0]
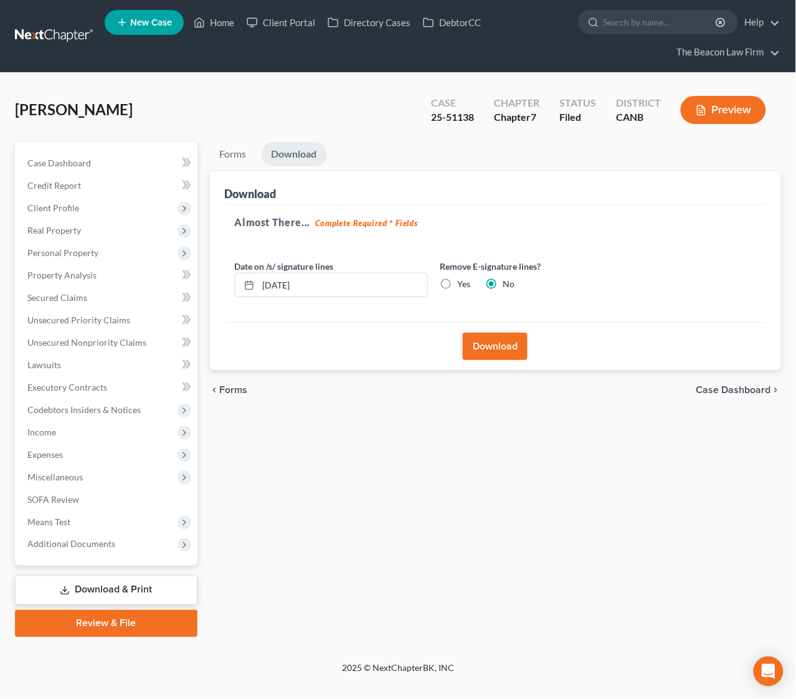
click at [507, 338] on button "Download" at bounding box center [495, 346] width 65 height 27
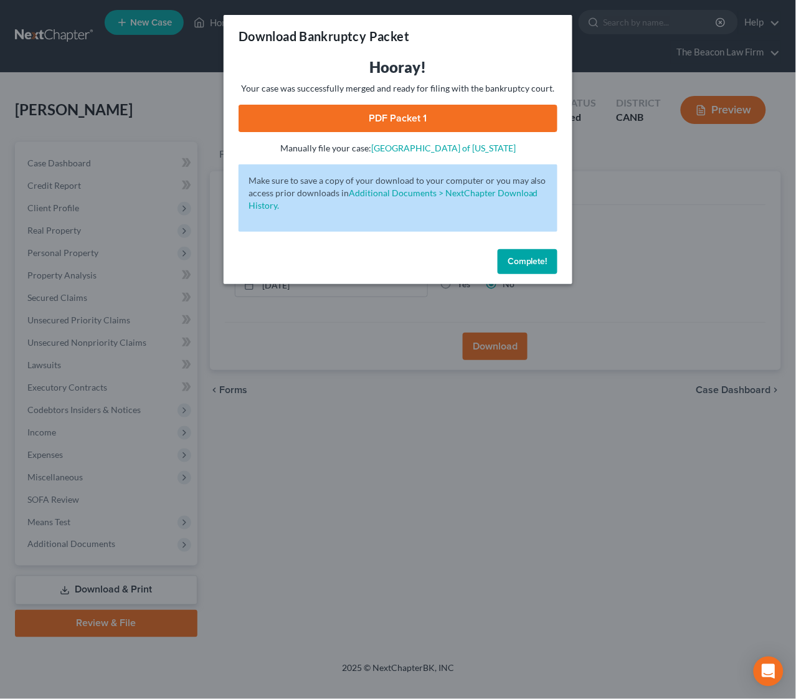
click at [399, 115] on link "PDF Packet 1" at bounding box center [398, 118] width 319 height 27
click at [540, 265] on span "Complete!" at bounding box center [528, 261] width 40 height 11
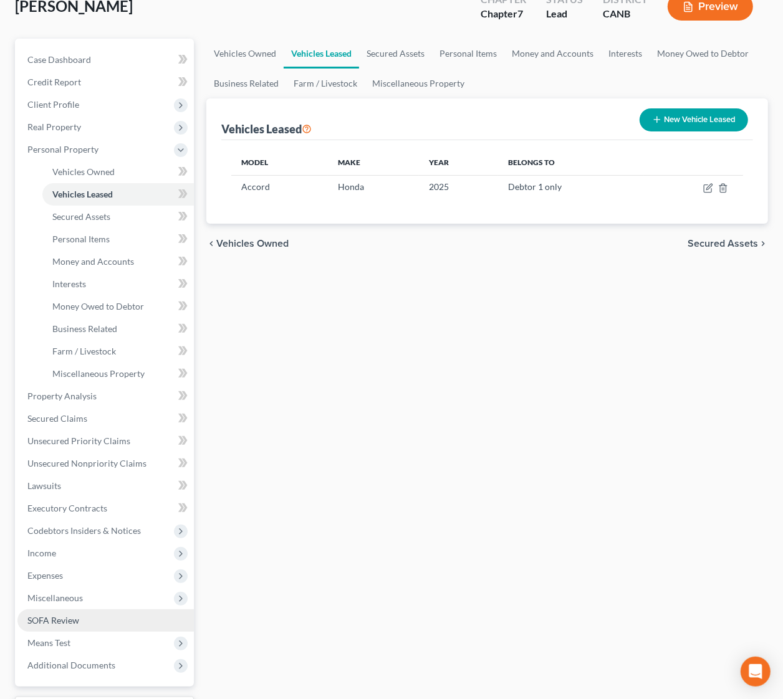
scroll to position [186, 0]
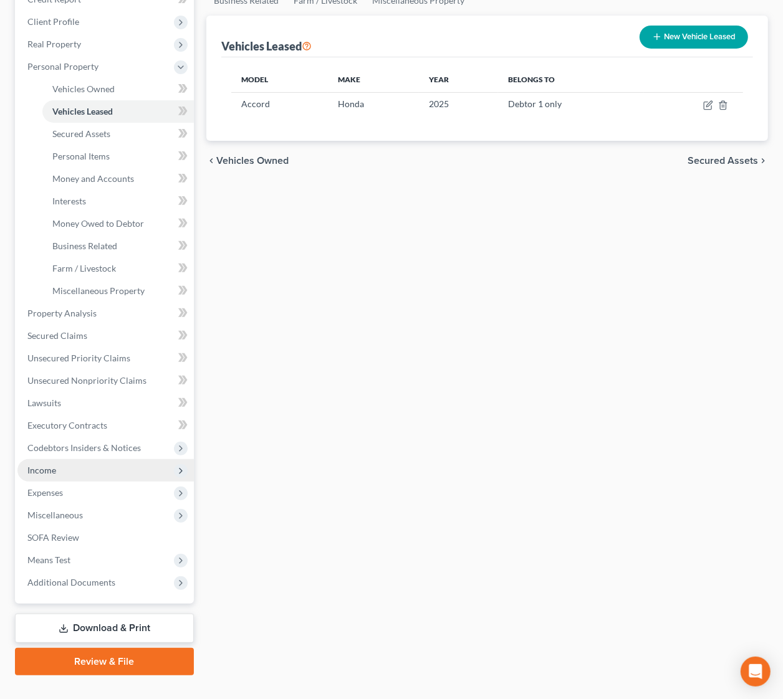
click at [47, 471] on span "Income" at bounding box center [41, 470] width 29 height 11
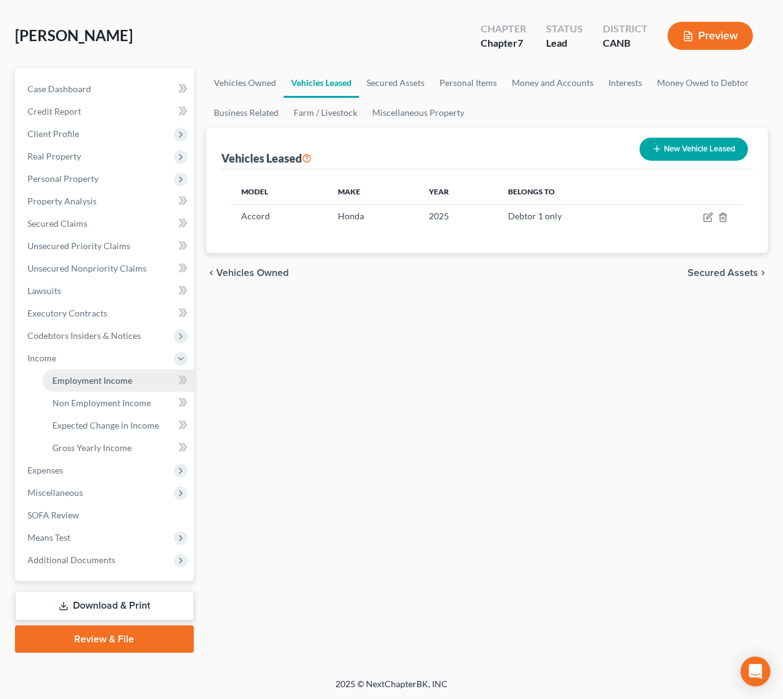
click at [116, 380] on span "Employment Income" at bounding box center [92, 380] width 80 height 11
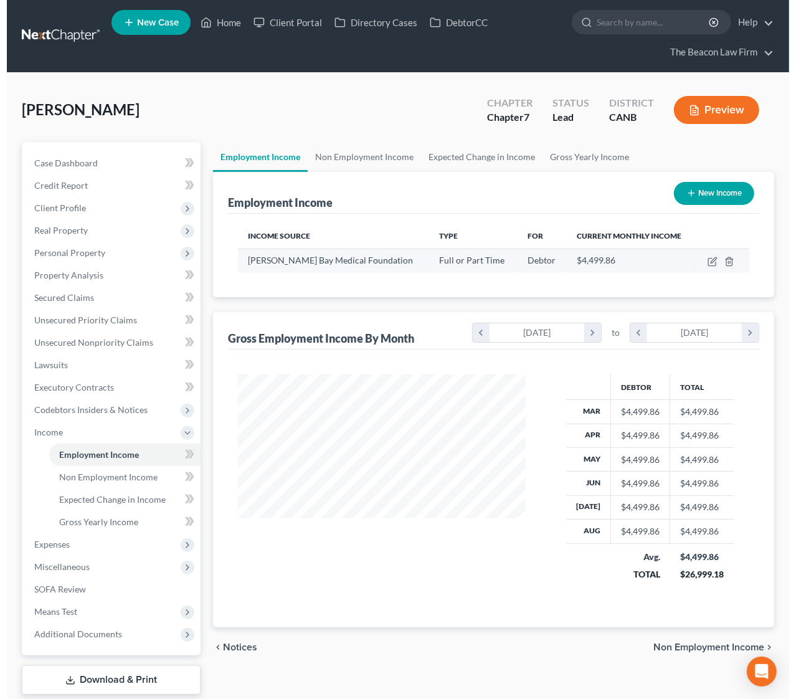
scroll to position [224, 313]
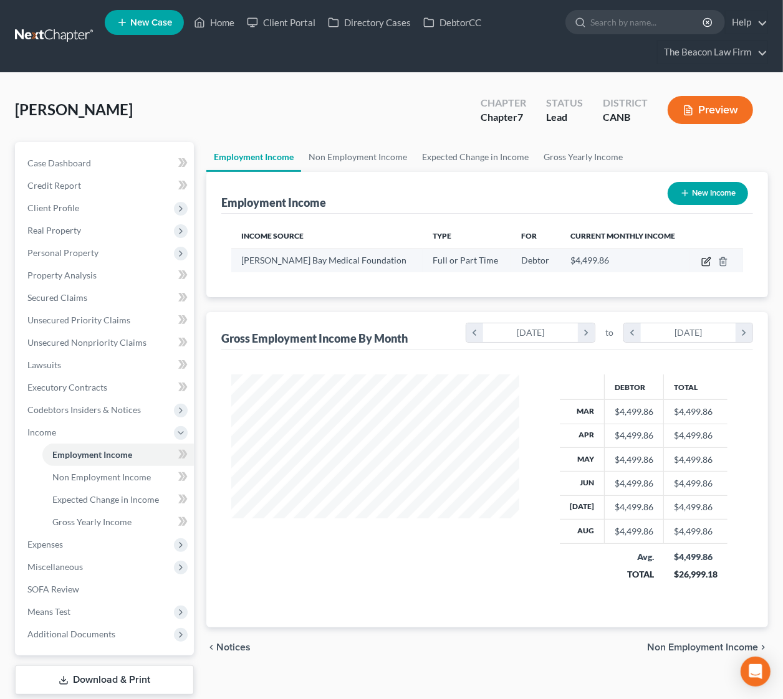
click at [708, 259] on icon "button" at bounding box center [707, 260] width 6 height 6
select select "0"
select select "4"
select select "2"
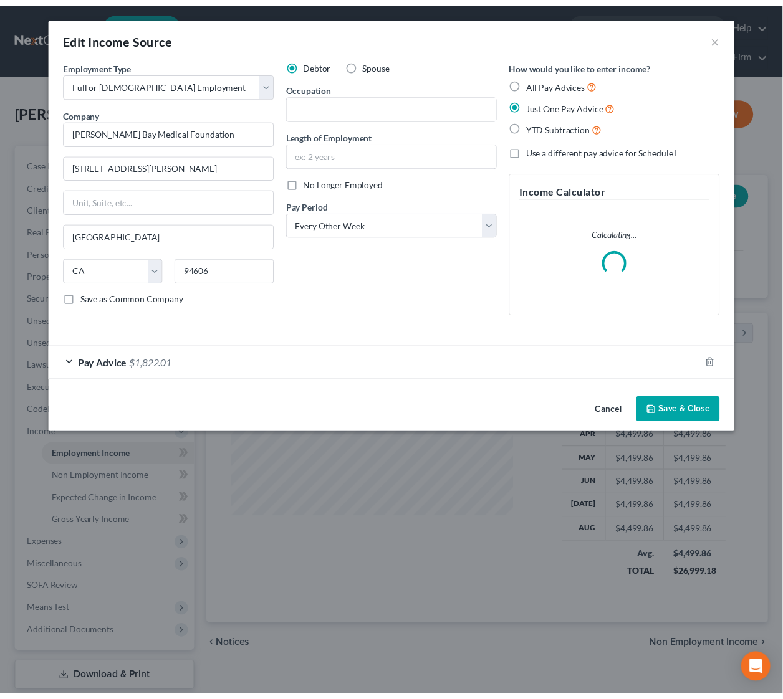
scroll to position [224, 319]
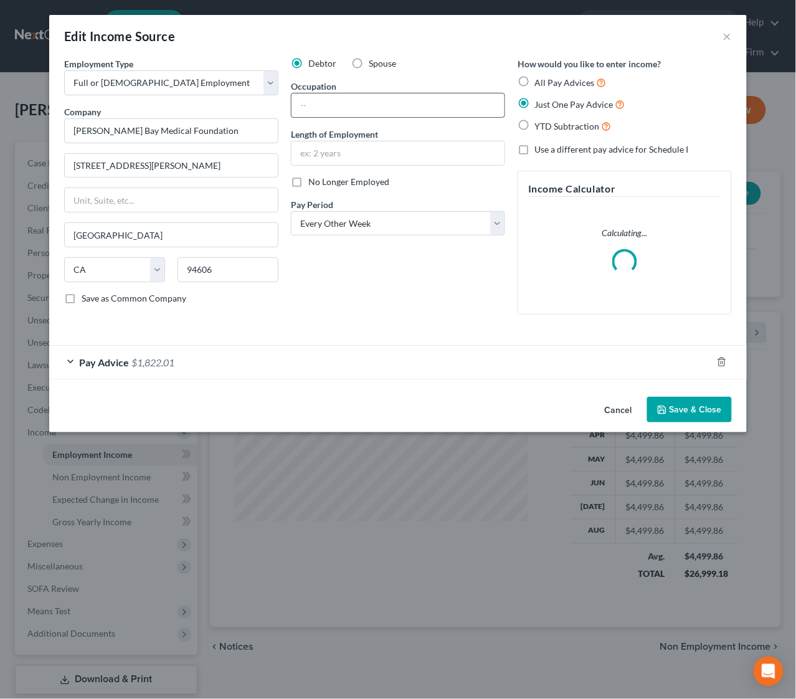
click at [343, 108] on input "text" at bounding box center [398, 105] width 213 height 24
type input "Supervisor"
click at [350, 156] on input "text" at bounding box center [398, 153] width 213 height 24
type input "7 years"
click at [414, 264] on div "Debtor Spouse Occupation Supervisor Length of Employment 7 years No Longer Empl…" at bounding box center [398, 190] width 227 height 267
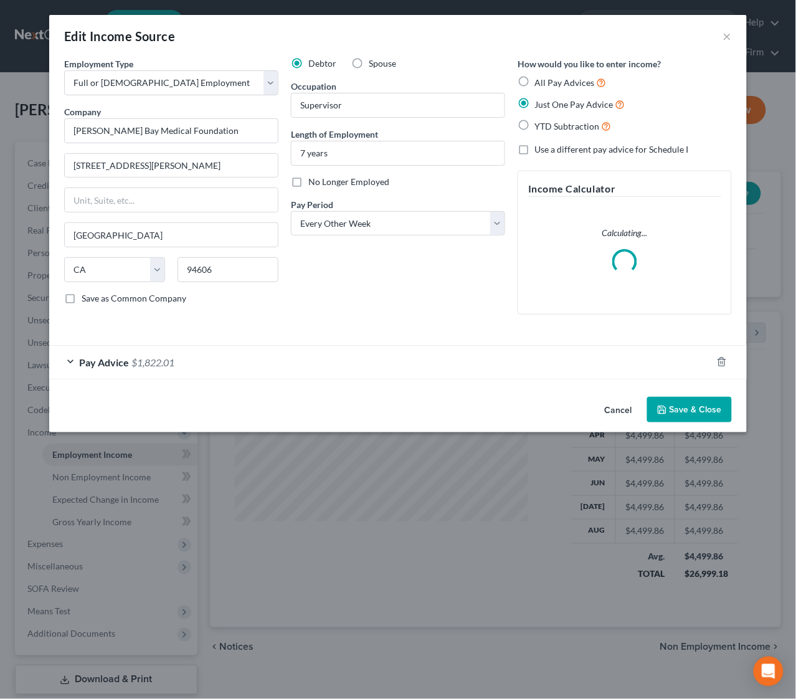
click at [693, 411] on button "Save & Close" at bounding box center [689, 410] width 85 height 26
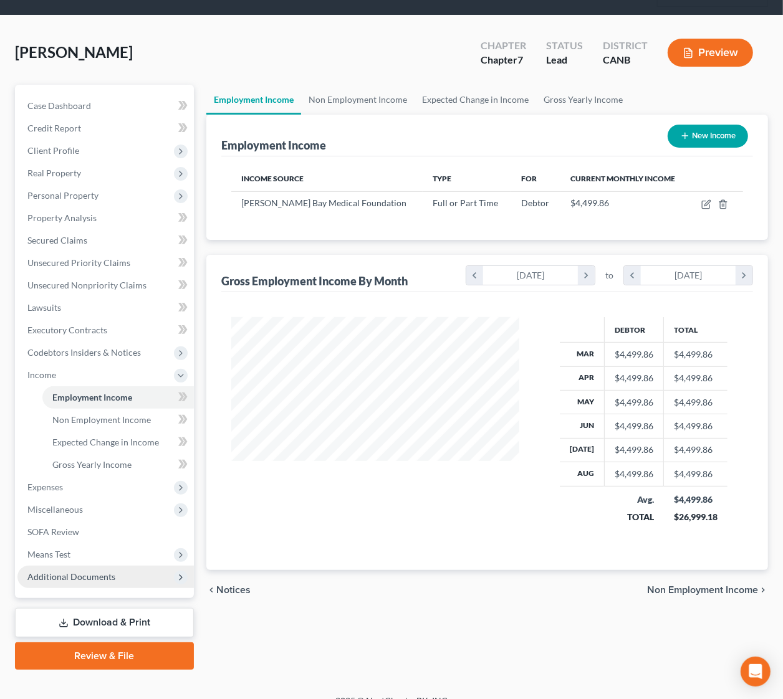
scroll to position [74, 0]
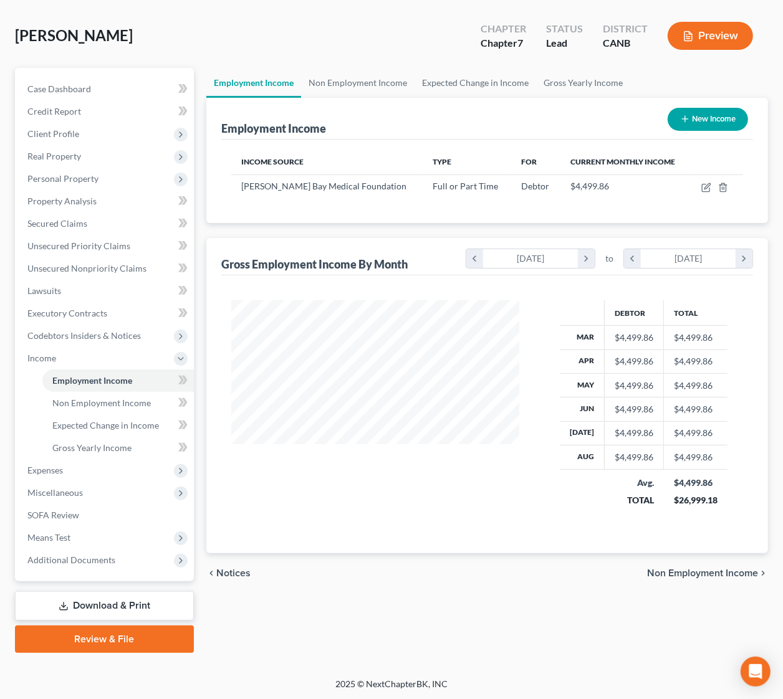
click at [121, 635] on link "Review & File" at bounding box center [104, 639] width 179 height 27
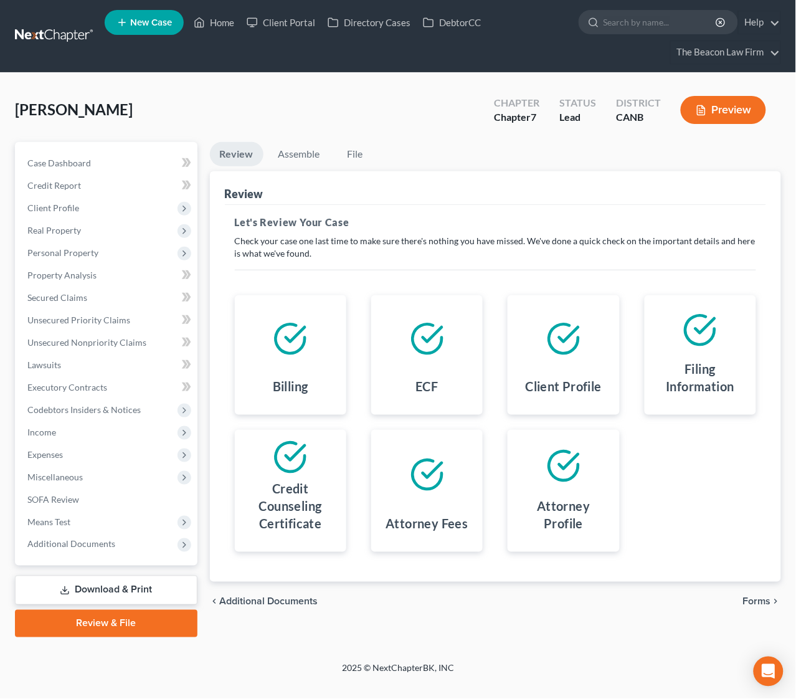
click at [752, 602] on span "Forms" at bounding box center [757, 602] width 28 height 10
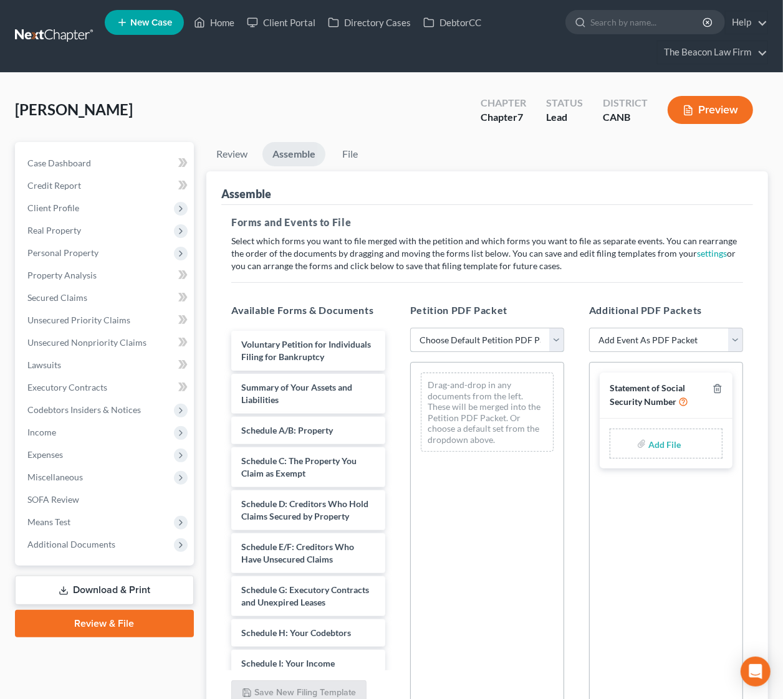
click at [557, 333] on select "Choose Default Petition PDF Packet Emergency Filing (Voluntary Petition and Cre…" at bounding box center [487, 340] width 154 height 25
select select "1"
click at [410, 328] on select "Choose Default Petition PDF Packet Emergency Filing (Voluntary Petition and Cre…" at bounding box center [487, 340] width 154 height 25
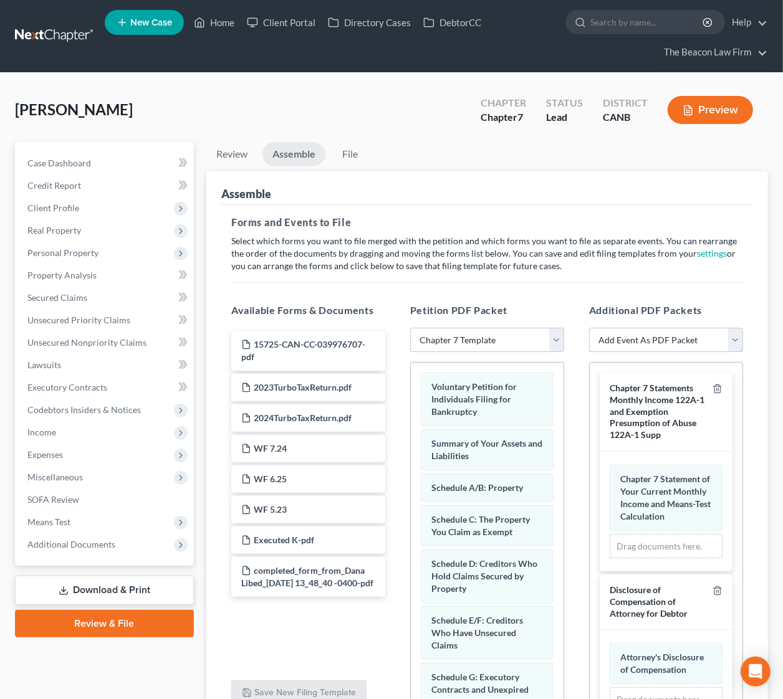
click at [675, 333] on select "Add Event As PDF Packet Certificate of Credit Counseling Chapter 7 Means Test C…" at bounding box center [666, 340] width 154 height 25
select select "0"
click at [589, 328] on select "Add Event As PDF Packet Certificate of Credit Counseling Chapter 7 Means Test C…" at bounding box center [666, 340] width 154 height 25
select select
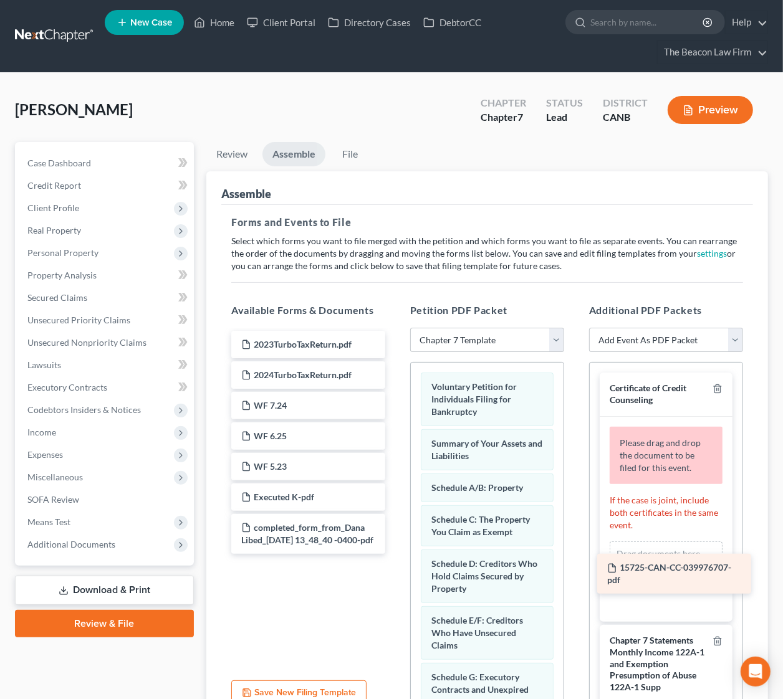
drag, startPoint x: 313, startPoint y: 345, endPoint x: 682, endPoint y: 564, distance: 428.9
click at [395, 554] on div "15725-CAN-CC-039976707-pdf 15725-CAN-CC-039976707-pdf 2023TurboTaxReturn.pdf 20…" at bounding box center [308, 442] width 174 height 223
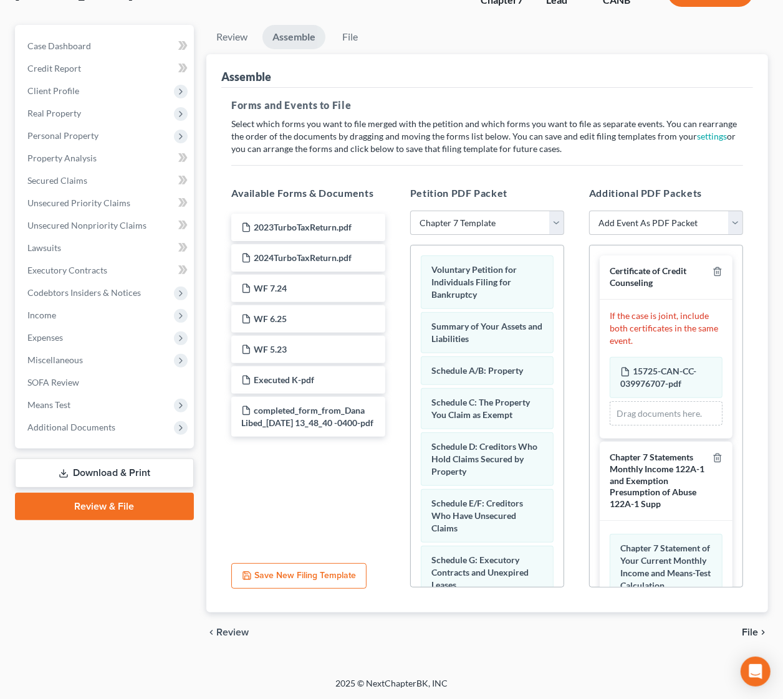
scroll to position [354, 0]
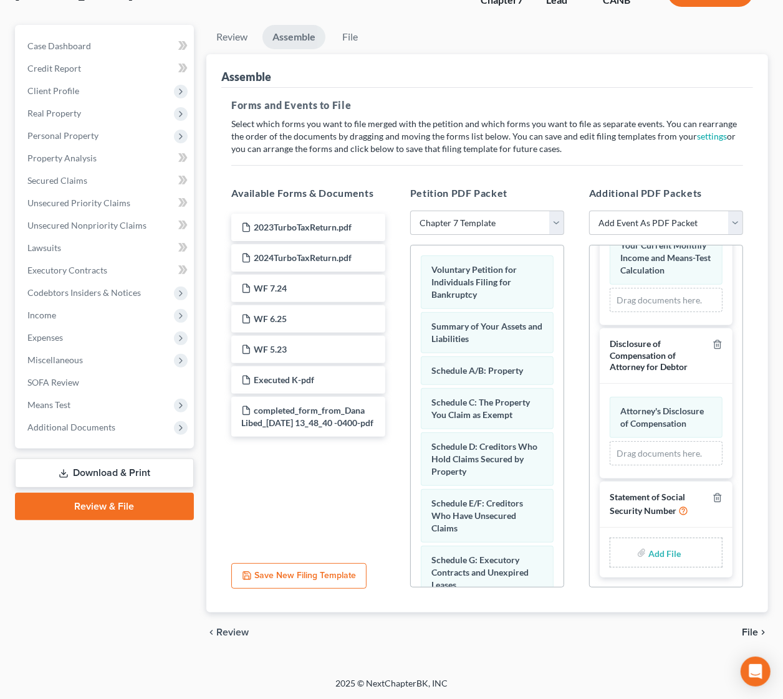
click at [648, 555] on input "file" at bounding box center [663, 553] width 30 height 22
type input "C:\fakepath\SSN.pdf"
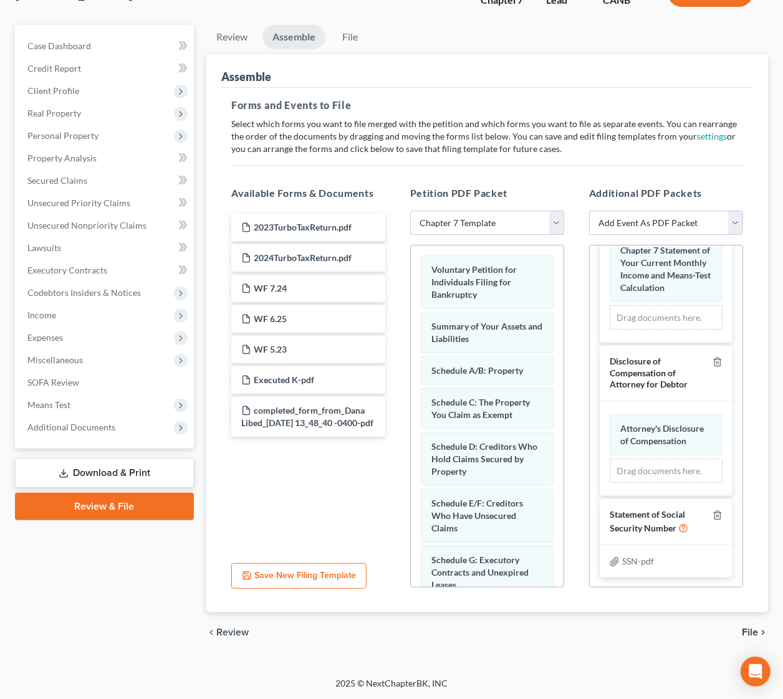
scroll to position [337, 0]
click at [750, 628] on span "File" at bounding box center [750, 633] width 16 height 10
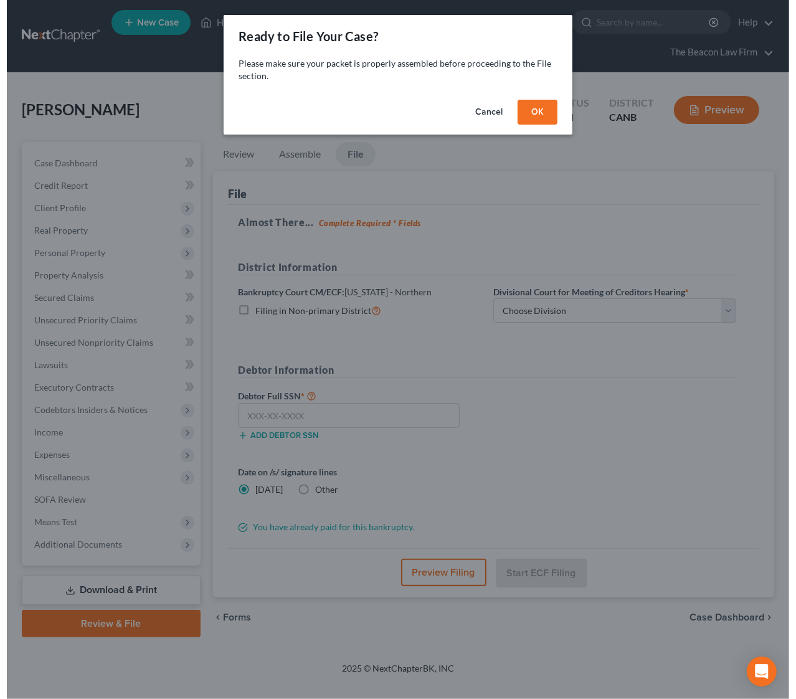
scroll to position [0, 0]
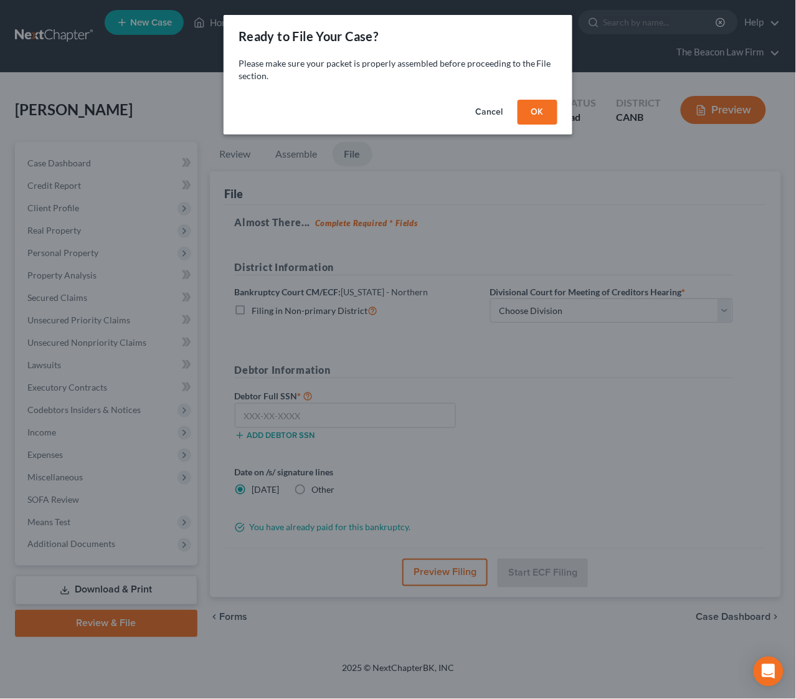
click at [535, 116] on button "OK" at bounding box center [538, 112] width 40 height 25
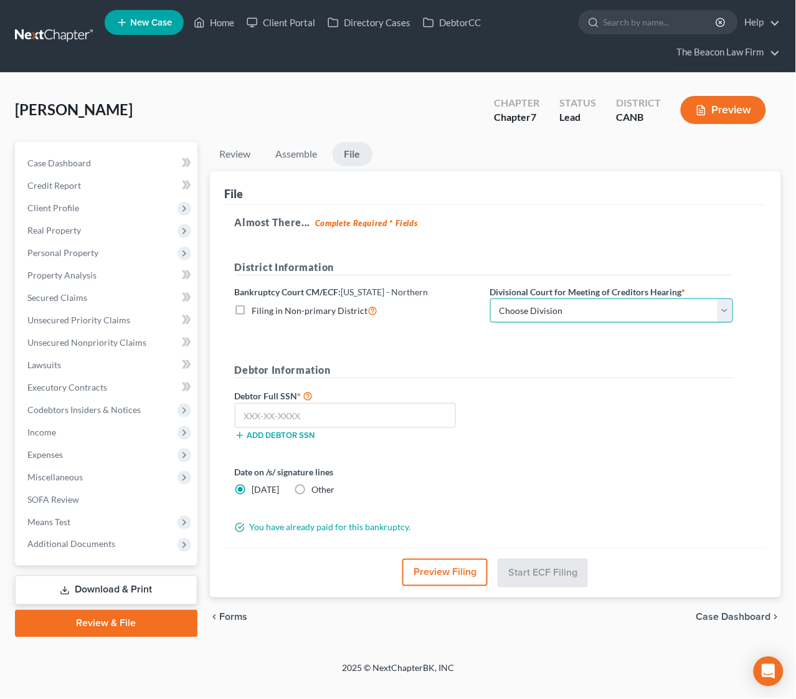
drag, startPoint x: 558, startPoint y: 302, endPoint x: 557, endPoint y: 310, distance: 7.7
click at [558, 302] on select "Choose Division Oakland San Francisco San Jose Santa Rosa" at bounding box center [611, 311] width 243 height 25
select select "2"
click at [490, 299] on select "Choose Division Oakland San Francisco San Jose Santa Rosa" at bounding box center [611, 311] width 243 height 25
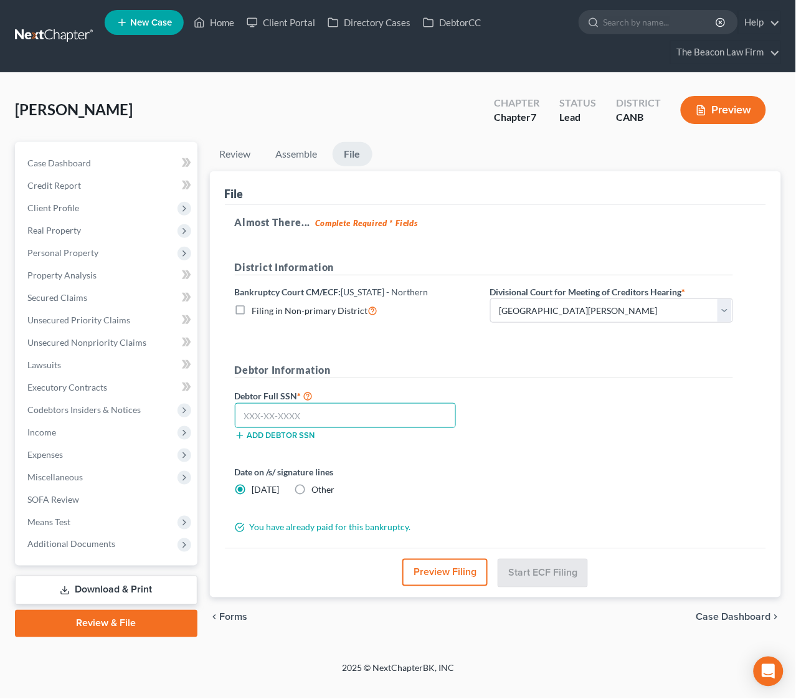
click at [348, 408] on input "text" at bounding box center [346, 415] width 222 height 25
click at [270, 421] on input "text" at bounding box center [346, 415] width 222 height 25
type input "562-91-7916"
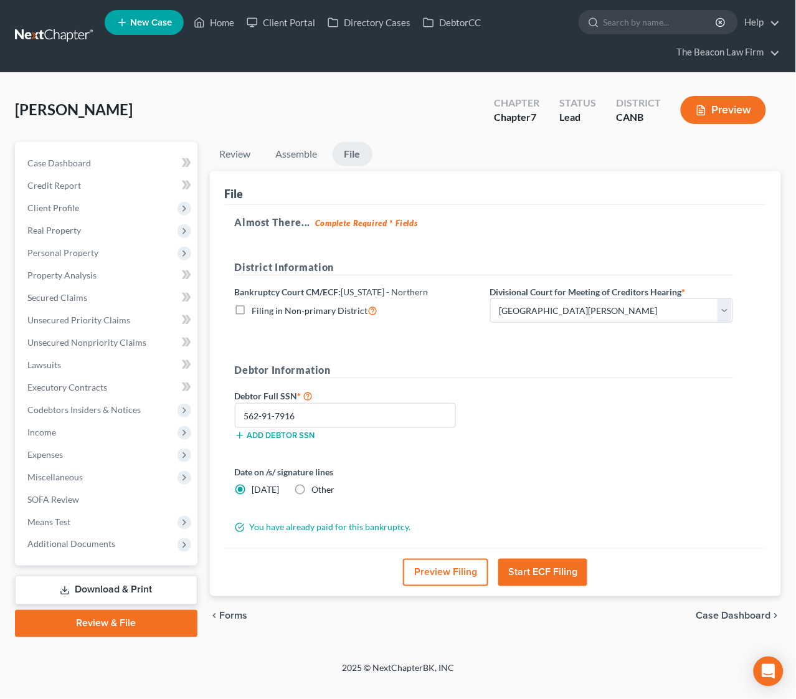
click at [542, 566] on button "Start ECF Filing" at bounding box center [543, 572] width 89 height 27
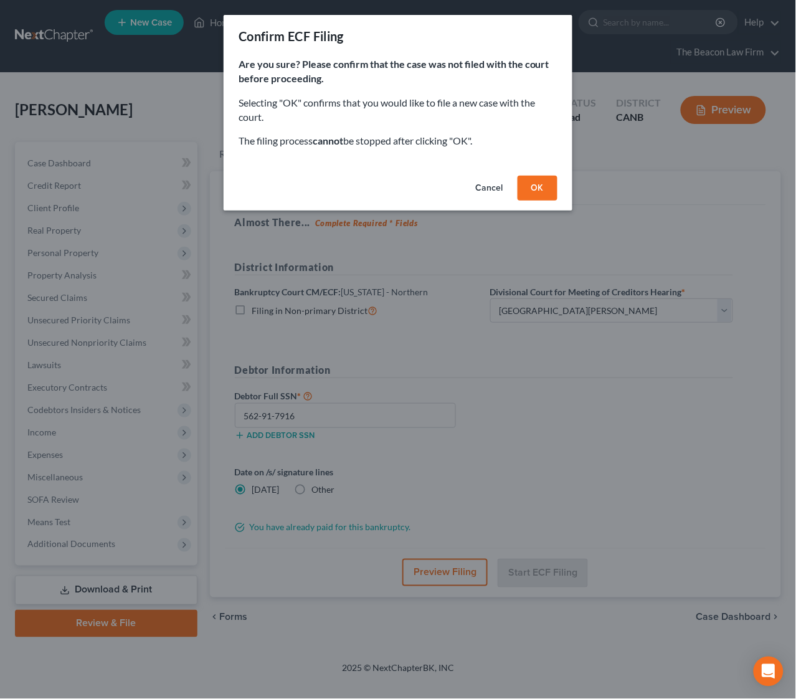
click at [530, 179] on button "OK" at bounding box center [538, 188] width 40 height 25
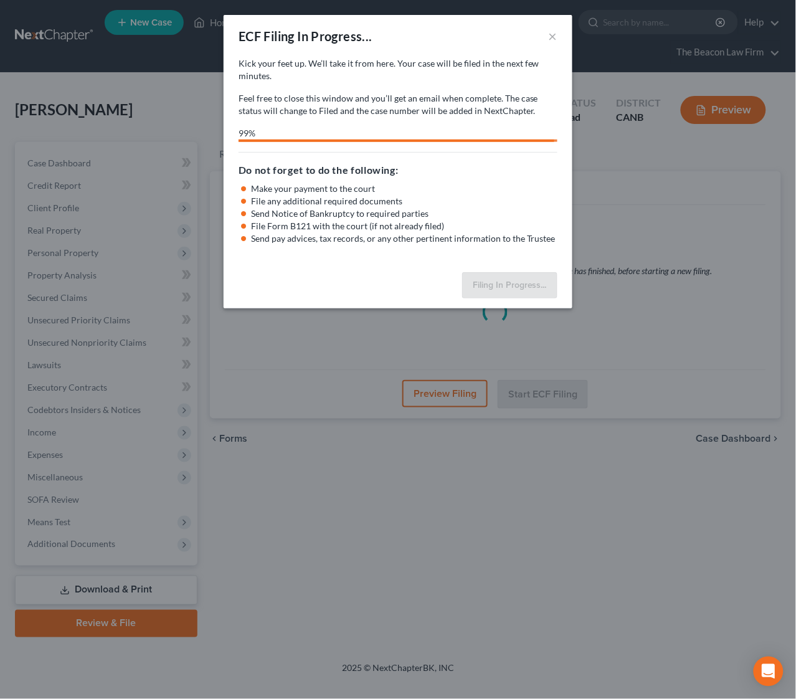
select select "2"
